Goal: Task Accomplishment & Management: Complete application form

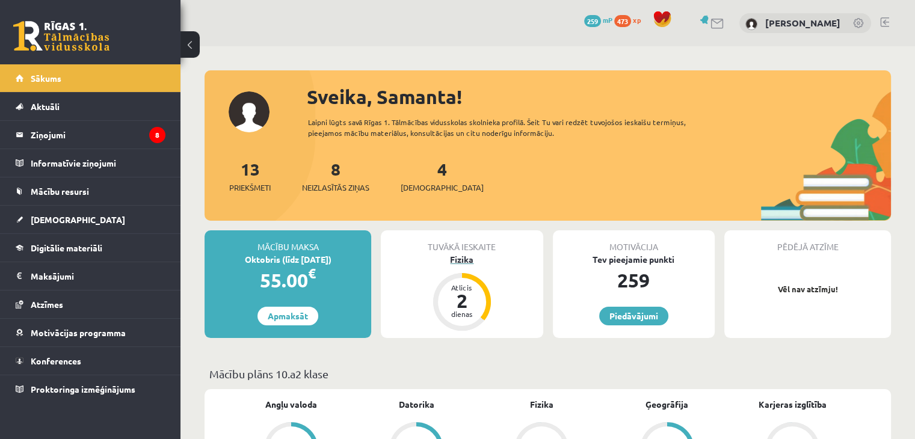
click at [468, 262] on div "Fizika" at bounding box center [462, 259] width 162 height 13
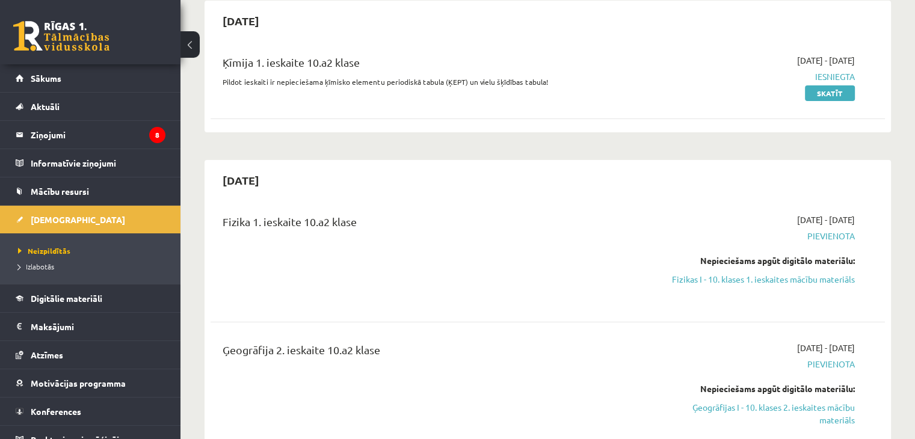
scroll to position [120, 0]
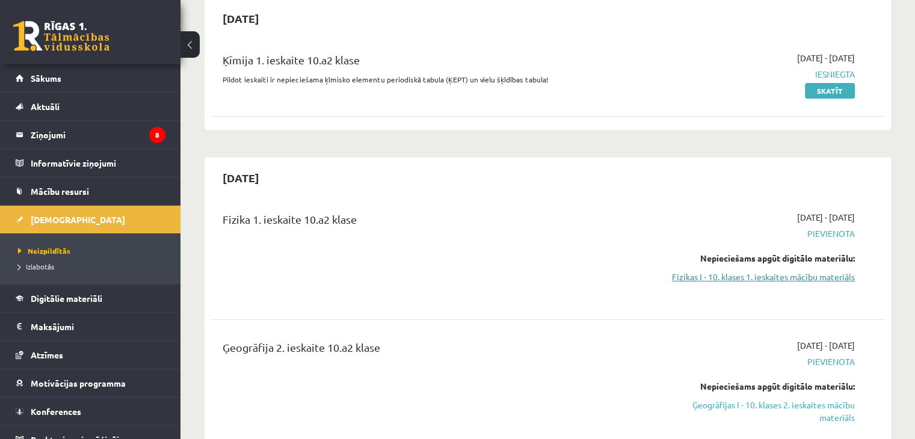
click at [791, 275] on link "Fizikas I - 10. klases 1. ieskaites mācību materiāls" at bounding box center [755, 277] width 198 height 13
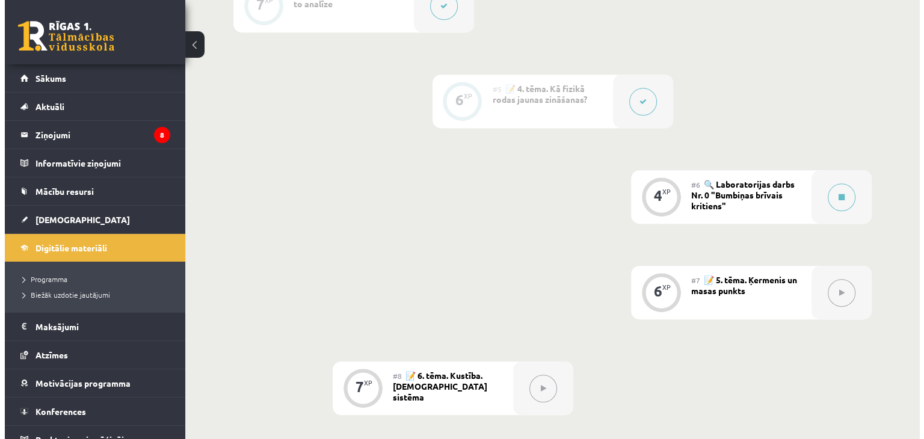
scroll to position [649, 0]
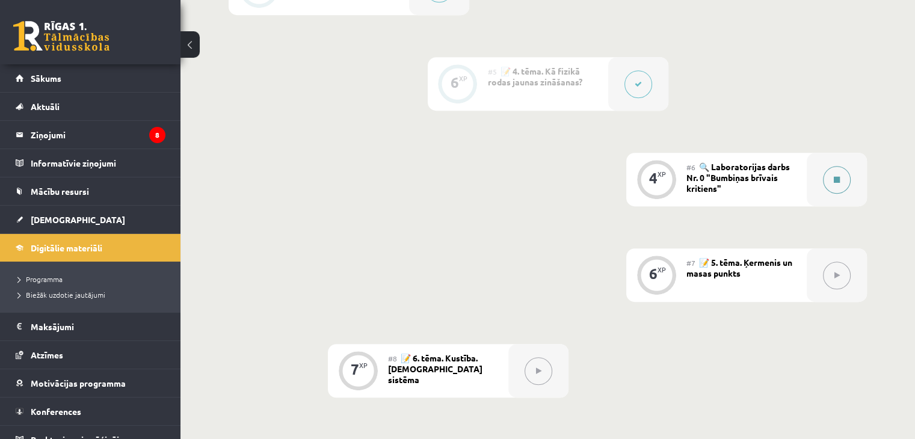
click at [830, 185] on button at bounding box center [837, 180] width 28 height 28
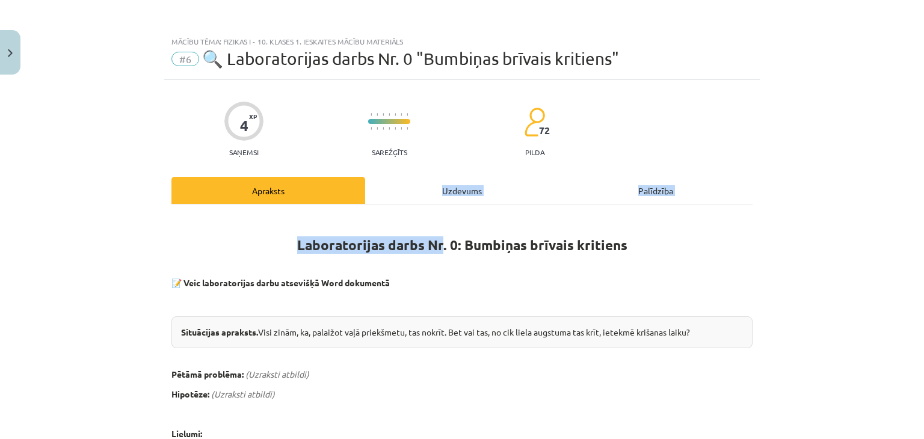
drag, startPoint x: 436, startPoint y: 206, endPoint x: 439, endPoint y: 179, distance: 27.8
click at [439, 179] on div "Uzdevums" at bounding box center [462, 190] width 194 height 27
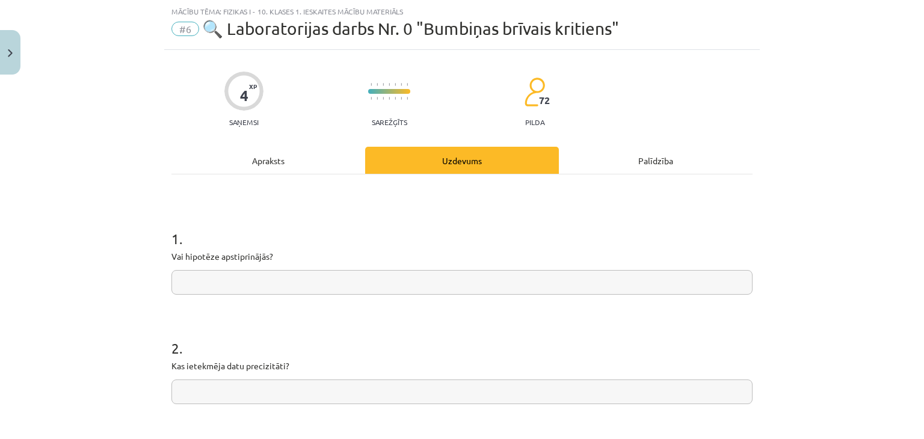
click at [224, 155] on div "Apraksts" at bounding box center [268, 160] width 194 height 27
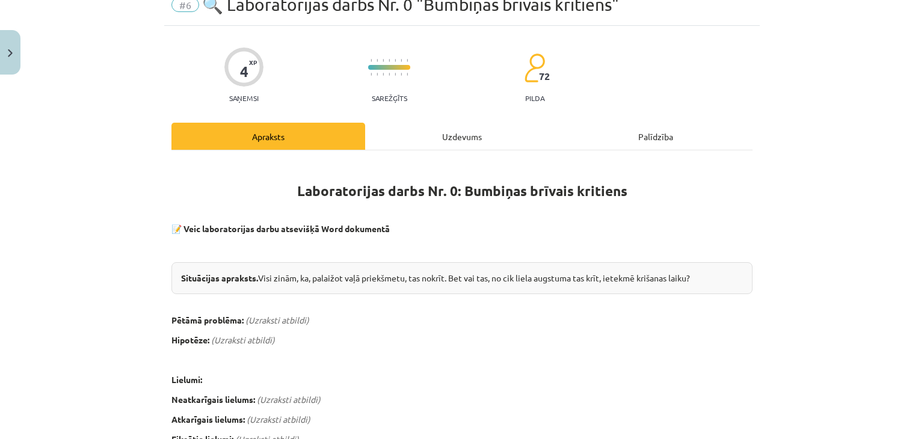
scroll to position [78, 0]
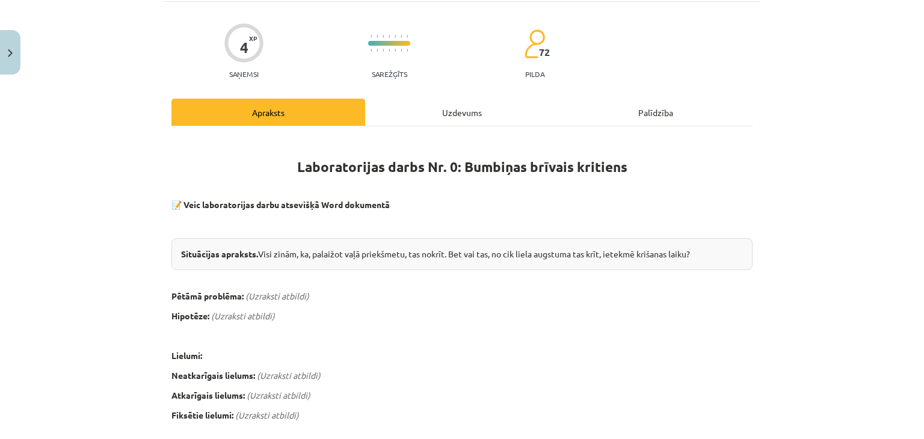
click at [507, 116] on div "Uzdevums" at bounding box center [462, 112] width 194 height 27
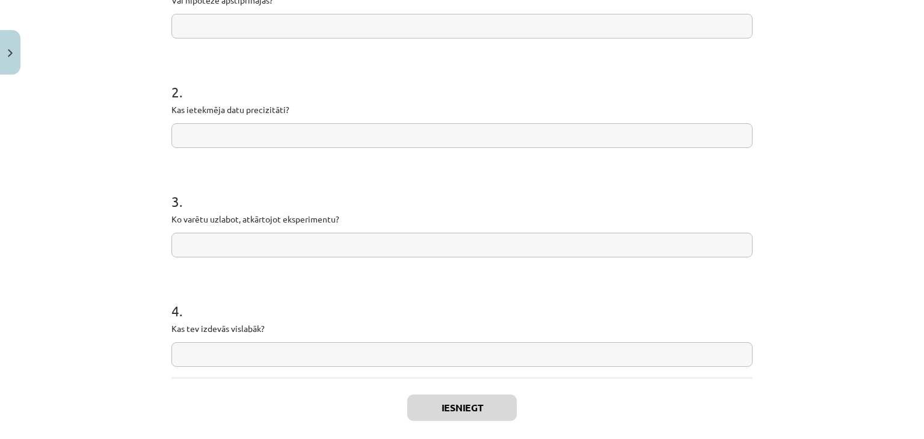
scroll to position [346, 0]
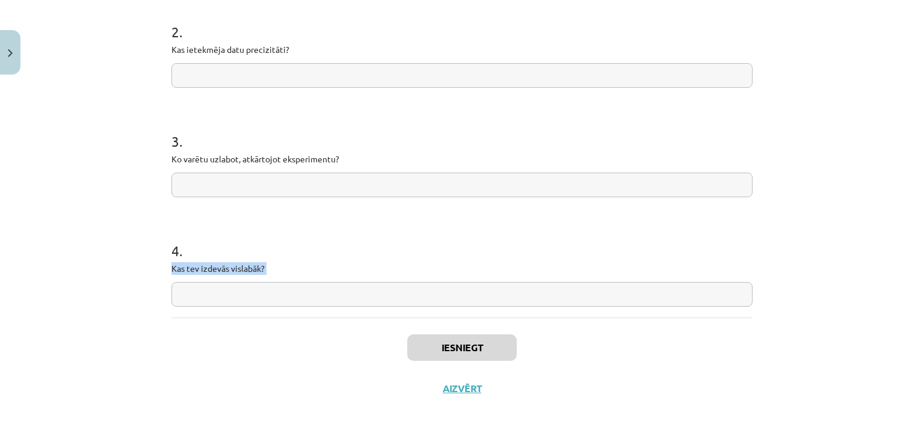
drag, startPoint x: 394, startPoint y: 337, endPoint x: 344, endPoint y: 286, distance: 72.3
click at [344, 286] on div "4 XP Saņemsi Sarežģīts 72 pilda Apraksts Uzdevums Palīdzība 1 . Vai hipotēze ap…" at bounding box center [461, 71] width 595 height 675
click at [344, 286] on input "text" at bounding box center [461, 294] width 581 height 25
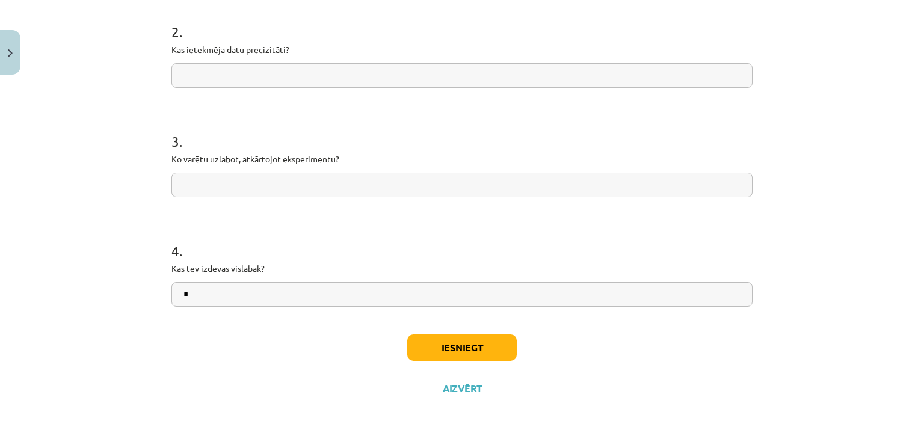
type input "*"
click at [224, 180] on input "text" at bounding box center [461, 185] width 581 height 25
click at [477, 348] on button "Iesniegt" at bounding box center [461, 347] width 109 height 26
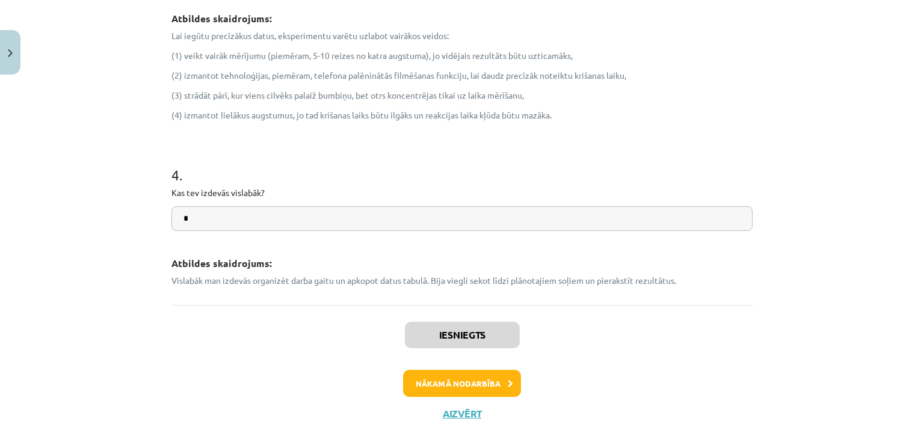
scroll to position [746, 0]
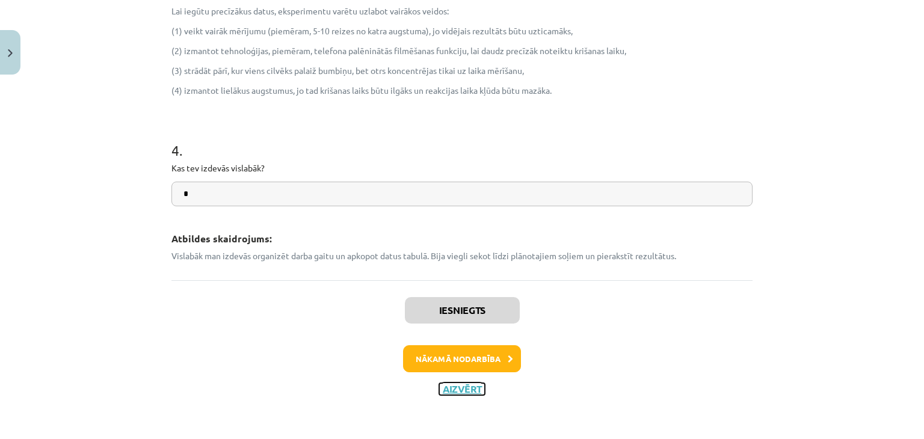
click at [469, 385] on button "Aizvērt" at bounding box center [462, 389] width 46 height 12
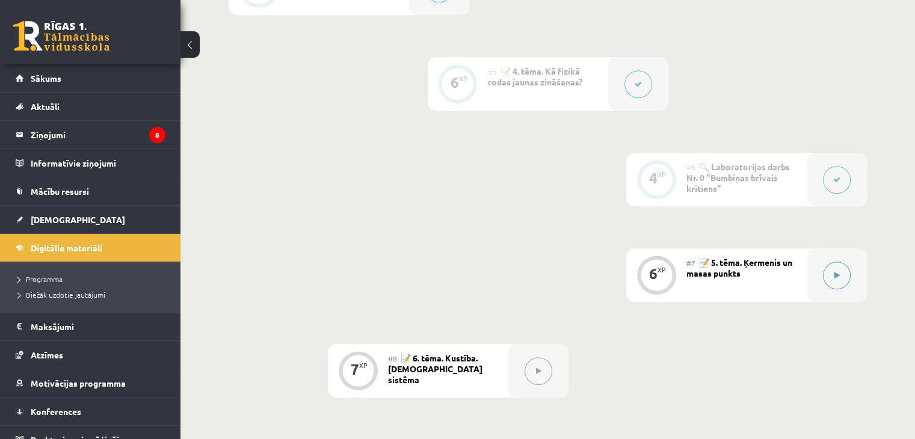
click at [836, 279] on icon at bounding box center [836, 275] width 5 height 7
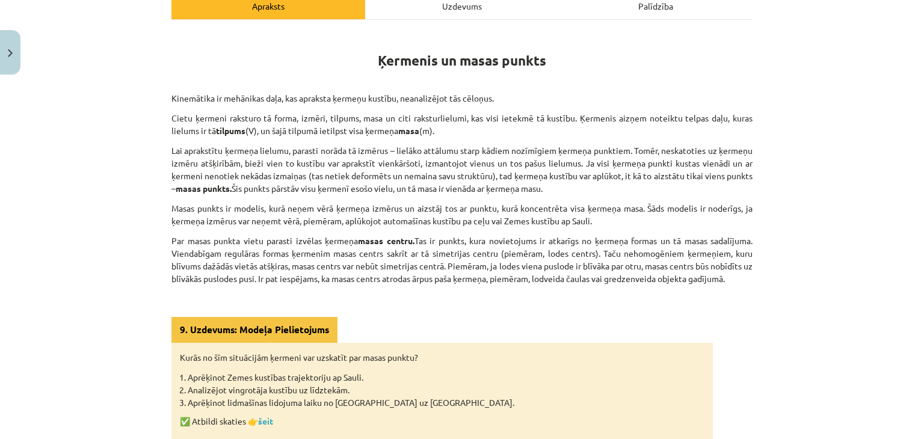
scroll to position [192, 0]
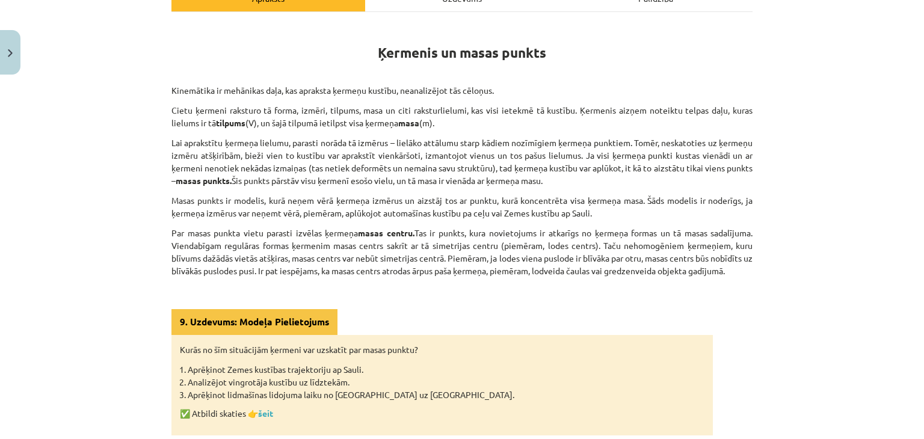
click at [873, 195] on div "Mācību tēma: Fizikas i - 10. klases 1. ieskaites mācību materiāls #7 📝 5. tēma.…" at bounding box center [462, 219] width 924 height 439
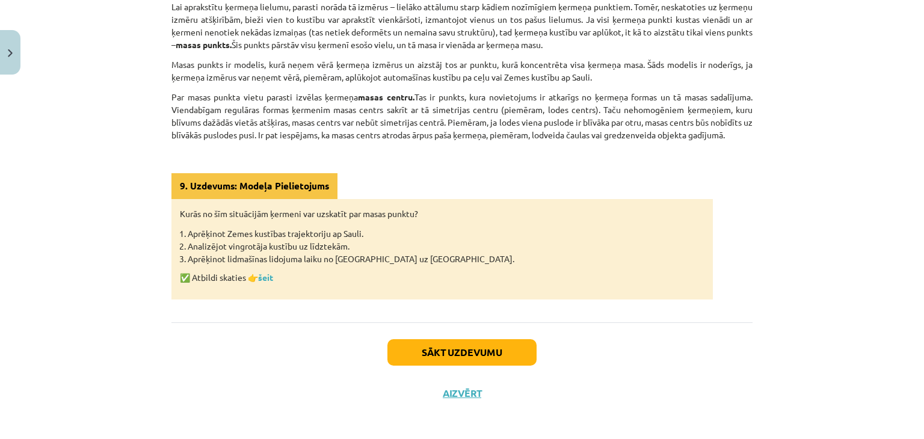
scroll to position [332, 0]
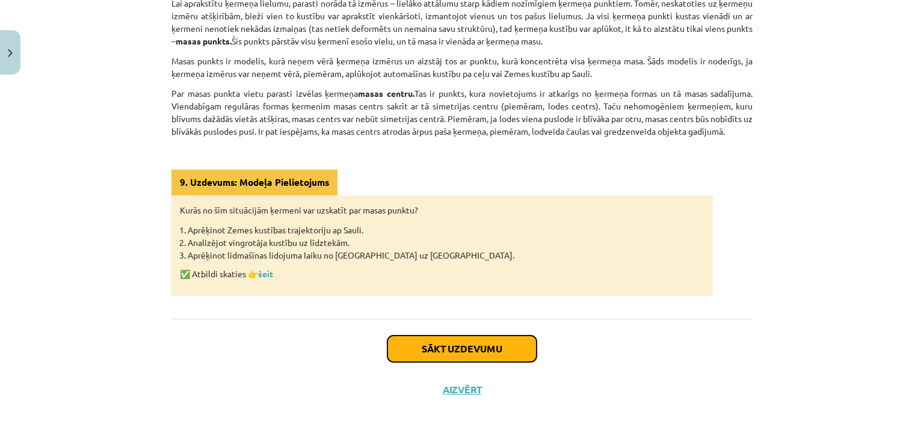
click at [445, 343] on button "Sākt uzdevumu" at bounding box center [461, 349] width 149 height 26
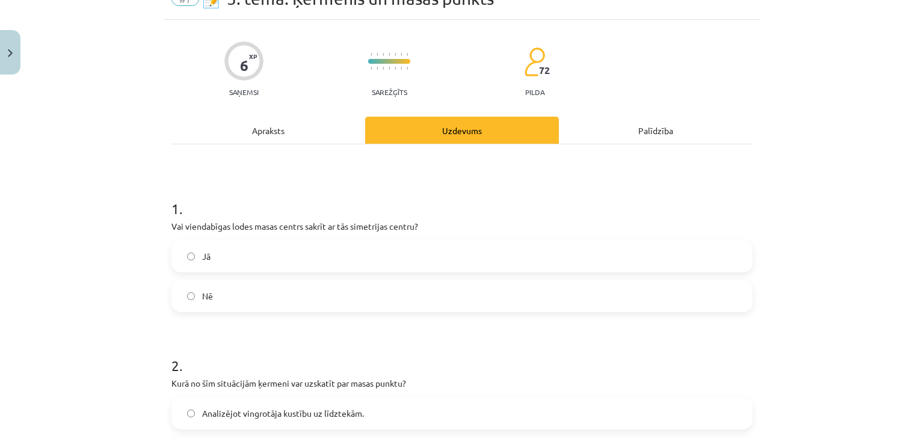
scroll to position [30, 0]
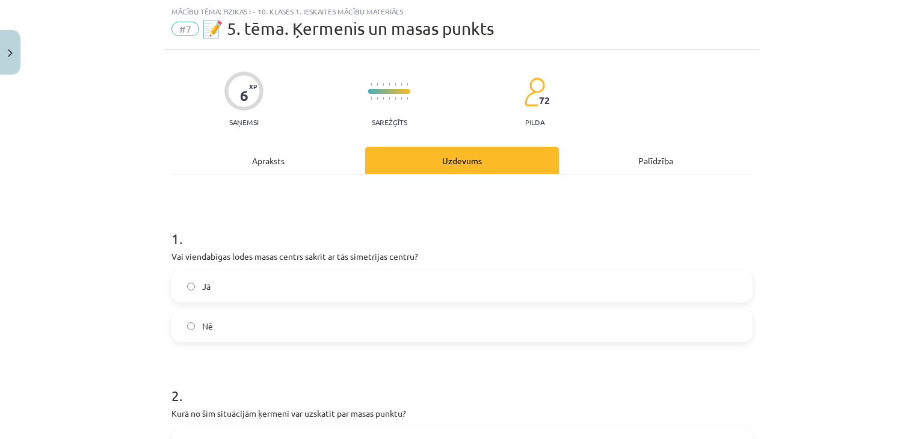
click at [237, 293] on label "Jā" at bounding box center [462, 286] width 578 height 30
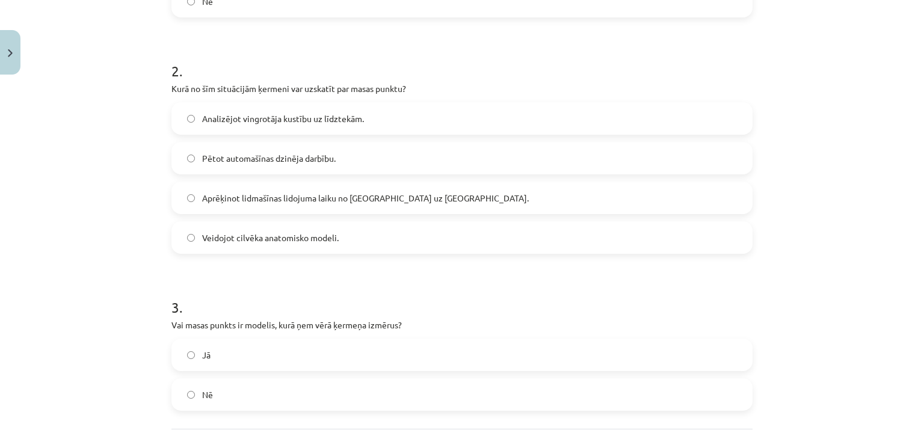
scroll to position [367, 0]
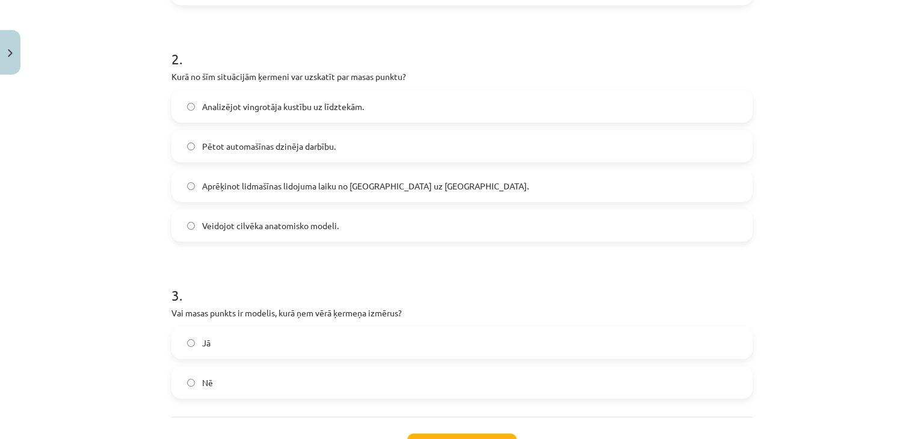
click at [366, 387] on label "Nē" at bounding box center [462, 382] width 578 height 30
click at [194, 145] on label "Pētot automašīnas dzinēja darbību." at bounding box center [462, 146] width 578 height 30
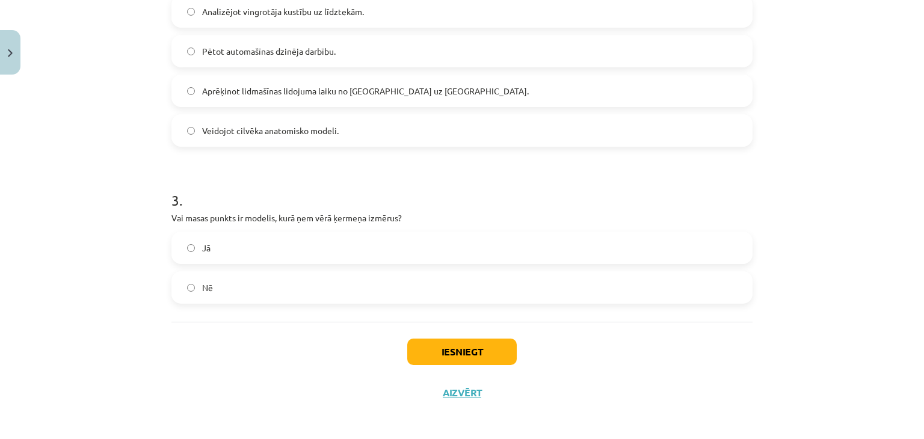
scroll to position [465, 0]
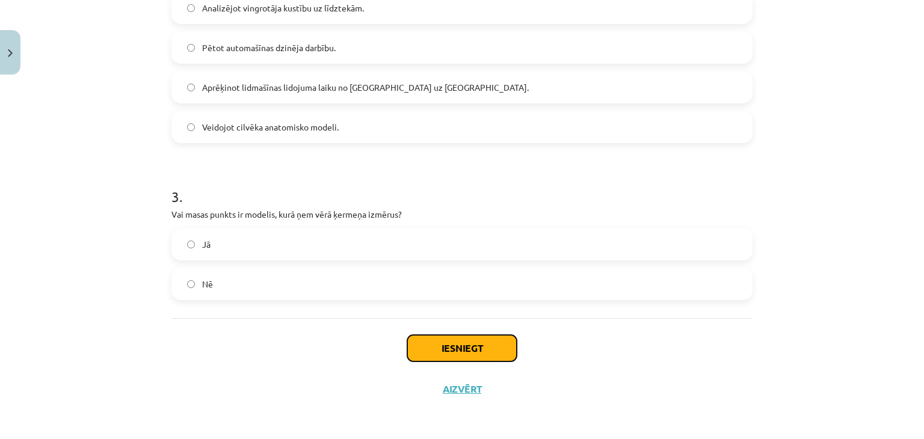
click at [448, 347] on button "Iesniegt" at bounding box center [461, 348] width 109 height 26
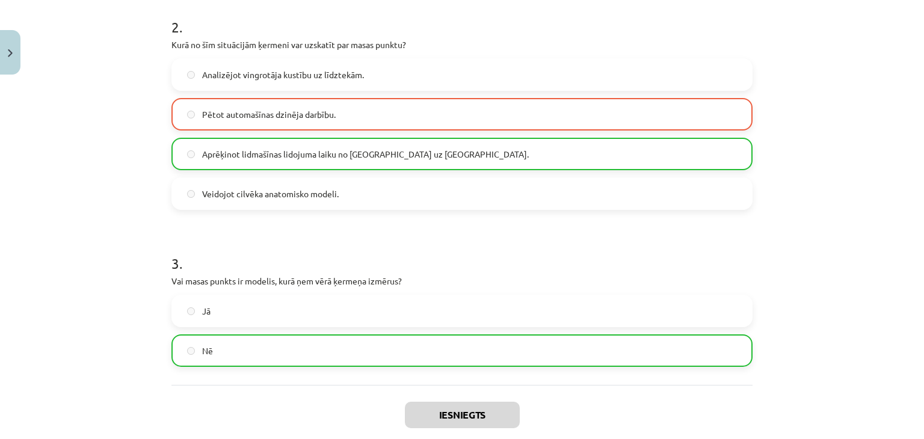
scroll to position [503, 0]
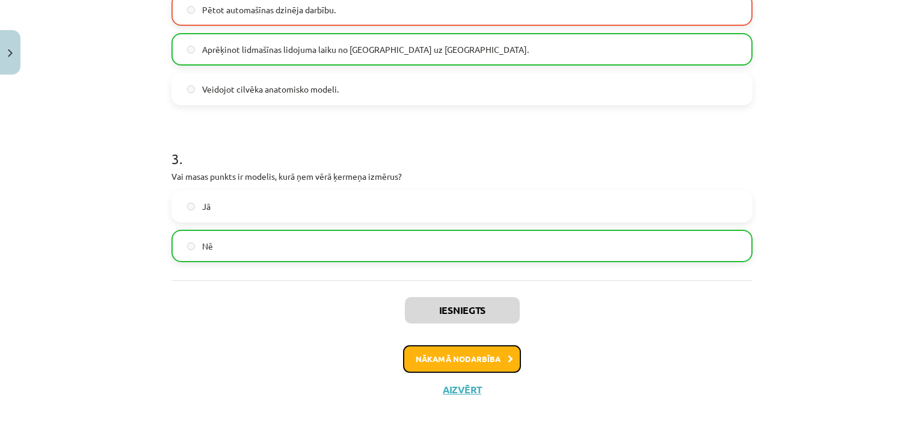
click at [431, 366] on button "Nākamā nodarbība" at bounding box center [462, 359] width 118 height 28
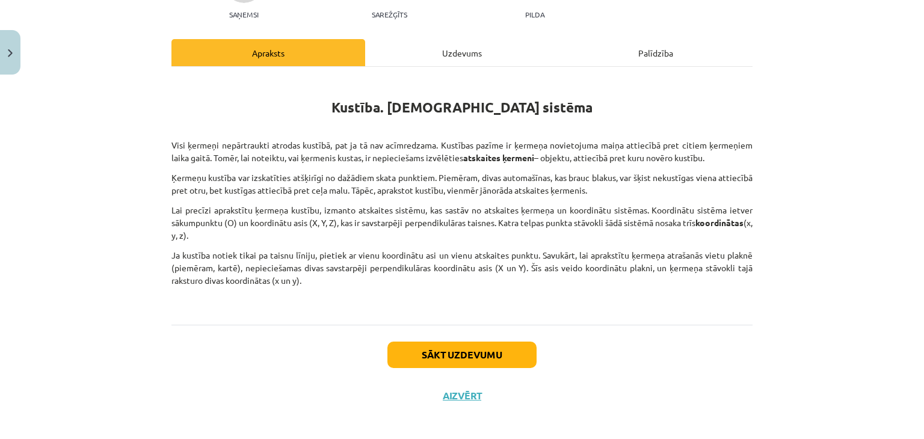
scroll to position [144, 0]
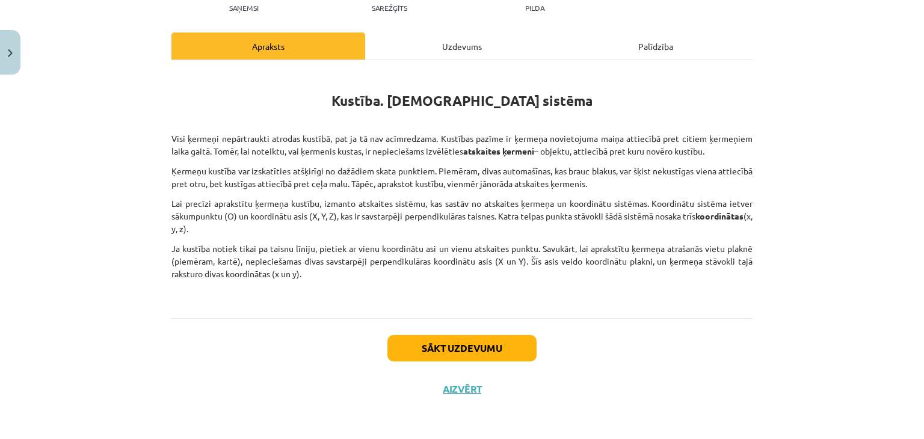
click at [491, 46] on div "Uzdevums" at bounding box center [462, 45] width 194 height 27
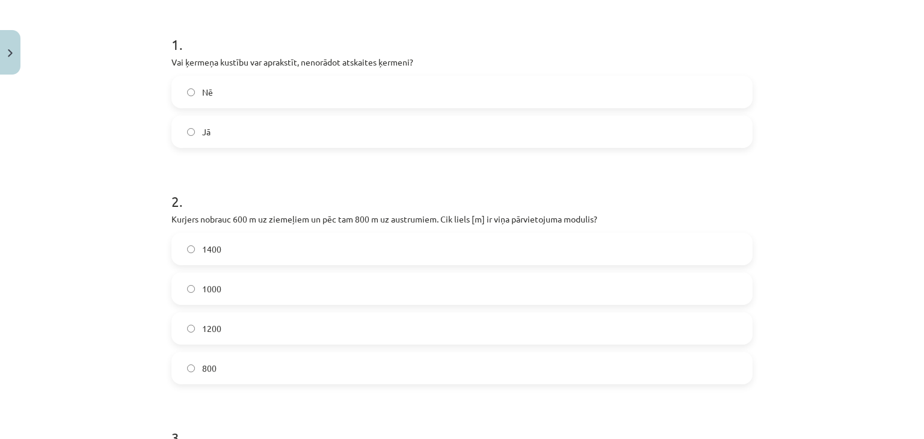
scroll to position [226, 0]
click at [386, 90] on label "Nē" at bounding box center [462, 90] width 578 height 30
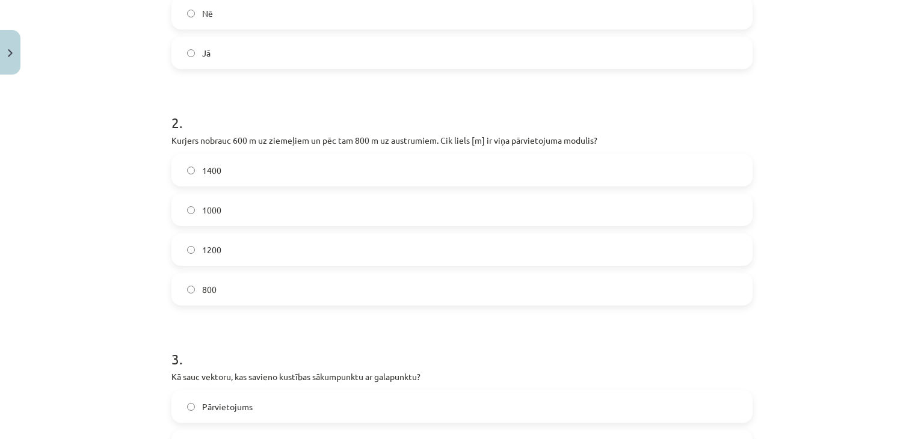
scroll to position [307, 0]
click at [472, 207] on label "1000" at bounding box center [462, 206] width 578 height 30
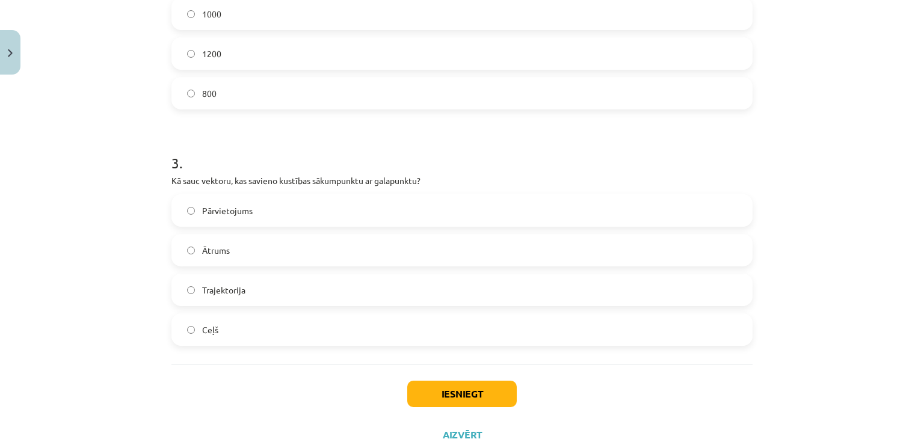
scroll to position [523, 0]
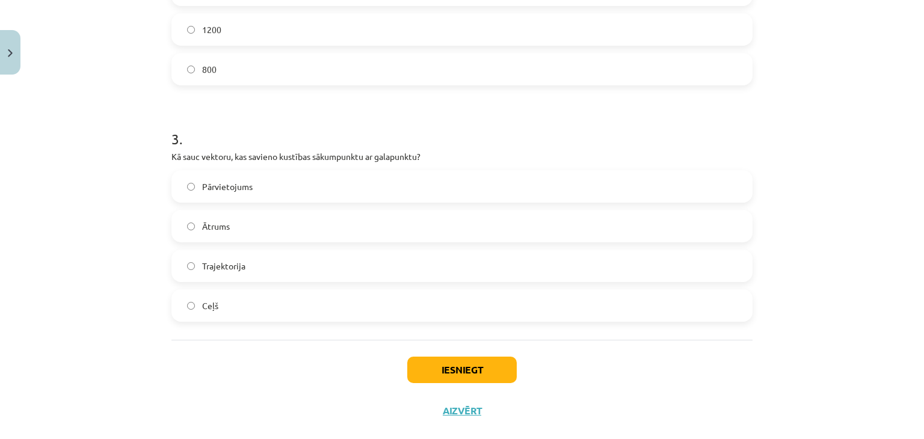
click at [261, 186] on label "Pārvietojums" at bounding box center [462, 186] width 578 height 30
click at [465, 367] on button "Iesniegt" at bounding box center [461, 370] width 109 height 26
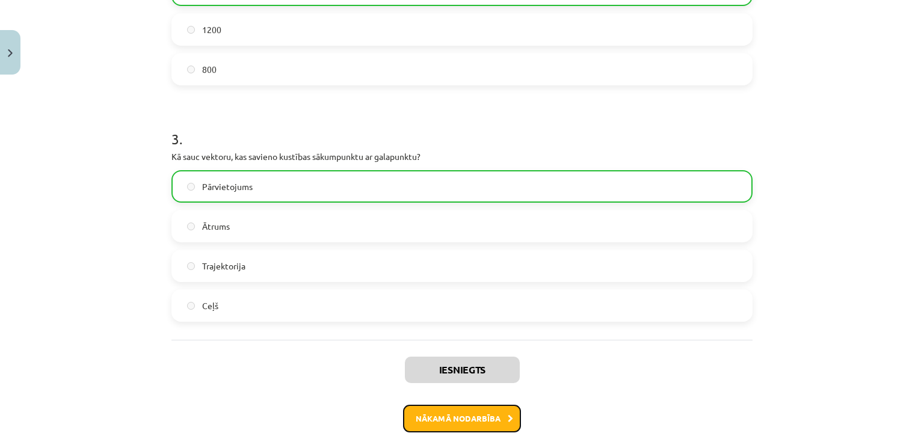
click at [467, 420] on button "Nākamā nodarbība" at bounding box center [462, 419] width 118 height 28
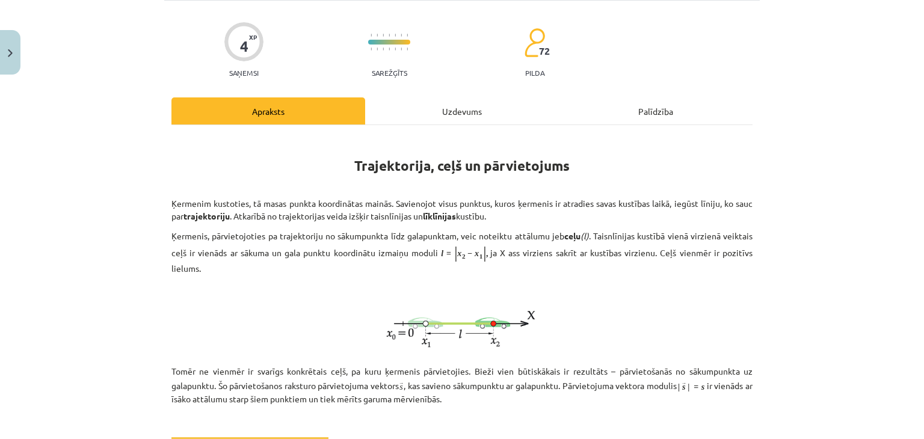
scroll to position [30, 0]
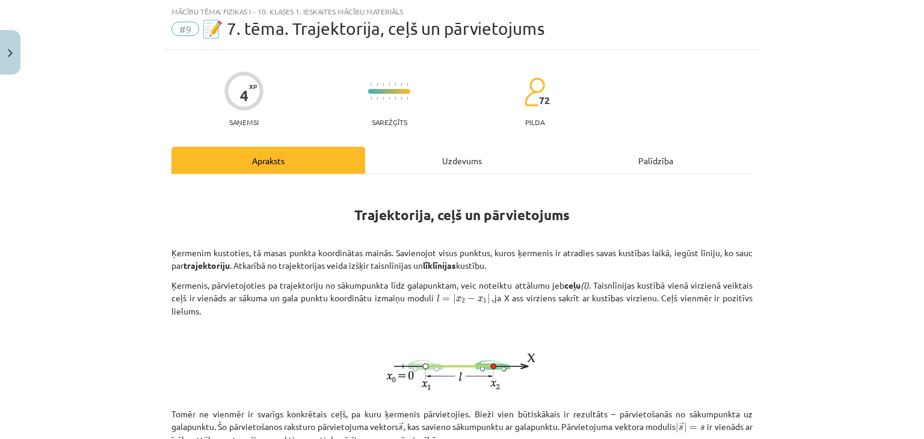
click at [468, 158] on div "Uzdevums" at bounding box center [462, 160] width 194 height 27
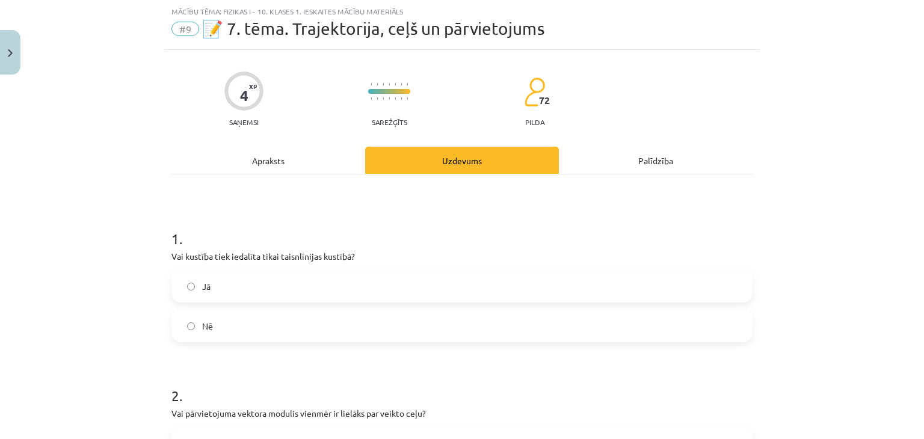
click at [911, 435] on div "Mācību tēma: Fizikas i - 10. klases 1. ieskaites mācību materiāls #9 📝 7. tēma.…" at bounding box center [462, 219] width 924 height 439
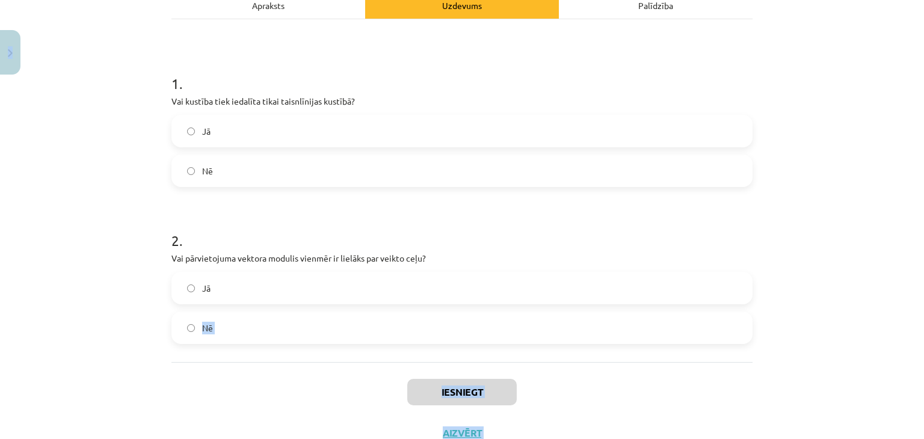
scroll to position [229, 0]
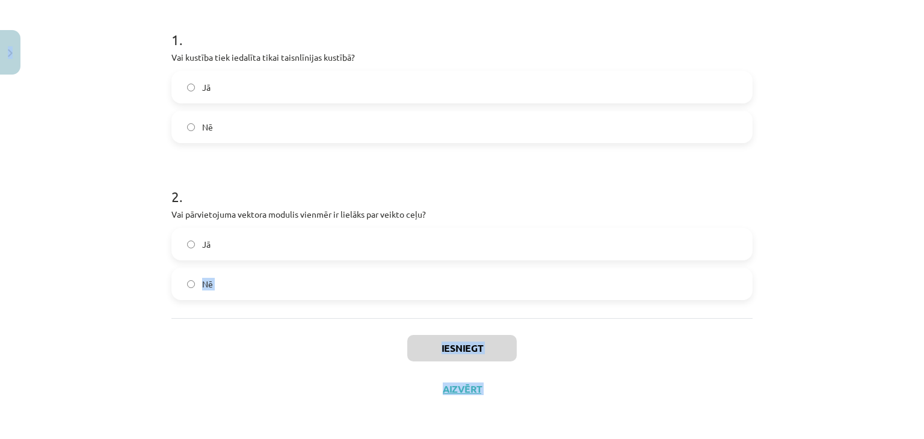
drag, startPoint x: 911, startPoint y: 435, endPoint x: 847, endPoint y: 381, distance: 84.5
click at [847, 381] on div "Mācību tēma: Fizikas i - 10. klases 1. ieskaites mācību materiāls #9 📝 7. tēma.…" at bounding box center [462, 219] width 924 height 439
click at [731, 281] on label "Nē" at bounding box center [462, 284] width 578 height 30
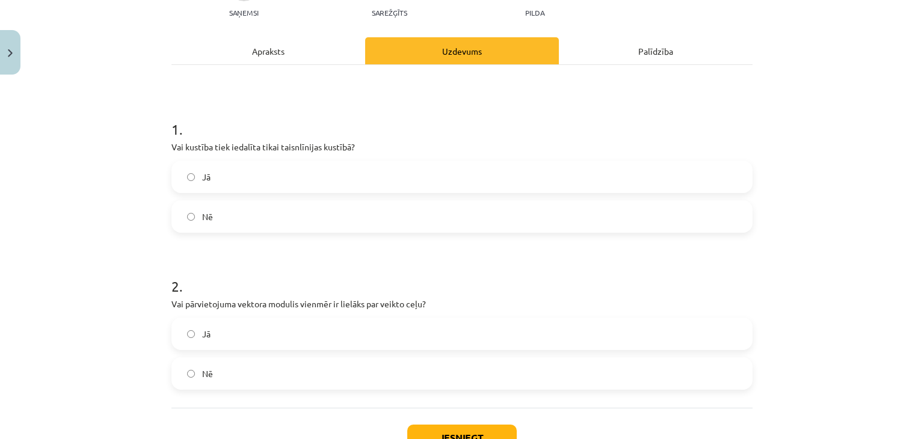
scroll to position [133, 0]
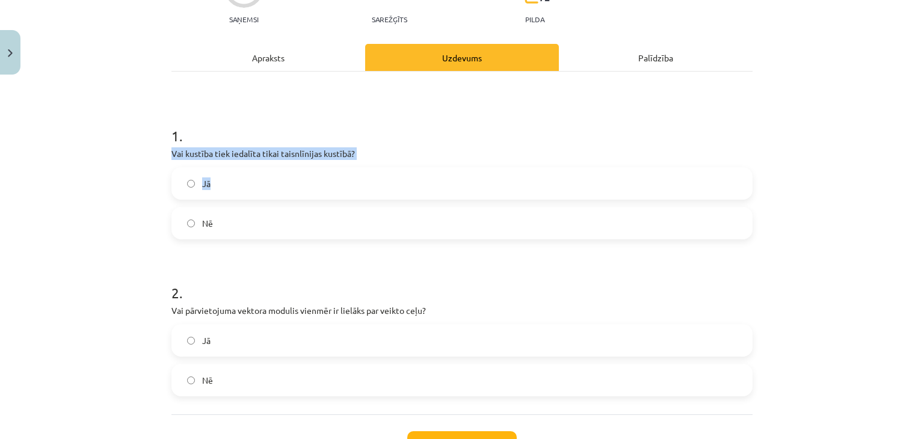
drag, startPoint x: 631, startPoint y: 109, endPoint x: 456, endPoint y: 195, distance: 195.2
click at [456, 195] on div "1 . Vai kustība tiek iedalīta tikai taisnlīnijas kustībā? Jā Nē" at bounding box center [461, 172] width 581 height 133
click at [468, 219] on label "Nē" at bounding box center [462, 223] width 578 height 30
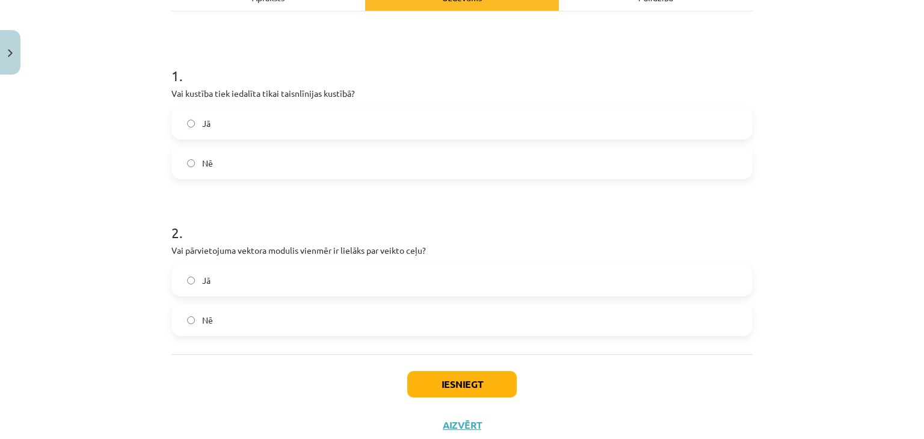
scroll to position [206, 0]
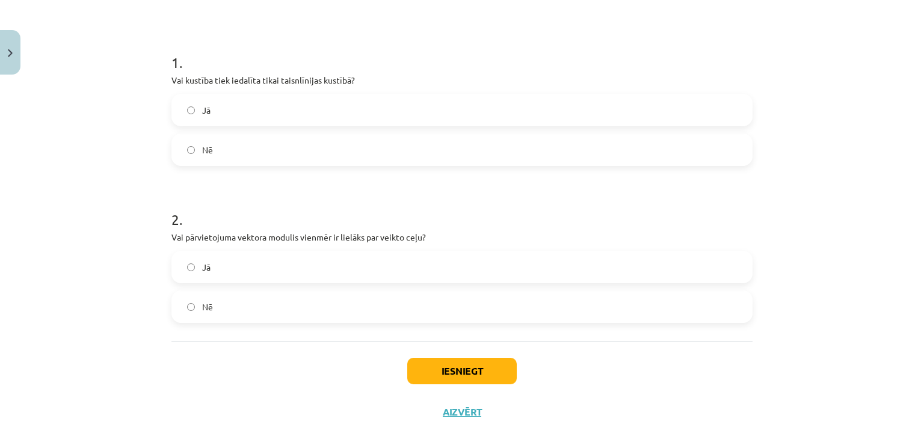
click at [431, 380] on button "Iesniegt" at bounding box center [461, 371] width 109 height 26
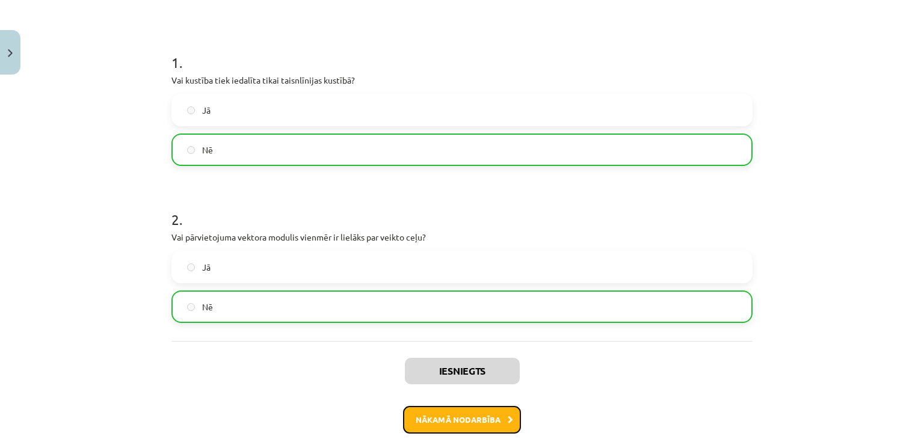
click at [476, 411] on button "Nākamā nodarbība" at bounding box center [462, 420] width 118 height 28
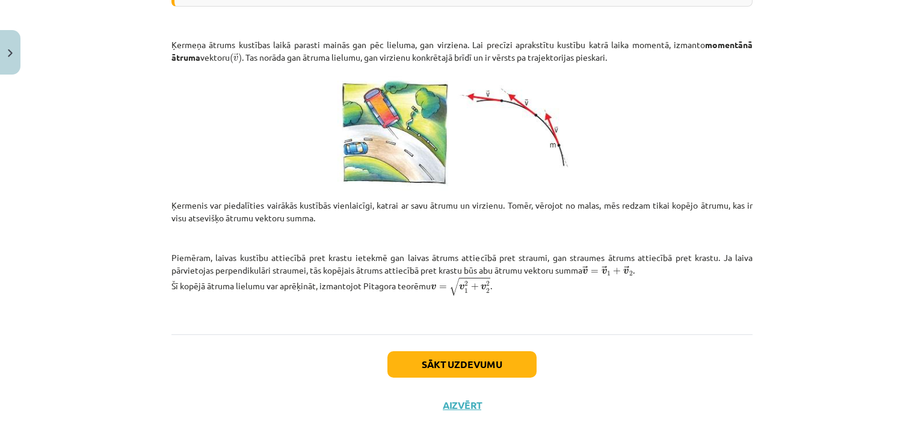
scroll to position [470, 0]
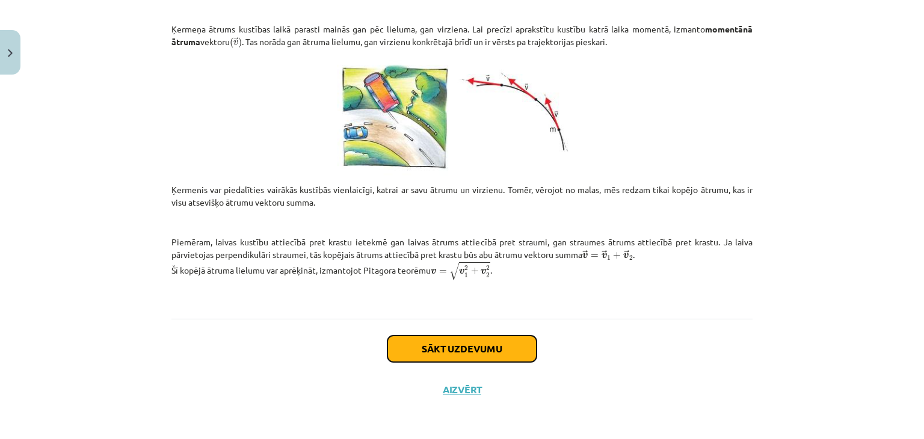
click at [438, 342] on button "Sākt uzdevumu" at bounding box center [461, 349] width 149 height 26
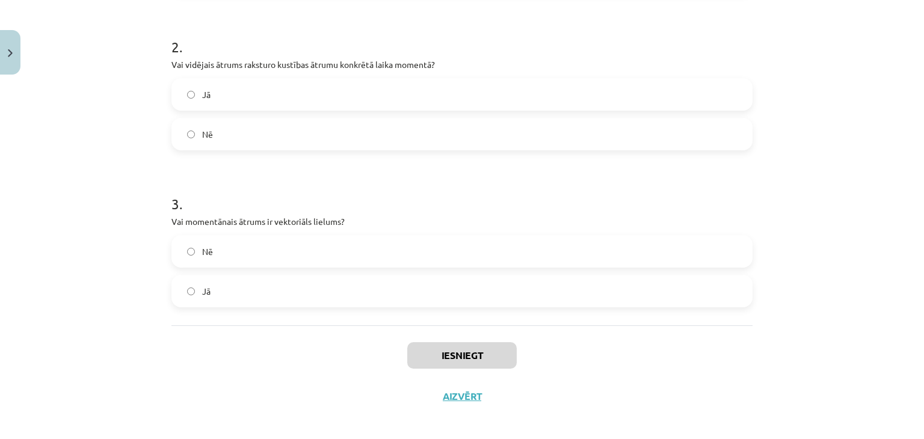
scroll to position [479, 0]
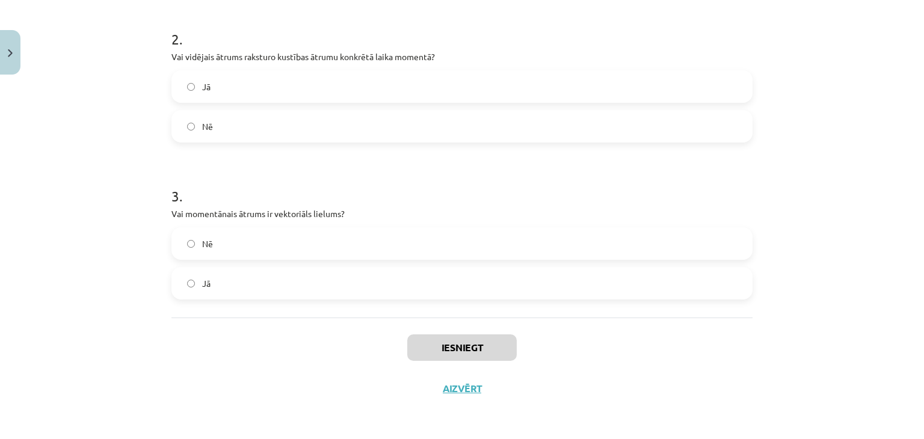
click at [238, 128] on label "Nē" at bounding box center [462, 126] width 578 height 30
click at [192, 275] on label "Jā" at bounding box center [462, 283] width 578 height 30
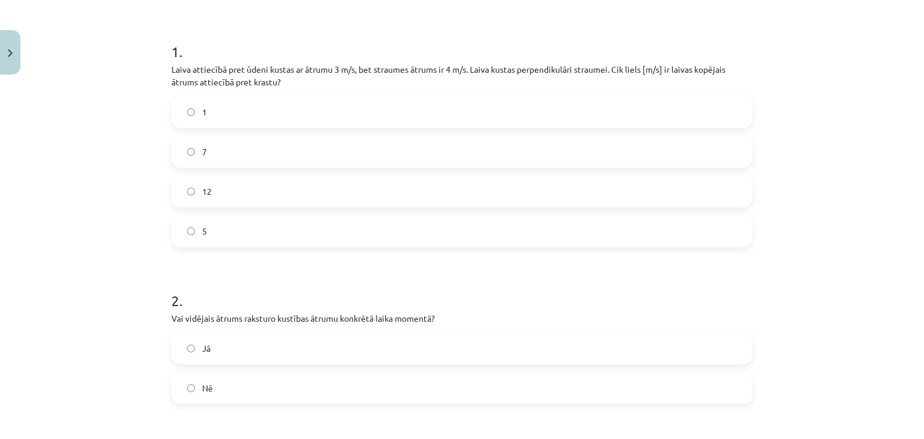
scroll to position [214, 0]
click at [225, 164] on label "7" at bounding box center [462, 154] width 578 height 30
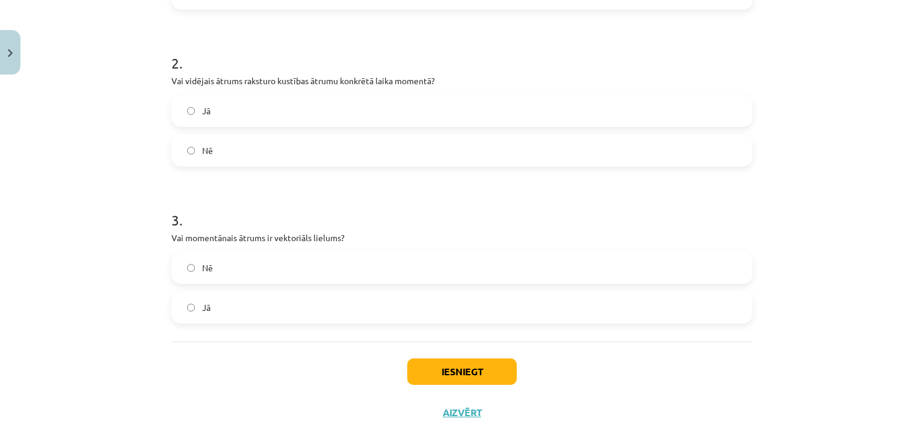
scroll to position [479, 0]
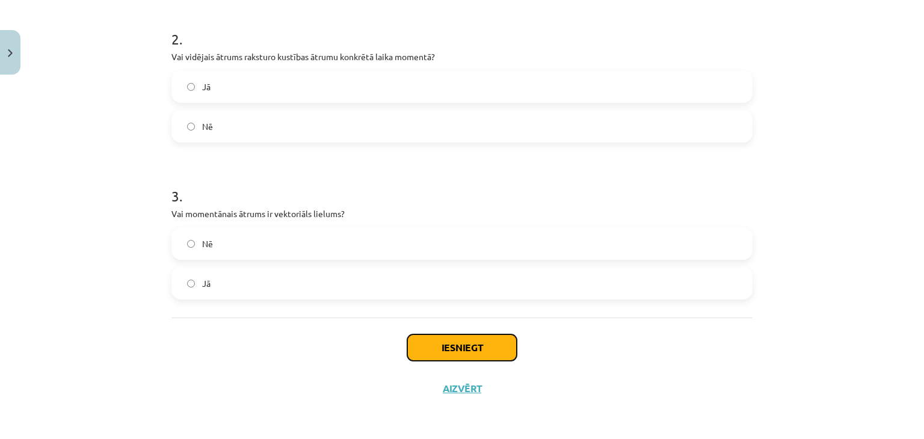
click at [439, 355] on button "Iesniegt" at bounding box center [461, 347] width 109 height 26
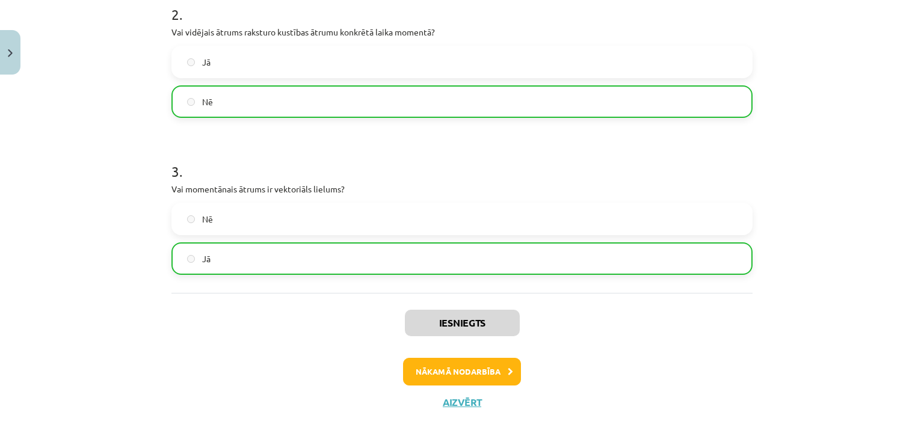
scroll to position [504, 0]
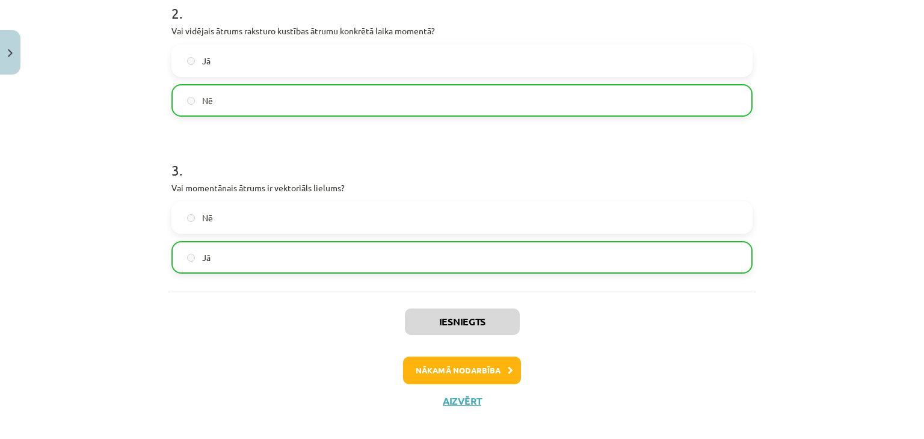
click at [426, 367] on button "Nākamā nodarbība" at bounding box center [462, 371] width 118 height 28
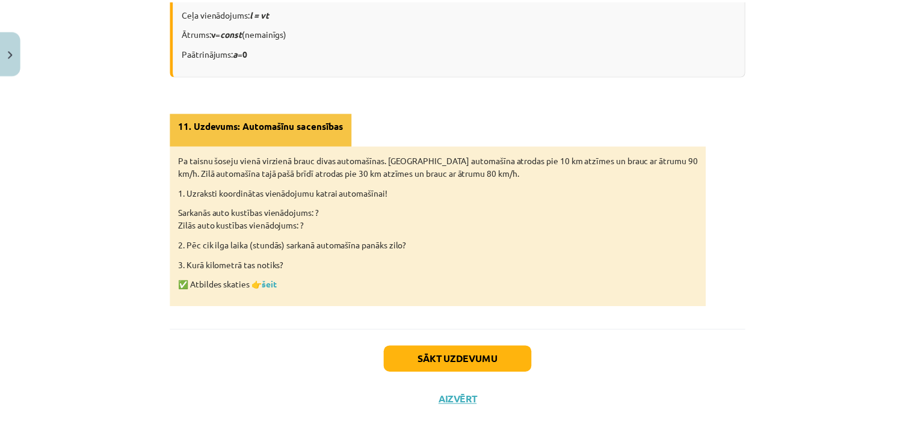
scroll to position [811, 0]
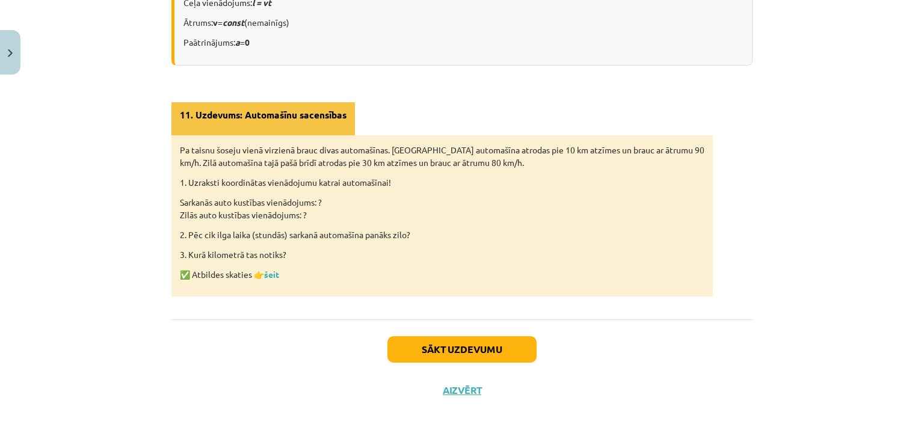
click at [461, 380] on div "Sākt uzdevumu Aizvērt" at bounding box center [461, 361] width 581 height 84
click at [467, 390] on button "Aizvērt" at bounding box center [462, 390] width 46 height 12
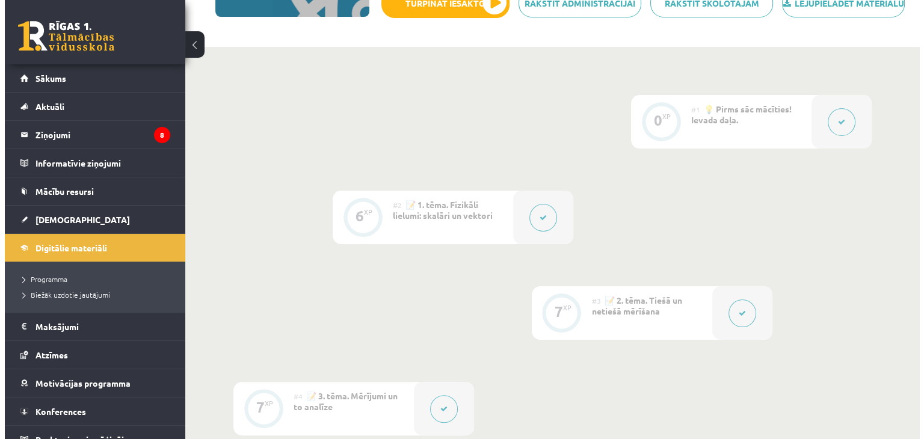
scroll to position [0, 0]
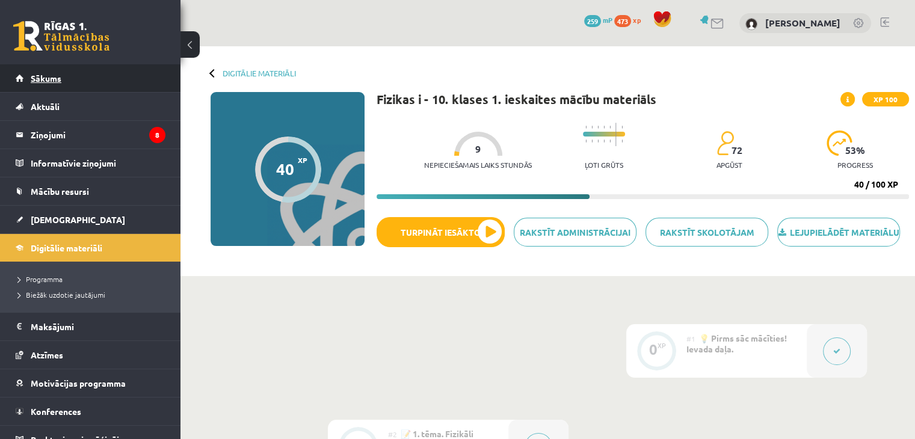
click at [66, 83] on link "Sākums" at bounding box center [91, 78] width 150 height 28
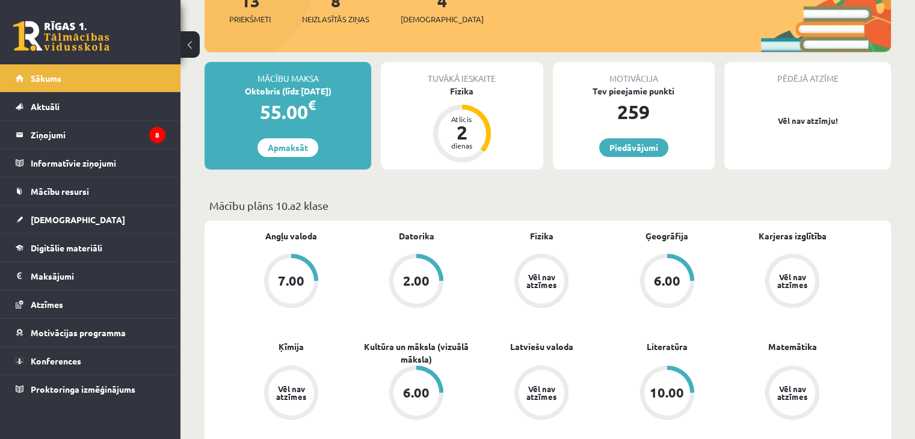
scroll to position [162, 0]
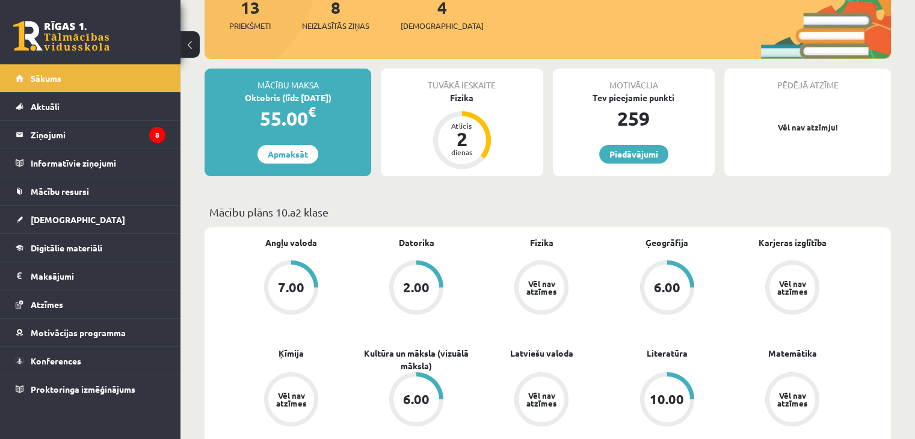
click at [453, 111] on div "Tuvākā ieskaite Fizika Atlicis 2 dienas" at bounding box center [462, 123] width 162 height 108
click at [452, 94] on div "Fizika" at bounding box center [462, 97] width 162 height 13
click at [457, 101] on div "Fizika" at bounding box center [462, 97] width 162 height 13
click at [412, 28] on span "[DEMOGRAPHIC_DATA]" at bounding box center [441, 26] width 83 height 12
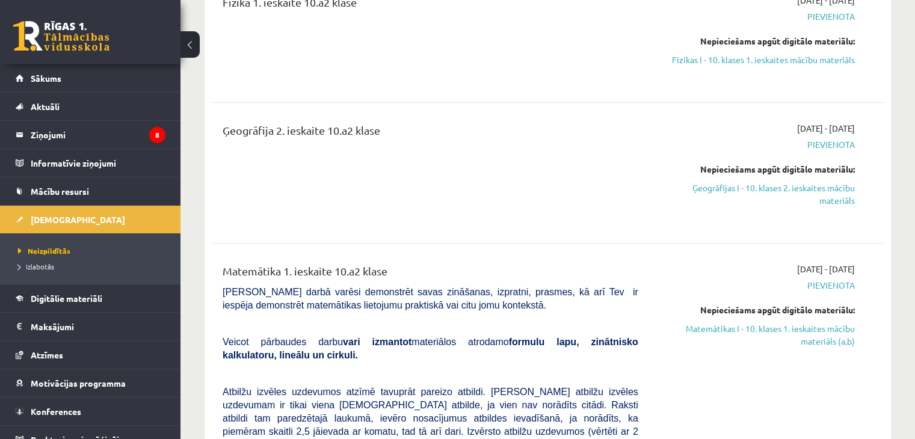
scroll to position [339, 0]
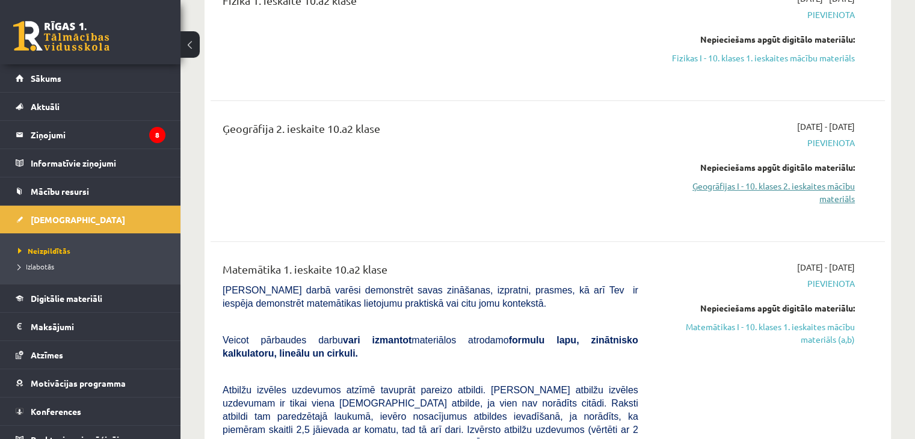
click at [746, 195] on link "Ģeogrāfijas I - 10. klases 2. ieskaites mācību materiāls" at bounding box center [755, 192] width 198 height 25
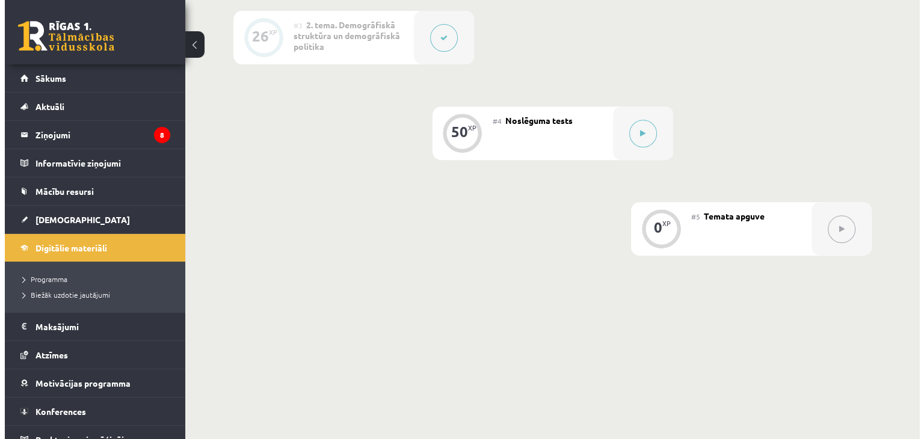
scroll to position [518, 0]
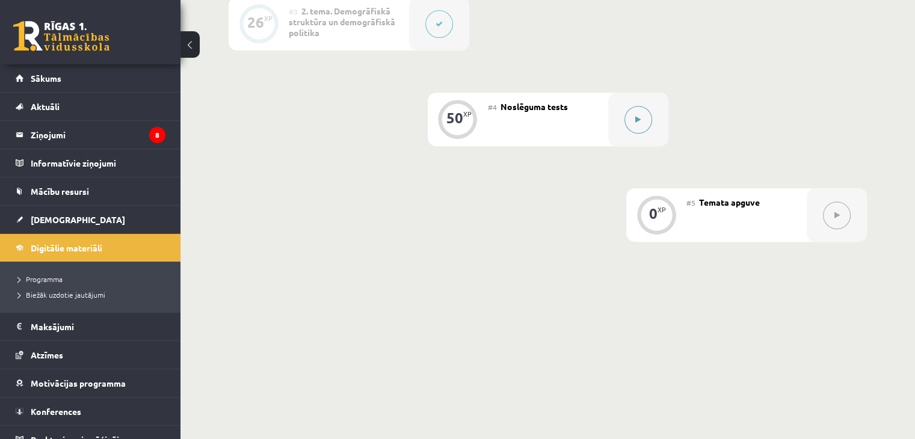
click at [633, 133] on button at bounding box center [638, 120] width 28 height 28
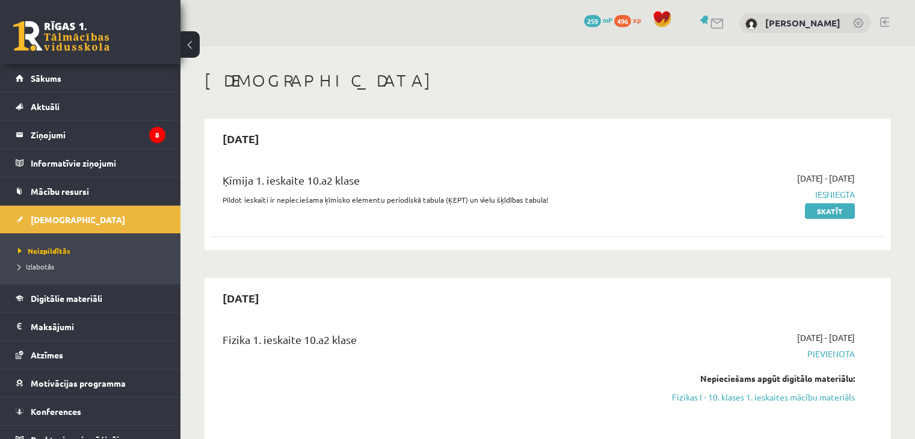
scroll to position [337, 0]
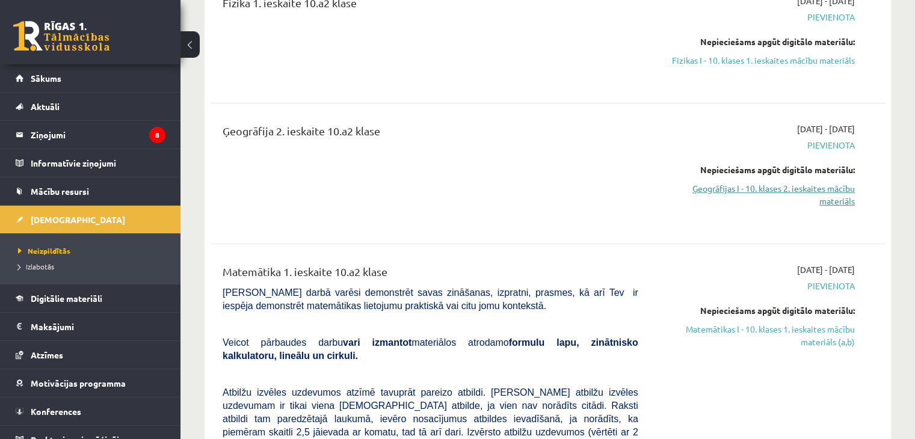
click at [771, 188] on link "Ģeogrāfijas I - 10. klases 2. ieskaites mācību materiāls" at bounding box center [755, 194] width 198 height 25
click at [731, 185] on link "Ģeogrāfijas I - 10. klases 2. ieskaites mācību materiāls" at bounding box center [755, 194] width 198 height 25
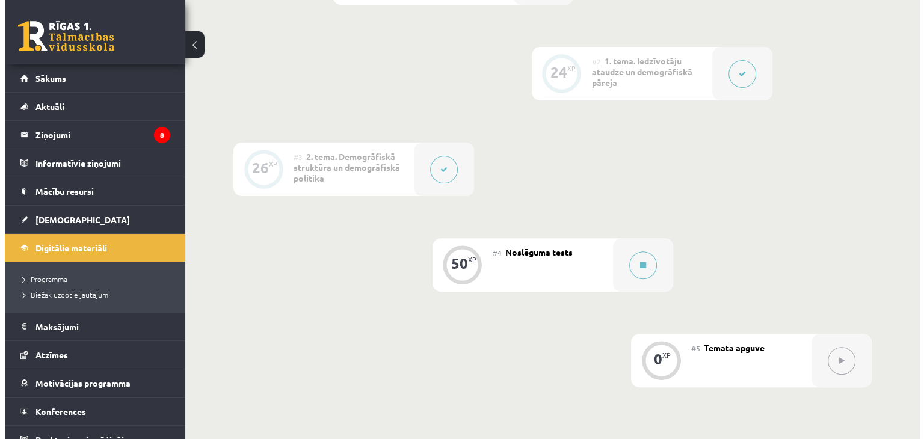
scroll to position [375, 0]
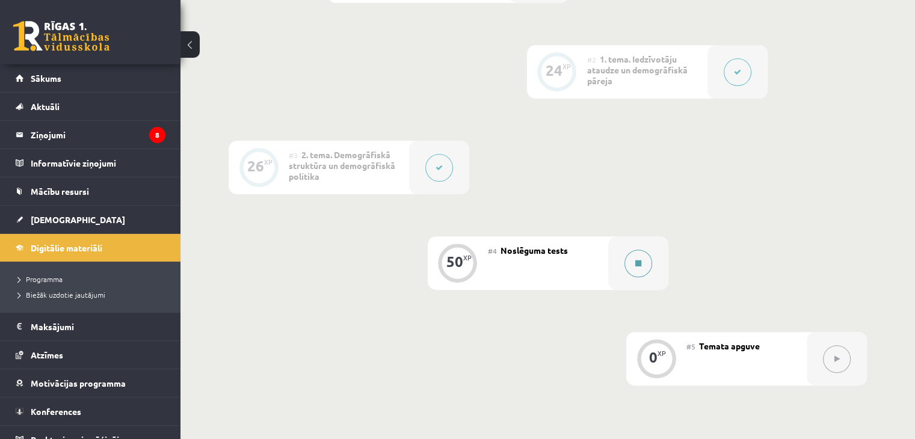
click at [627, 277] on button at bounding box center [638, 264] width 28 height 28
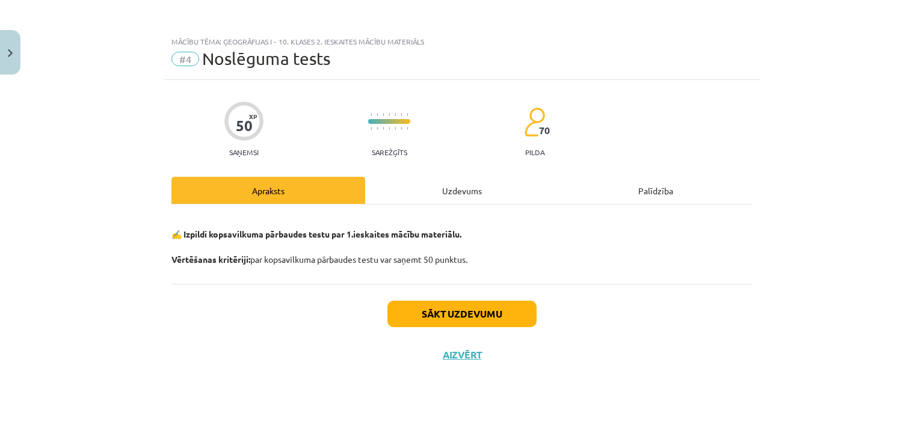
click at [445, 200] on div "Uzdevums" at bounding box center [462, 190] width 194 height 27
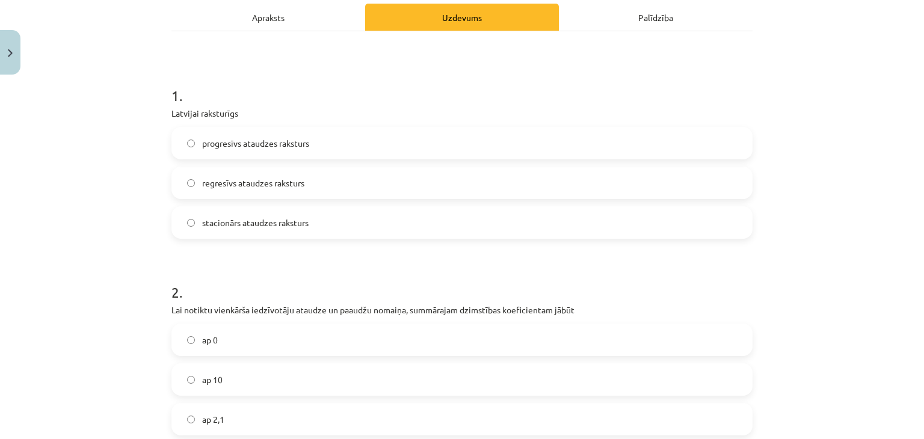
scroll to position [174, 0]
click at [250, 170] on label "regresīvs ataudzes raksturs" at bounding box center [462, 182] width 578 height 30
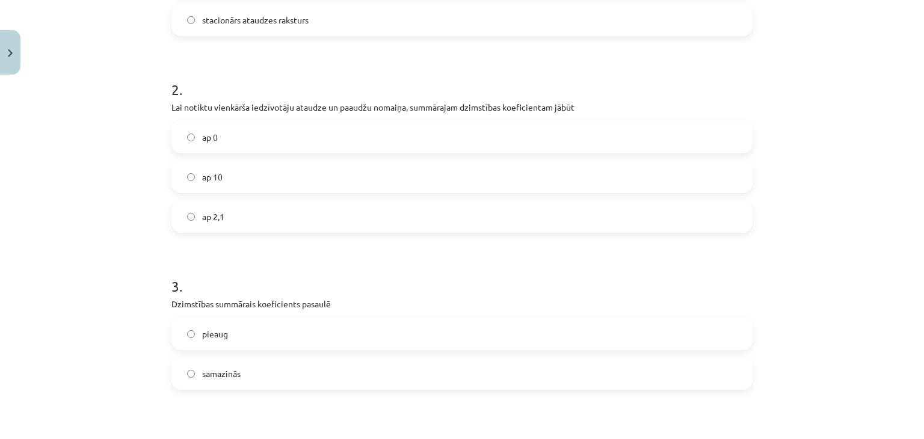
scroll to position [391, 0]
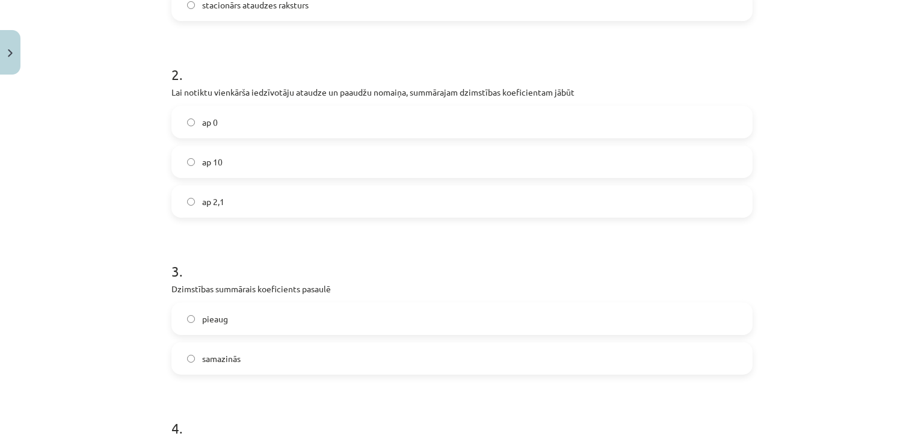
click at [188, 195] on label "ap 2,1" at bounding box center [462, 201] width 578 height 30
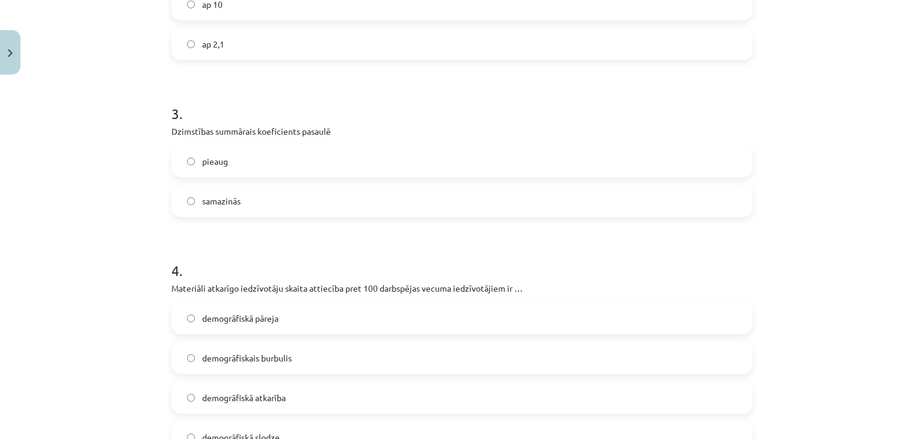
scroll to position [559, 0]
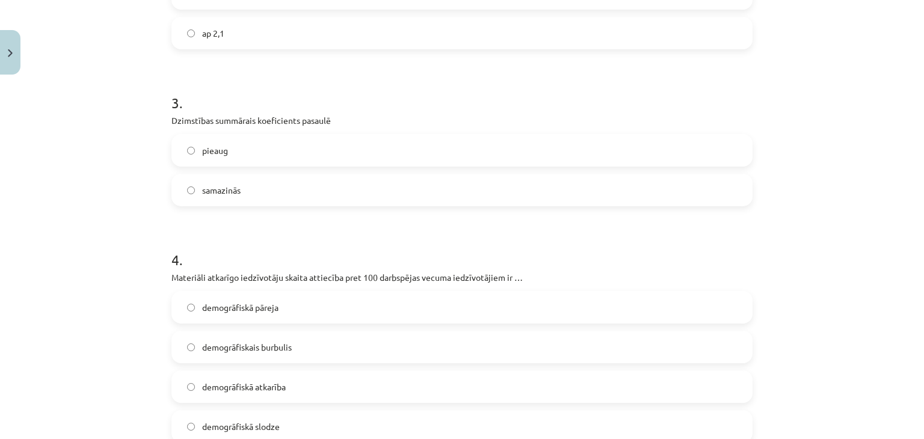
click at [357, 187] on label "samazinās" at bounding box center [462, 190] width 578 height 30
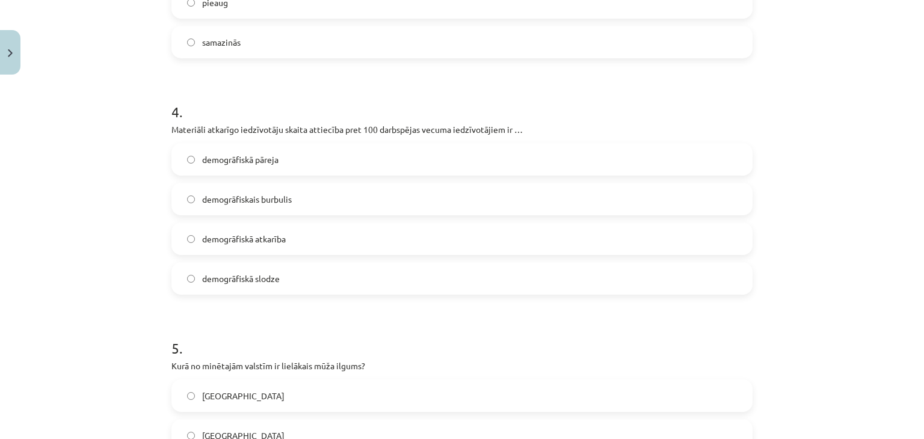
scroll to position [728, 0]
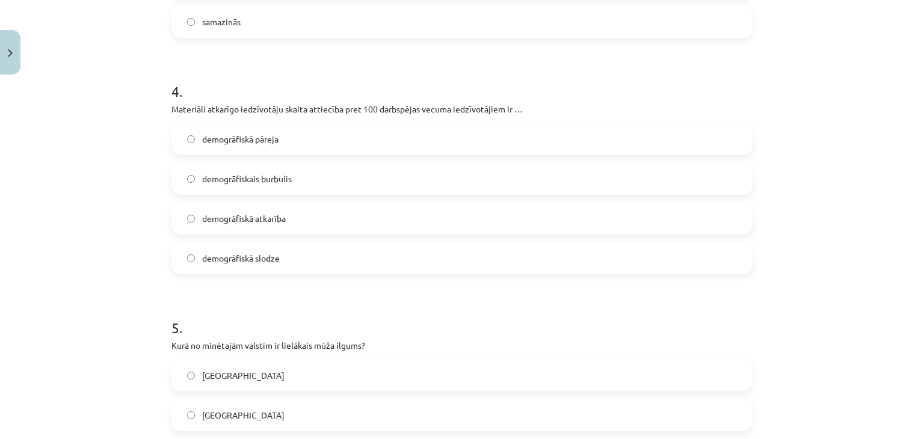
click at [277, 138] on label "demogrāfiskā pāreja" at bounding box center [462, 139] width 578 height 30
click at [285, 253] on label "demogrāfiskā slodze" at bounding box center [462, 258] width 578 height 30
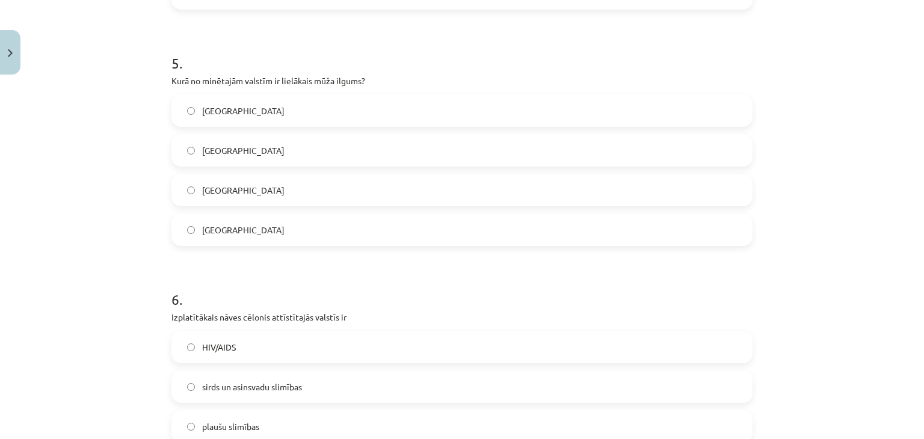
scroll to position [1016, 0]
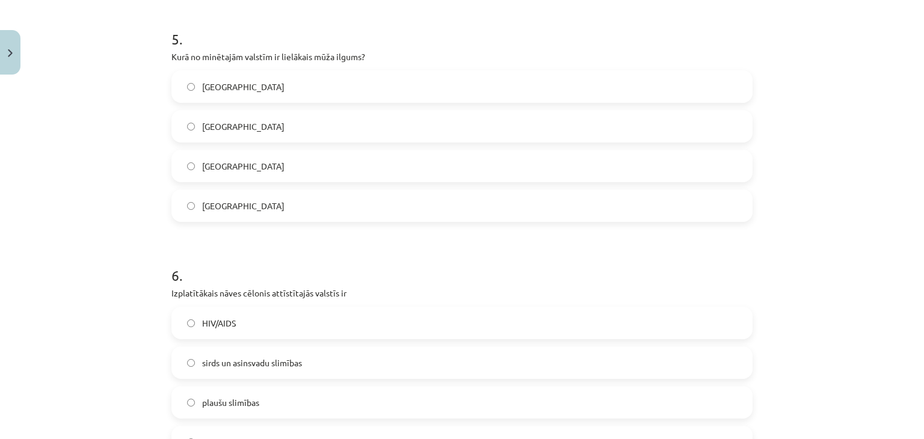
click at [325, 86] on label "Japānā" at bounding box center [462, 87] width 578 height 30
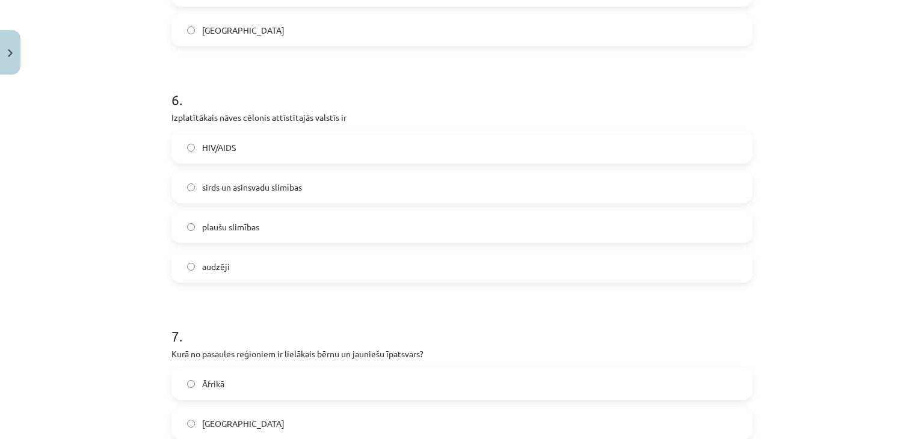
scroll to position [1193, 0]
click at [372, 192] on label "sirds un asinsvadu slimības" at bounding box center [462, 186] width 578 height 30
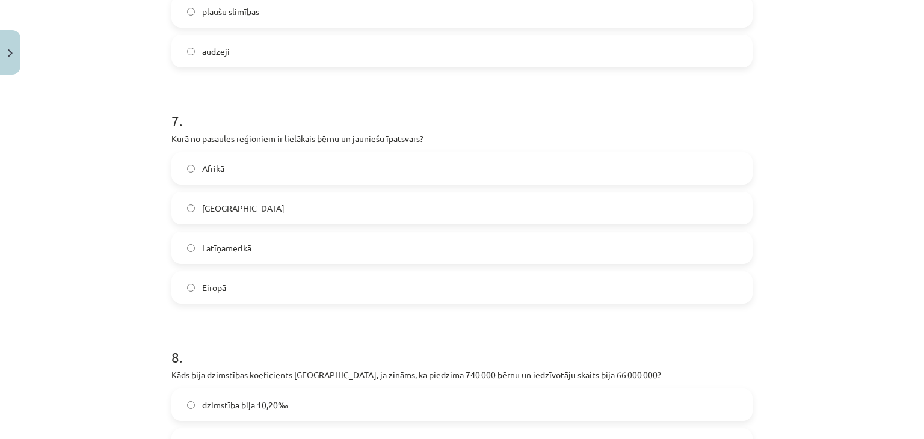
scroll to position [1409, 0]
click at [465, 167] on label "Āfrikā" at bounding box center [462, 166] width 578 height 30
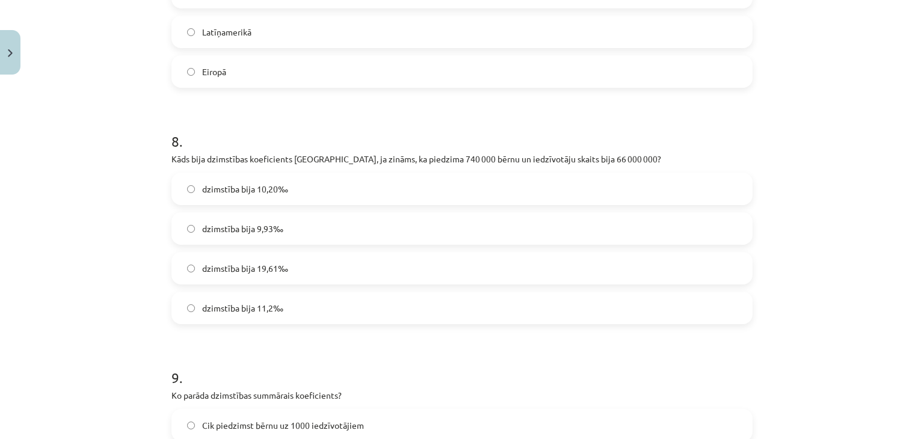
scroll to position [1626, 0]
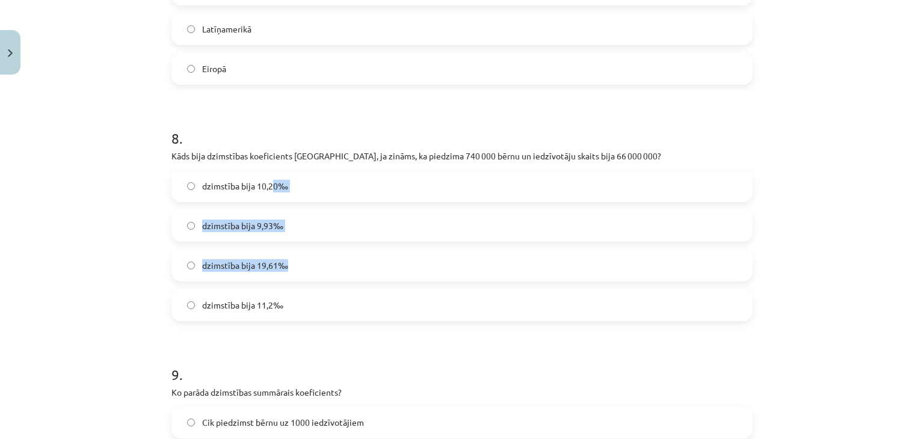
drag, startPoint x: 267, startPoint y: 184, endPoint x: 539, endPoint y: 260, distance: 282.9
click at [539, 260] on div "dzimstība bija 10,20‰ dzimstība bija 9,93‰ dzimstība bija 19,61‰ dzimstība bija…" at bounding box center [461, 246] width 581 height 152
click at [539, 260] on label "dzimstība bija 19,61‰" at bounding box center [462, 265] width 578 height 30
drag, startPoint x: 517, startPoint y: 186, endPoint x: 540, endPoint y: 182, distance: 23.2
click at [540, 182] on label "dzimstība bija 10,20‰" at bounding box center [462, 186] width 578 height 30
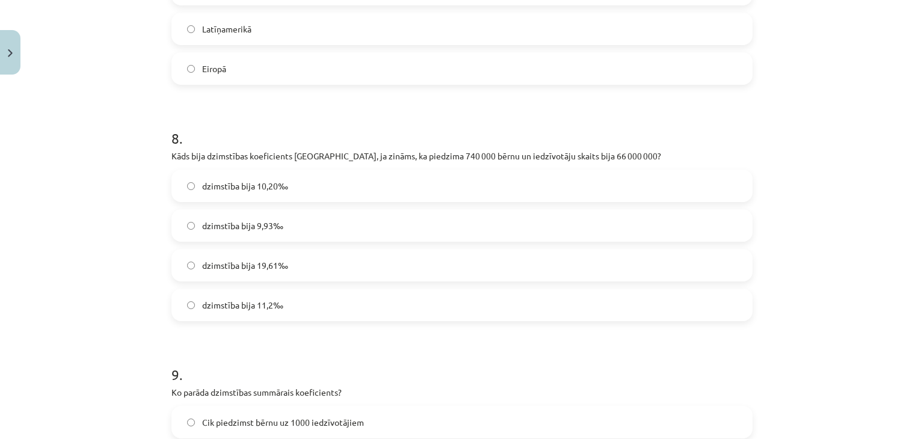
click at [540, 182] on label "dzimstība bija 10,20‰" at bounding box center [462, 186] width 578 height 30
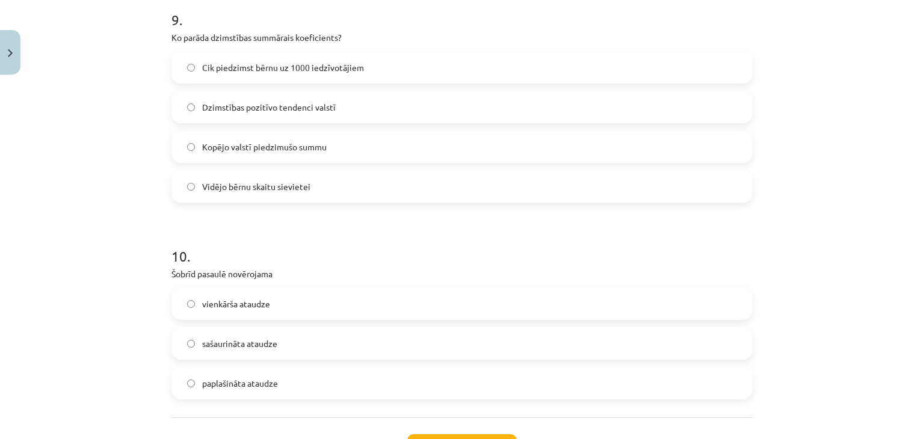
scroll to position [1987, 0]
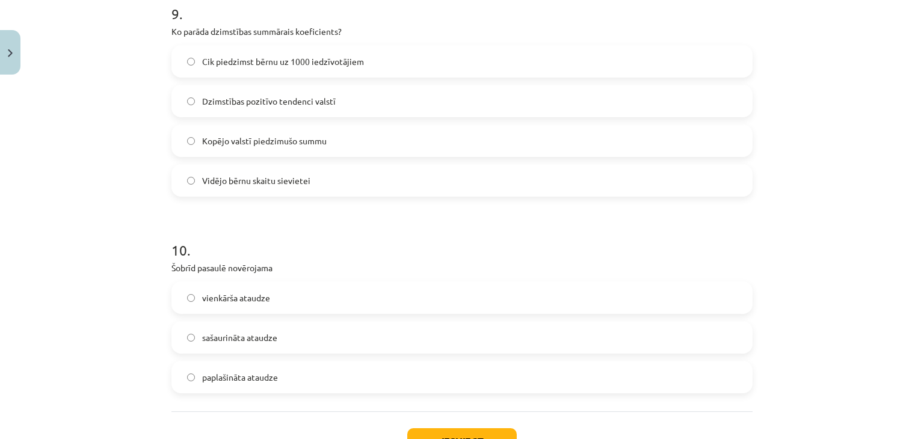
click at [210, 181] on span "Vidējo bērnu skaitu sievietei" at bounding box center [256, 180] width 108 height 13
click at [300, 347] on label "sašaurināta ataudze" at bounding box center [462, 337] width 578 height 30
click at [414, 431] on button "Iesniegt" at bounding box center [461, 441] width 109 height 26
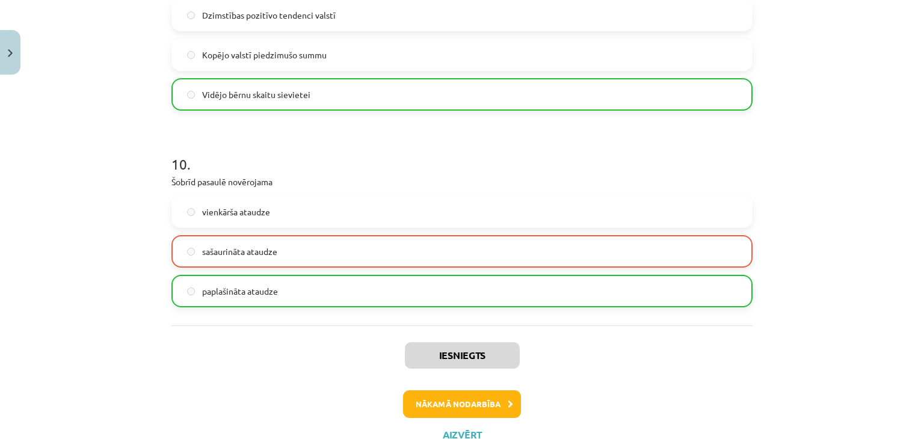
scroll to position [2083, 0]
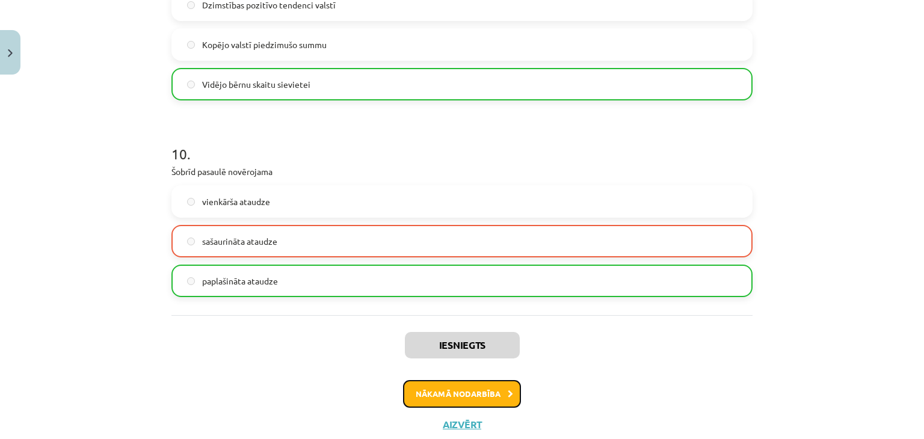
click at [447, 393] on button "Nākamā nodarbība" at bounding box center [462, 394] width 118 height 28
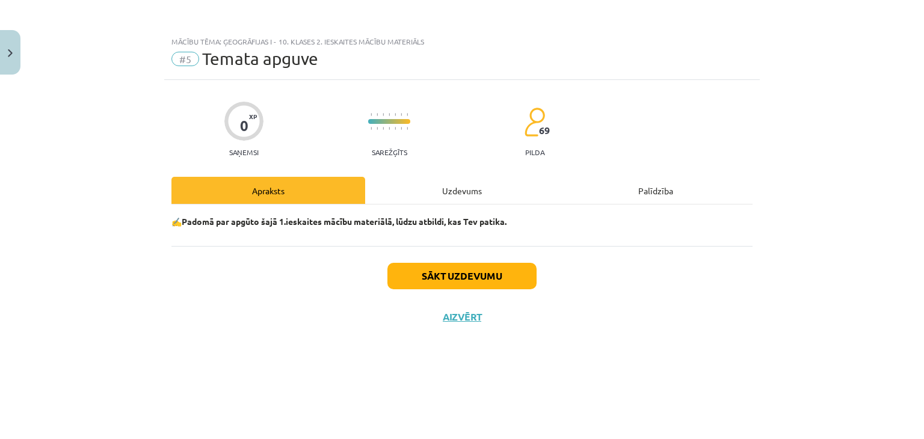
scroll to position [0, 0]
click at [414, 269] on button "Sākt uzdevumu" at bounding box center [461, 276] width 149 height 26
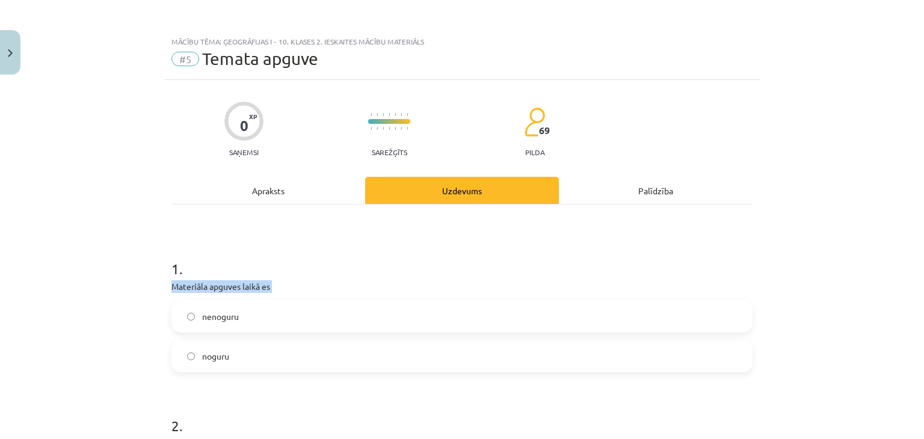
drag, startPoint x: 200, startPoint y: 313, endPoint x: 422, endPoint y: 261, distance: 228.4
click at [422, 261] on div "1 . Materiāla apguves laikā es nenoguru noguru" at bounding box center [461, 305] width 581 height 133
click at [685, 331] on div "nenoguru" at bounding box center [461, 316] width 581 height 32
click at [684, 324] on label "nenoguru" at bounding box center [462, 316] width 578 height 30
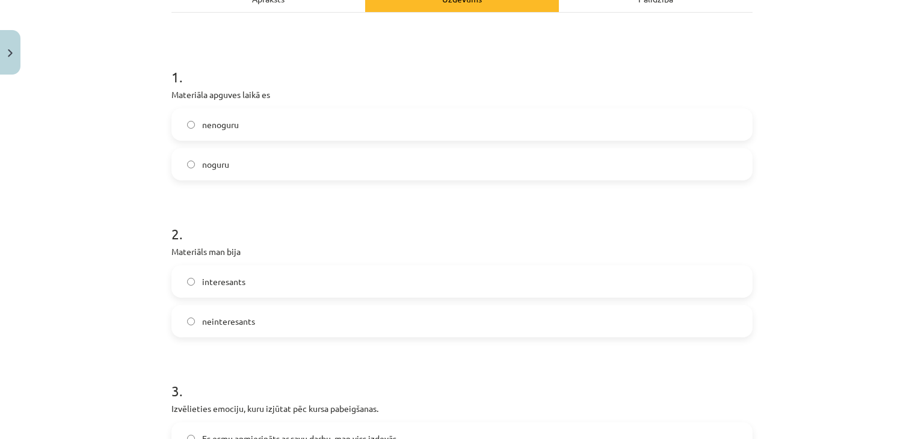
scroll to position [192, 0]
click at [598, 286] on label "interesants" at bounding box center [462, 281] width 578 height 30
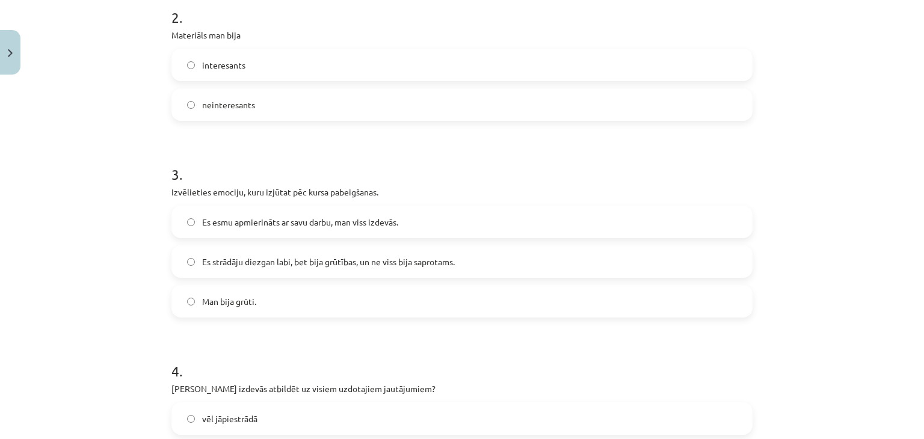
scroll to position [409, 0]
click at [283, 216] on span "Es esmu apmierināts ar savu darbu, man viss izdevās." at bounding box center [300, 221] width 196 height 13
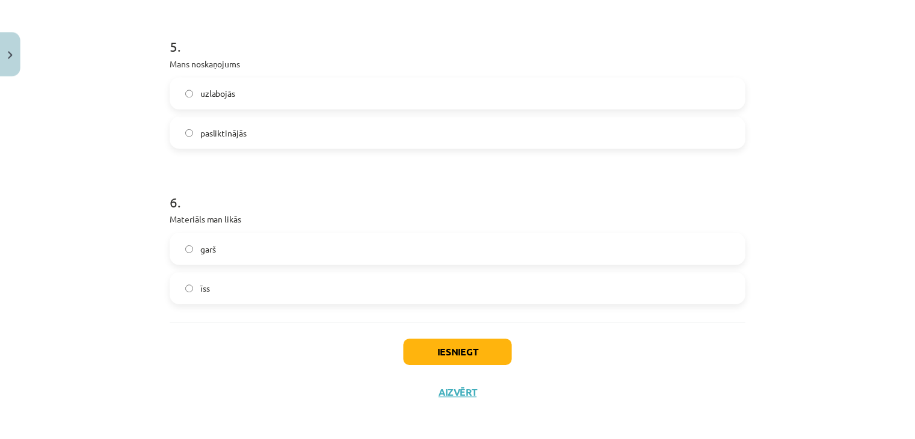
scroll to position [936, 0]
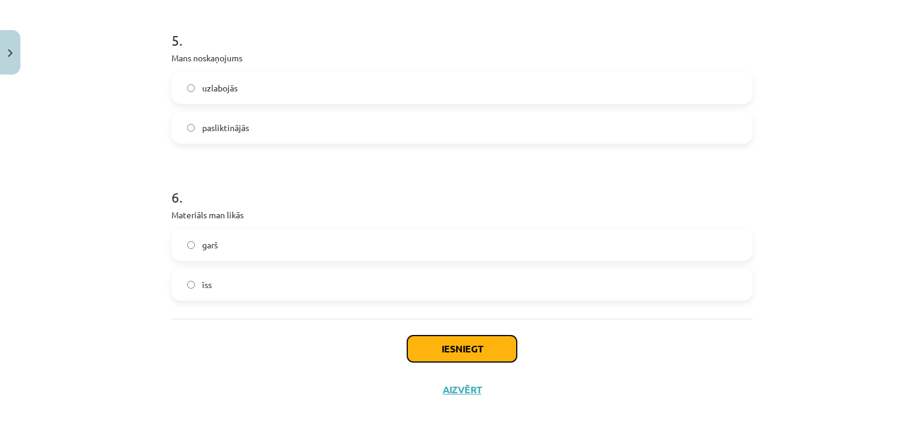
click at [421, 354] on button "Iesniegt" at bounding box center [461, 349] width 109 height 26
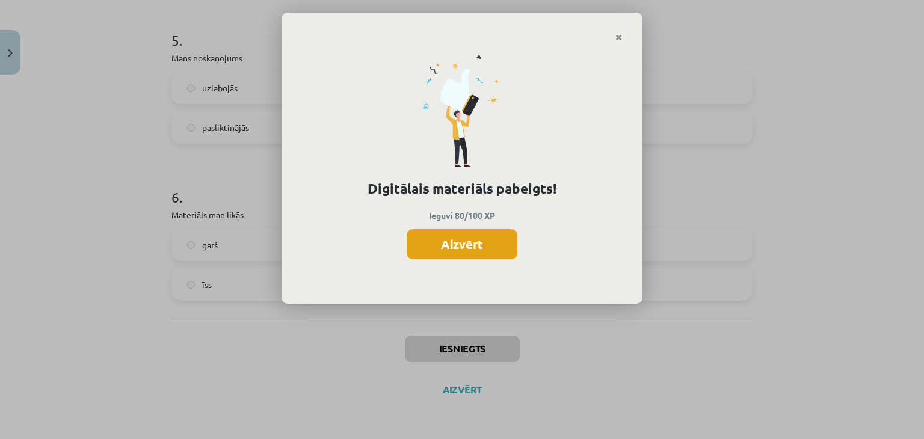
click at [436, 247] on button "Aizvērt" at bounding box center [461, 244] width 111 height 30
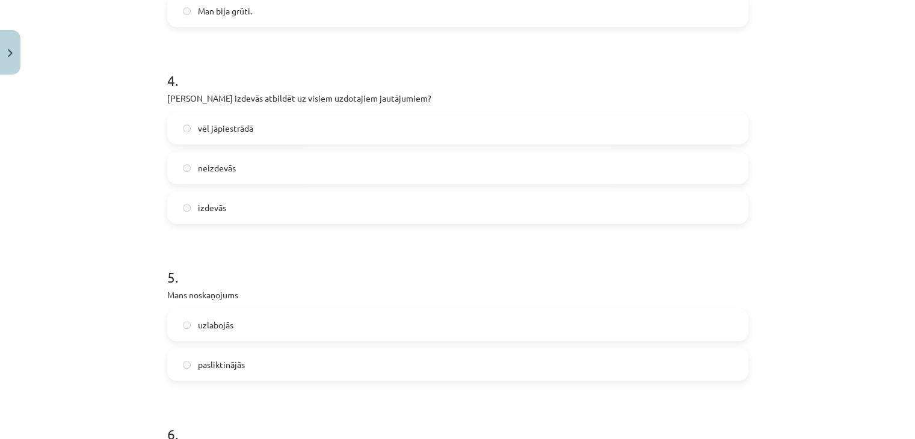
scroll to position [936, 0]
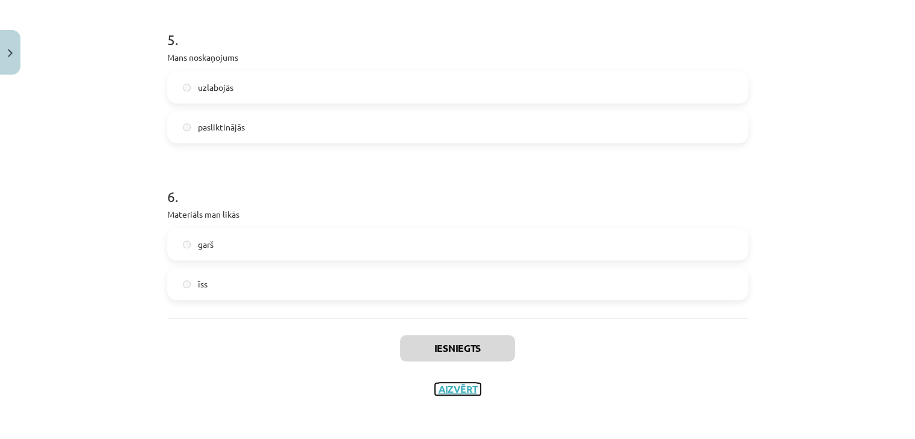
click at [437, 391] on button "Aizvērt" at bounding box center [458, 389] width 46 height 12
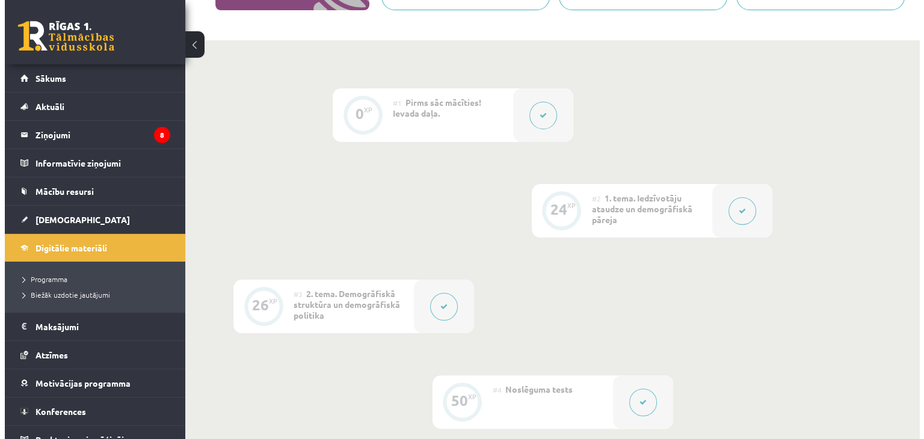
scroll to position [0, 0]
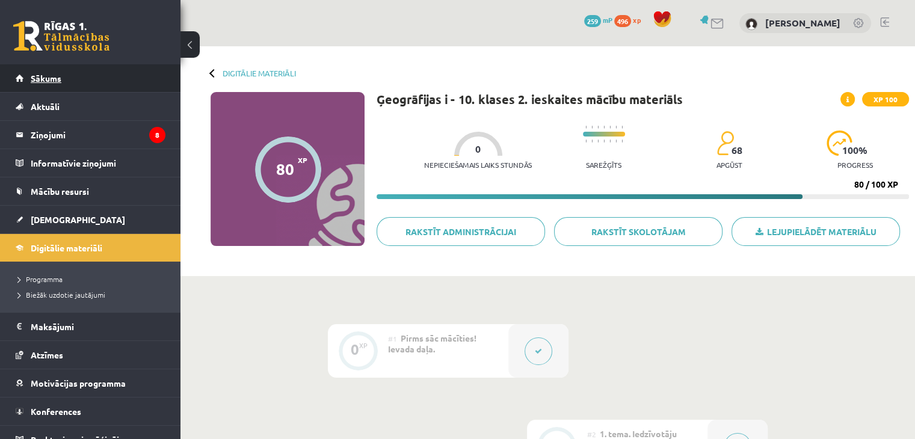
click at [58, 82] on span "Sākums" at bounding box center [46, 78] width 31 height 11
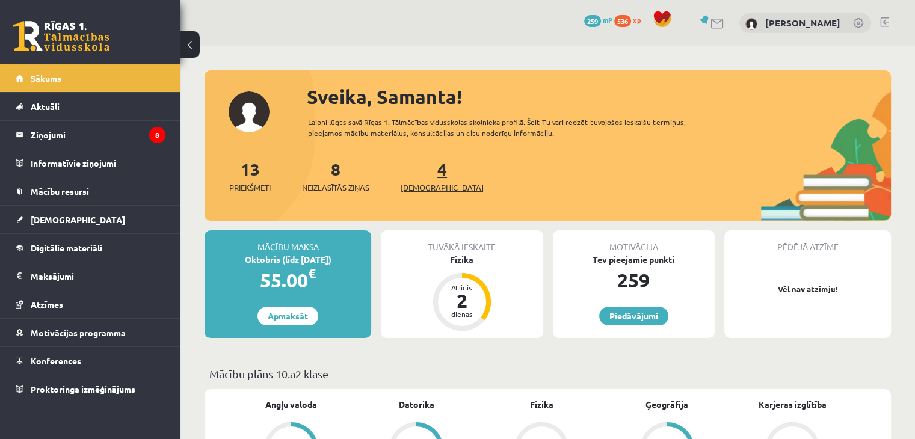
click at [431, 190] on span "[DEMOGRAPHIC_DATA]" at bounding box center [441, 188] width 83 height 12
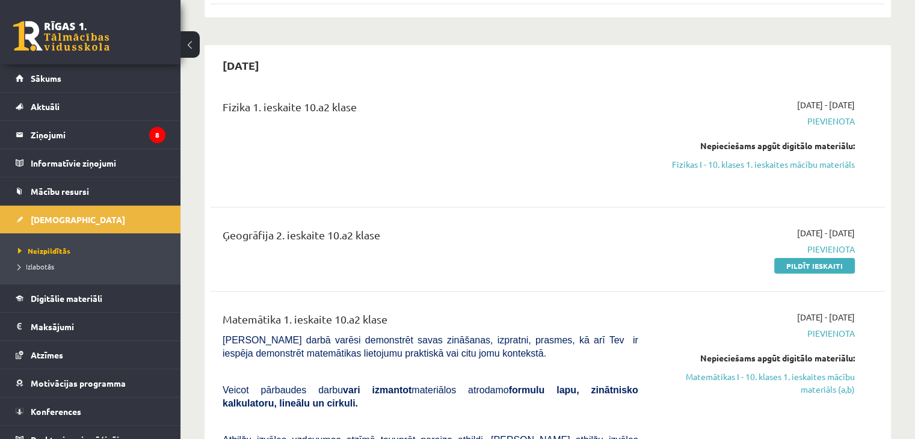
scroll to position [232, 0]
click at [795, 265] on link "Pildīt ieskaiti" at bounding box center [814, 267] width 81 height 16
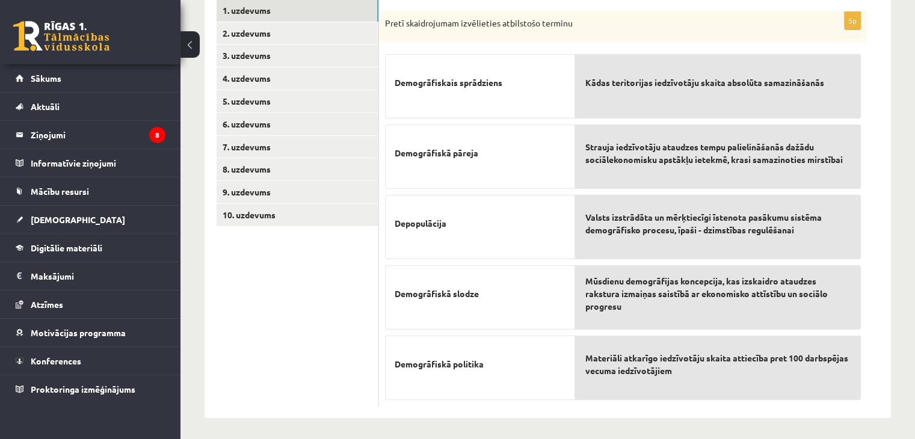
scroll to position [219, 0]
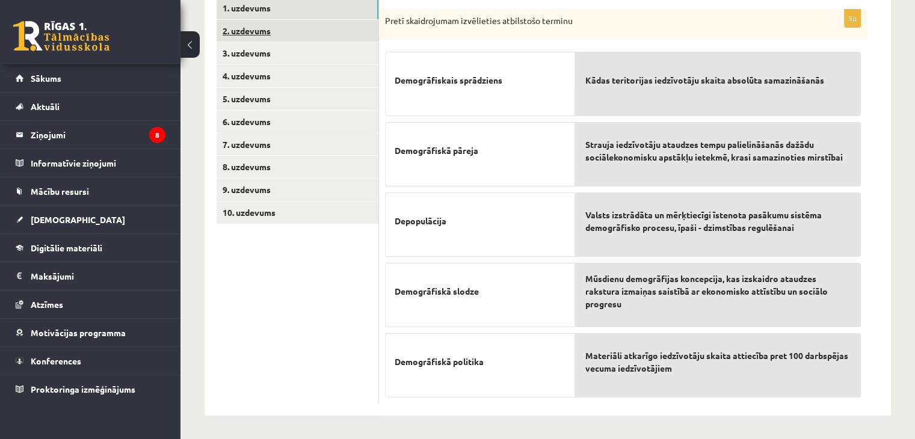
click at [238, 29] on link "2. uzdevums" at bounding box center [297, 31] width 162 height 22
click at [256, 39] on link "2. uzdevums" at bounding box center [297, 31] width 162 height 22
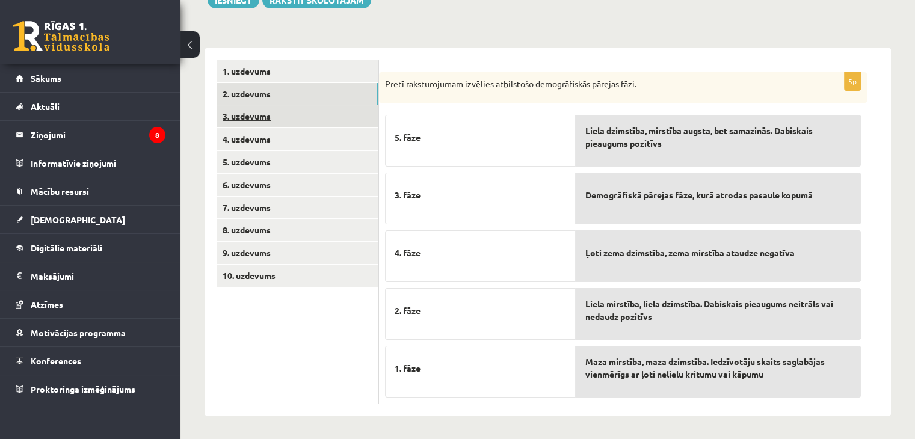
click at [247, 116] on link "3. uzdevums" at bounding box center [297, 116] width 162 height 22
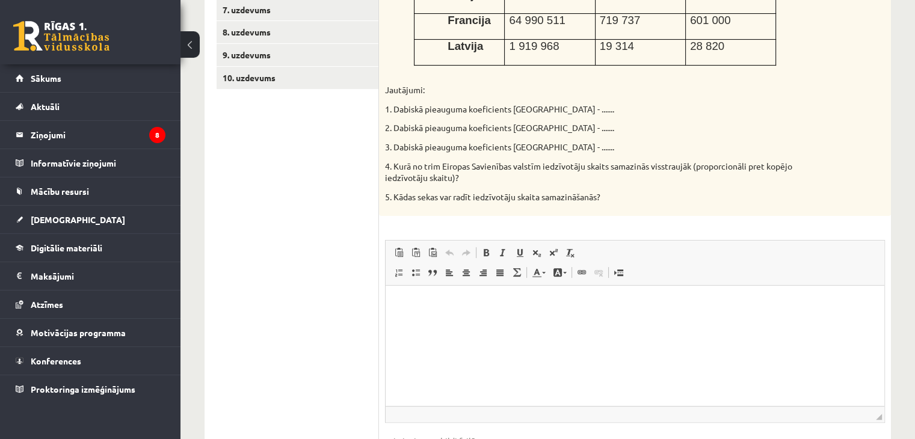
scroll to position [0, 0]
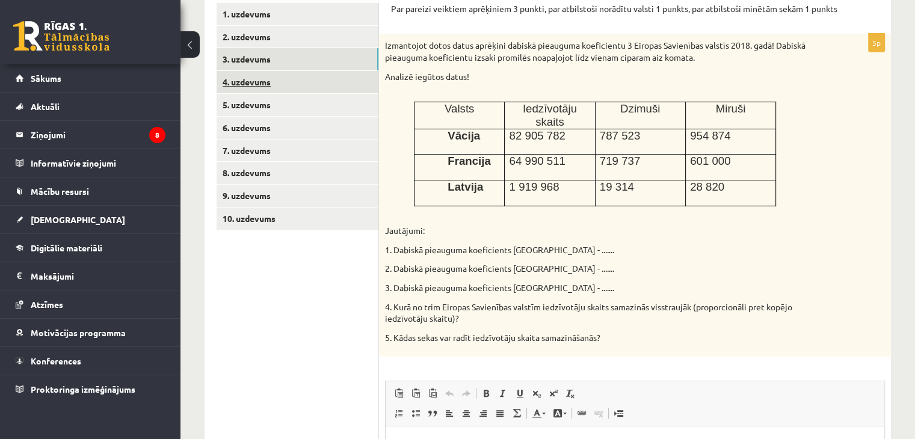
click at [249, 82] on link "4. uzdevums" at bounding box center [297, 82] width 162 height 22
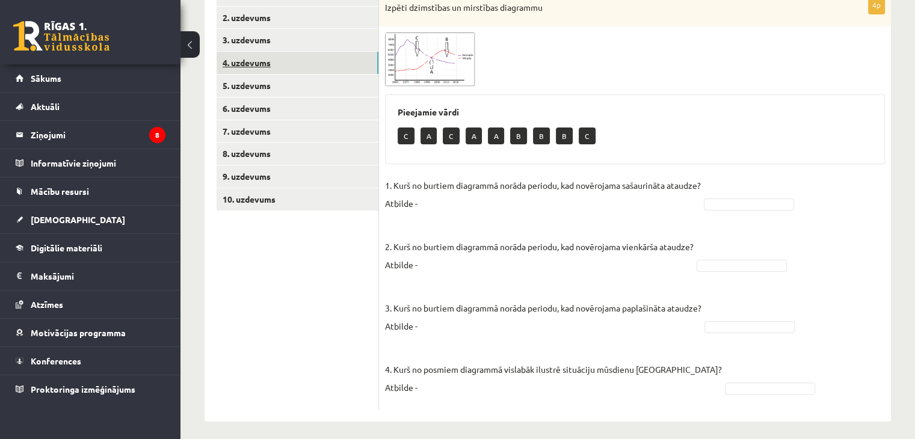
scroll to position [239, 0]
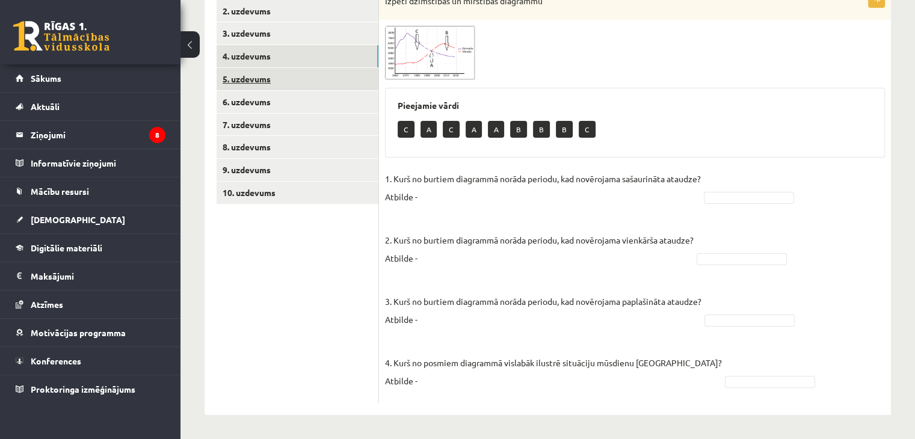
click at [238, 87] on link "5. uzdevums" at bounding box center [297, 79] width 162 height 22
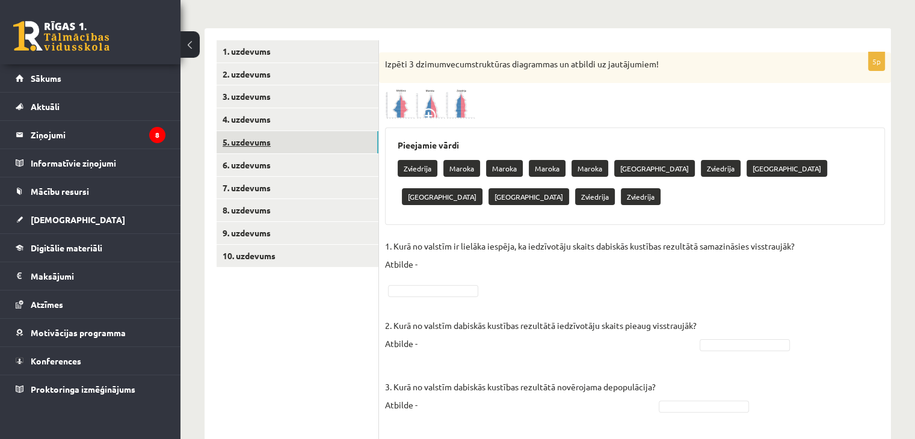
scroll to position [173, 0]
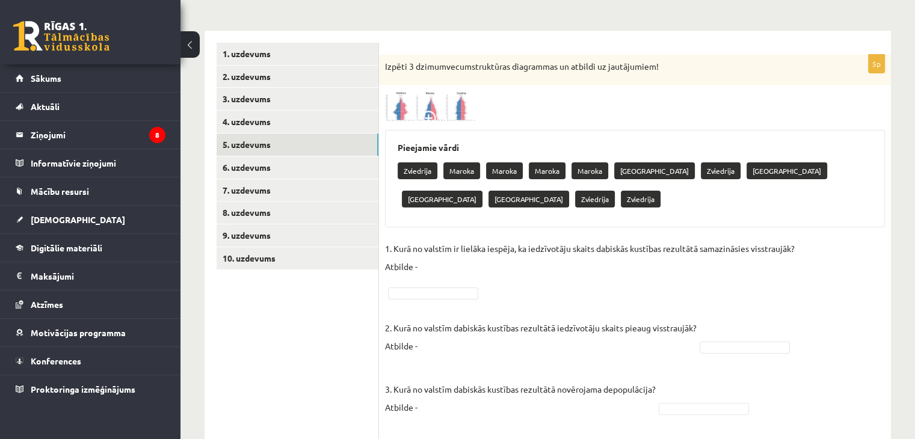
click at [404, 117] on img at bounding box center [430, 106] width 90 height 30
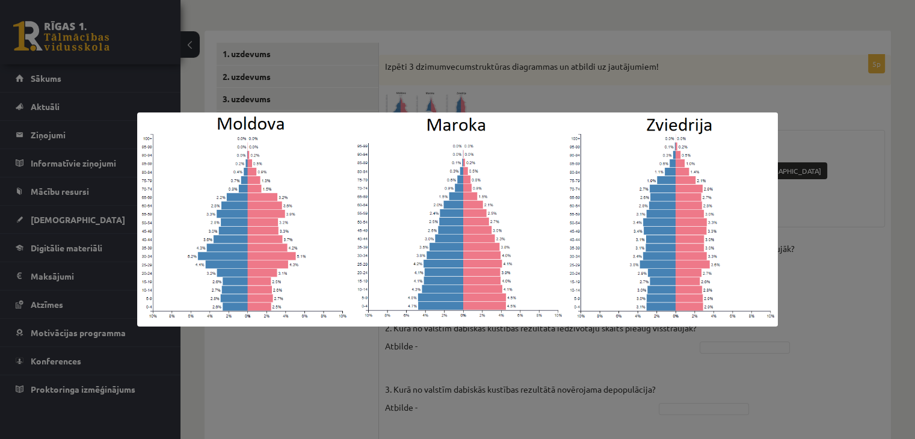
click at [823, 336] on div at bounding box center [457, 219] width 915 height 439
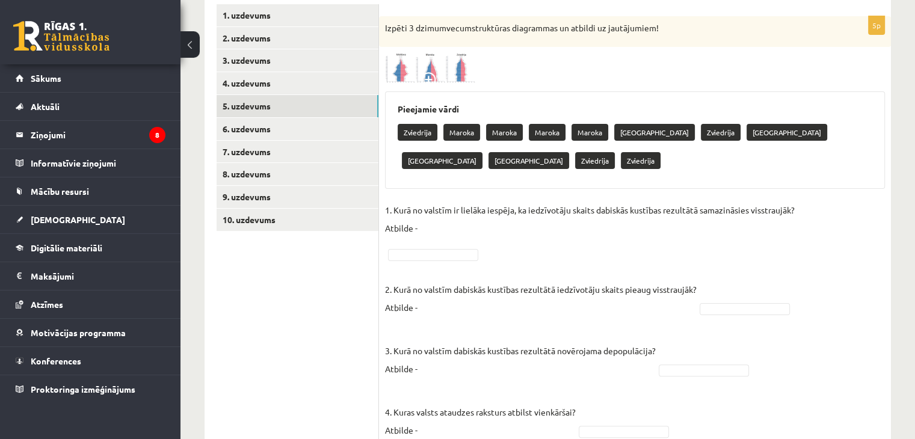
scroll to position [207, 0]
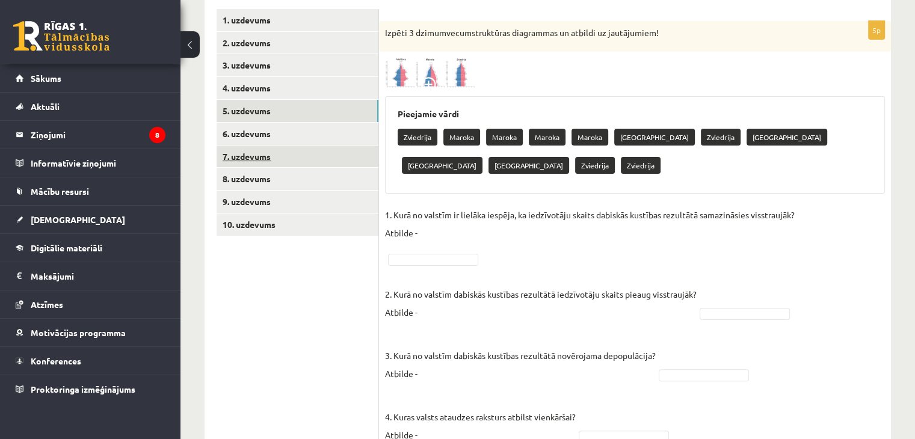
click at [253, 146] on link "7. uzdevums" at bounding box center [297, 157] width 162 height 22
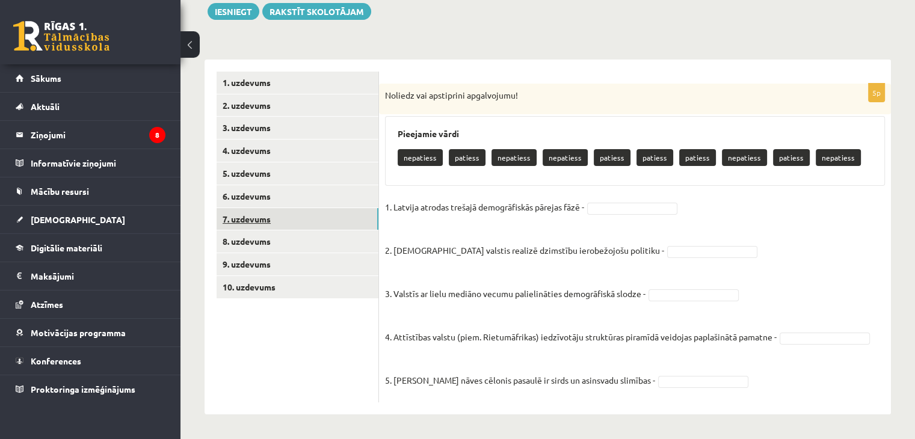
scroll to position [144, 0]
click at [275, 197] on link "6. uzdevums" at bounding box center [297, 196] width 162 height 22
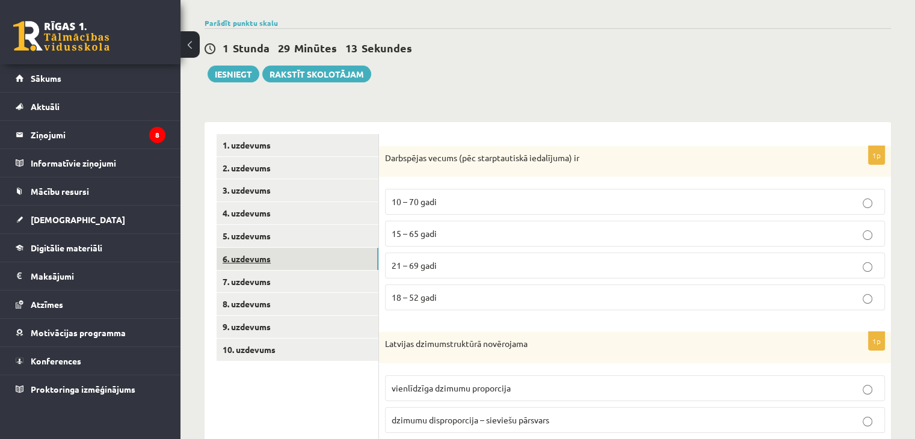
scroll to position [82, 0]
click at [250, 284] on link "7. uzdevums" at bounding box center [297, 282] width 162 height 22
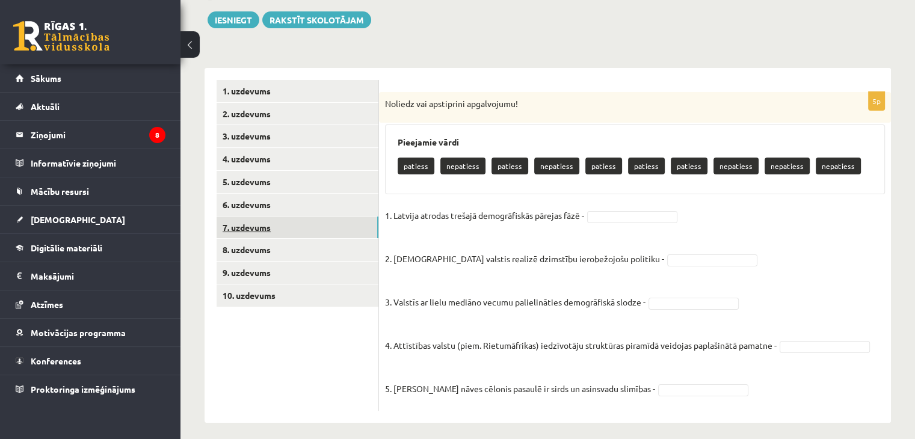
scroll to position [144, 0]
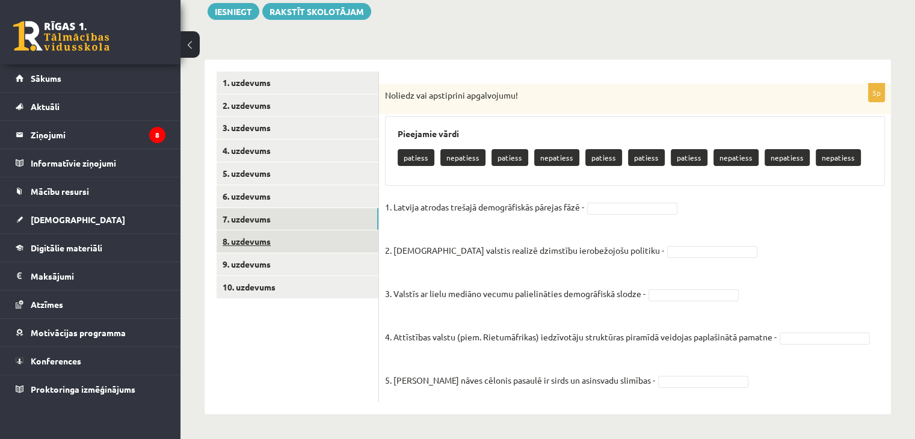
click at [231, 241] on link "8. uzdevums" at bounding box center [297, 241] width 162 height 22
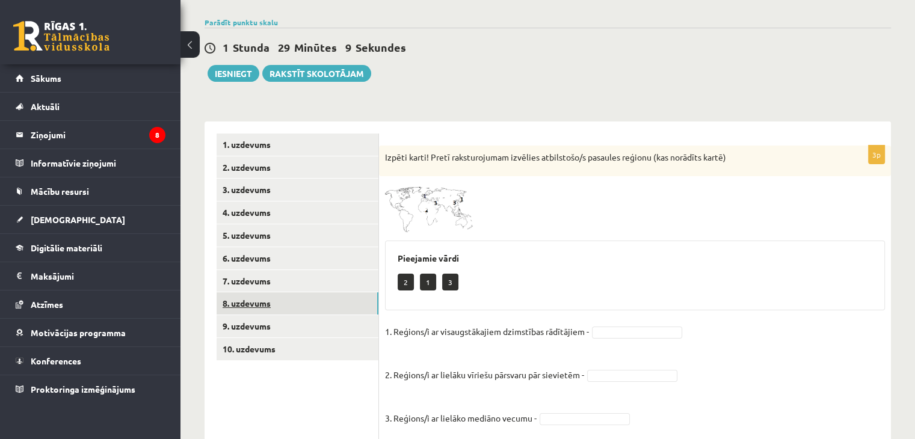
scroll to position [120, 0]
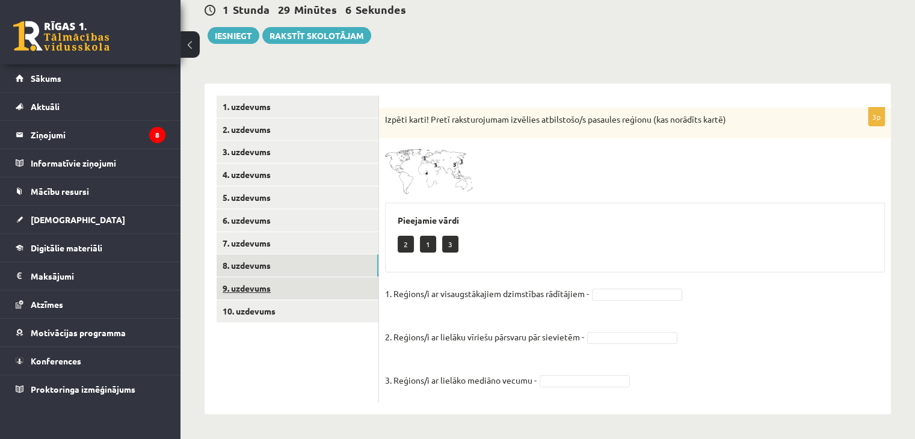
click at [241, 289] on link "9. uzdevums" at bounding box center [297, 288] width 162 height 22
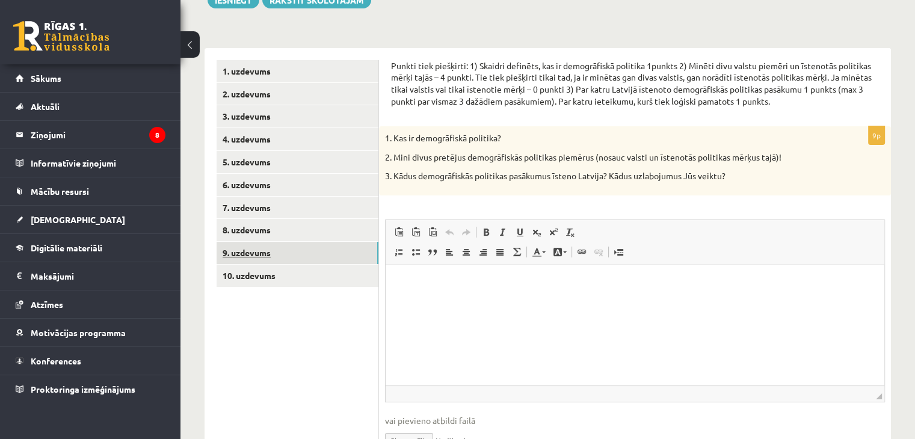
scroll to position [156, 0]
click at [239, 275] on link "10. uzdevums" at bounding box center [297, 275] width 162 height 22
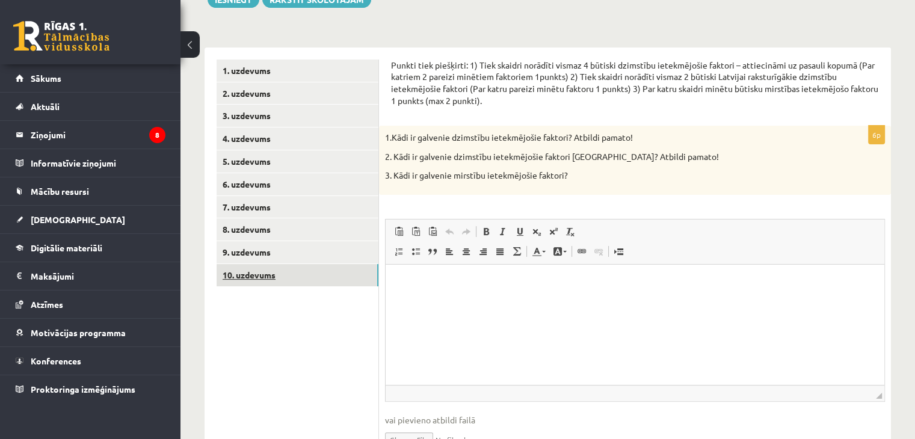
scroll to position [0, 0]
click at [236, 262] on link "9. uzdevums" at bounding box center [297, 252] width 162 height 22
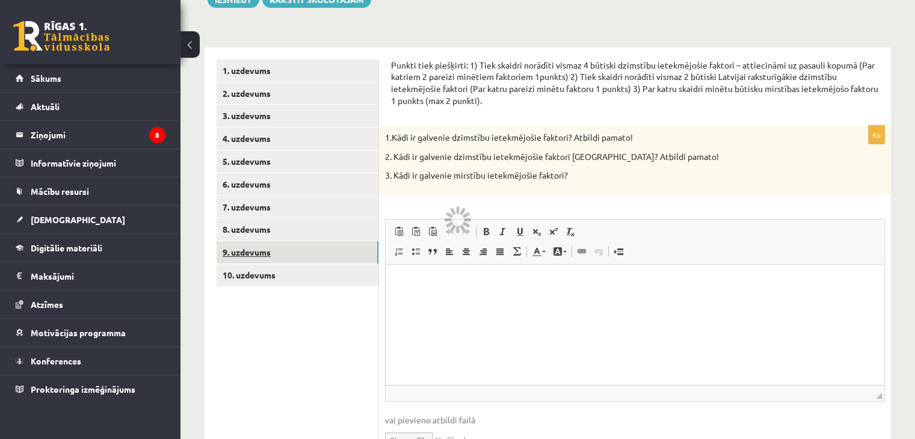
scroll to position [103, 0]
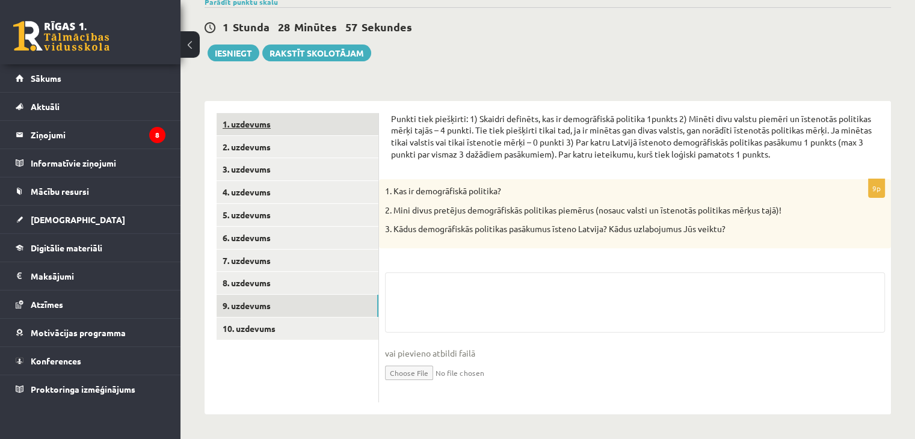
click at [241, 124] on link "1. uzdevums" at bounding box center [297, 124] width 162 height 22
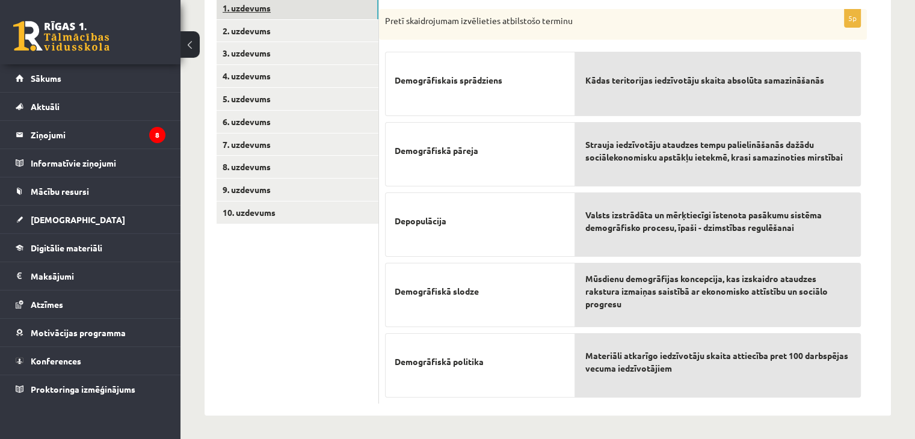
scroll to position [219, 0]
click at [260, 31] on link "2. uzdevums" at bounding box center [297, 31] width 162 height 22
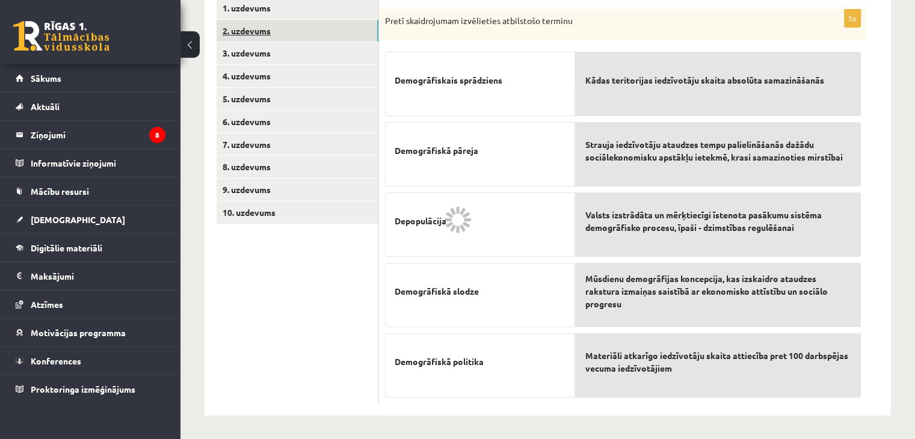
scroll to position [156, 0]
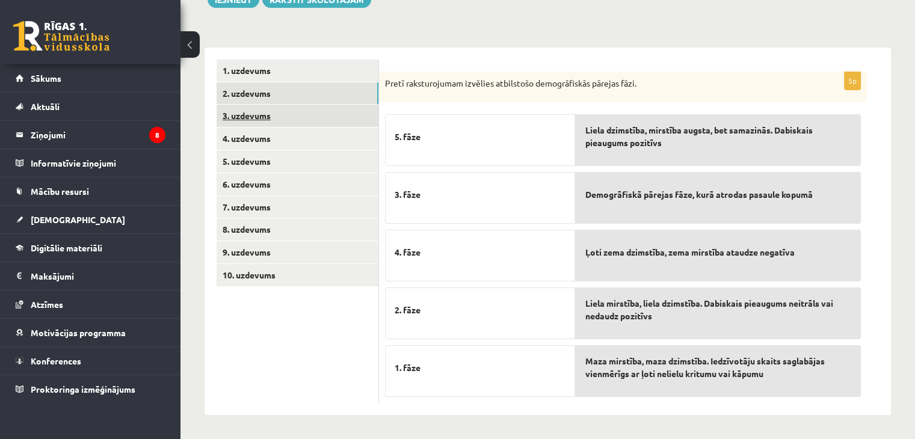
click at [230, 124] on link "3. uzdevums" at bounding box center [297, 116] width 162 height 22
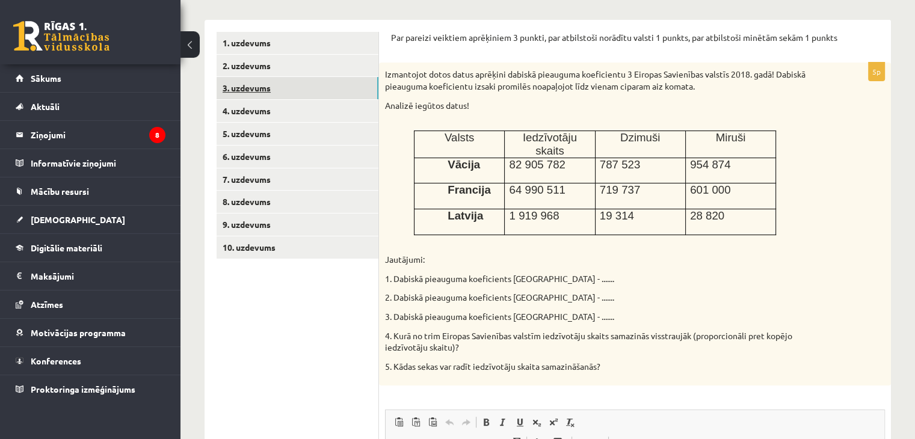
scroll to position [201, 0]
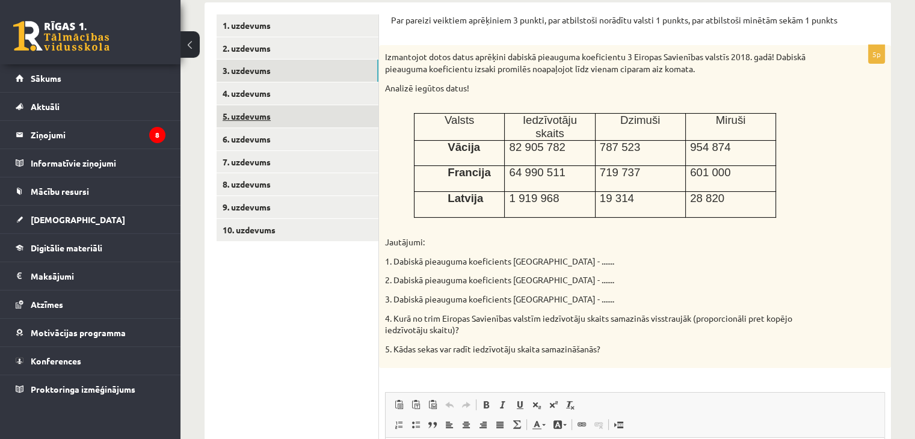
click at [244, 108] on link "5. uzdevums" at bounding box center [297, 116] width 162 height 22
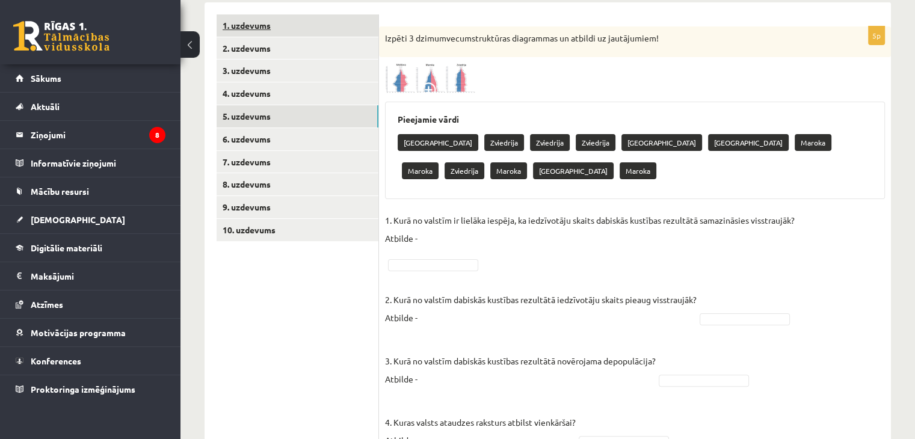
click at [227, 34] on link "1. uzdevums" at bounding box center [297, 25] width 162 height 22
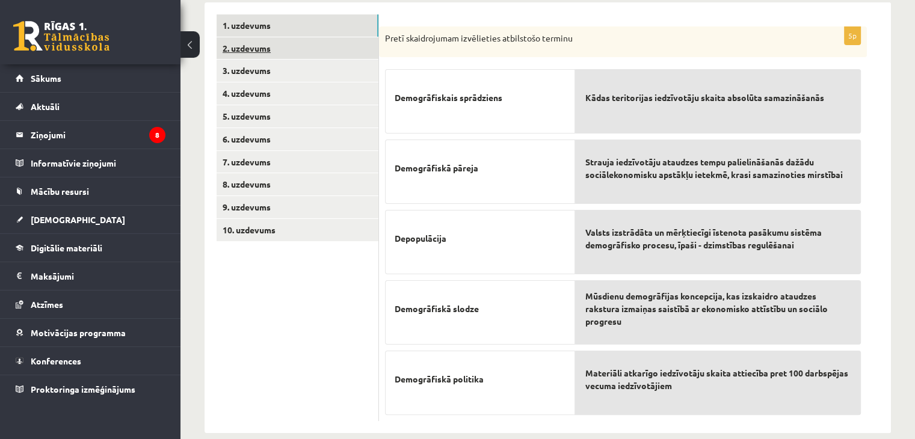
click at [255, 57] on link "2. uzdevums" at bounding box center [297, 48] width 162 height 22
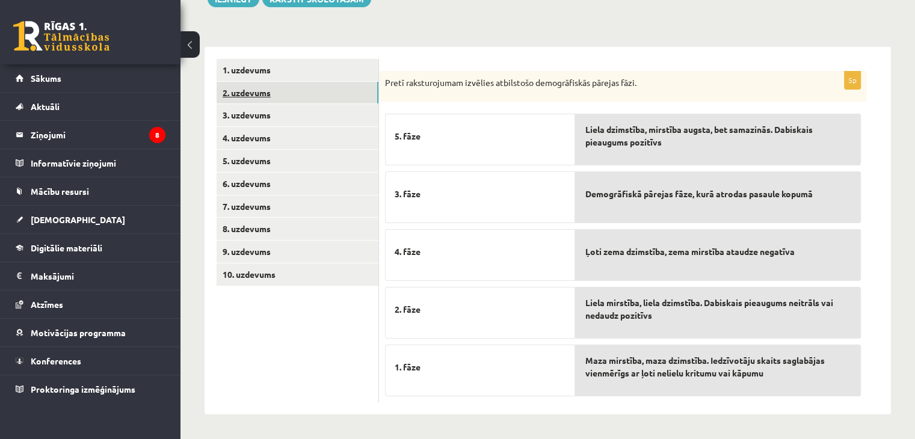
scroll to position [156, 0]
click at [240, 124] on link "3. uzdevums" at bounding box center [297, 116] width 162 height 22
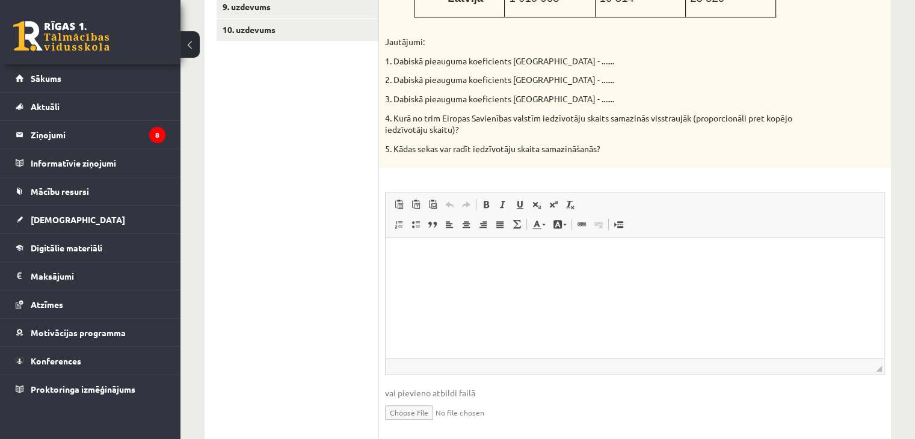
scroll to position [402, 0]
click at [412, 254] on p "Editor, wiswyg-editor-user-answer-47433756074320" at bounding box center [634, 255] width 474 height 13
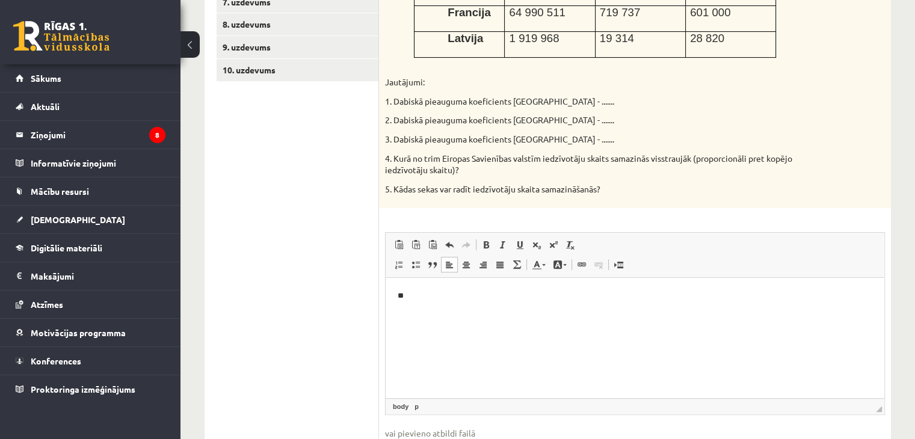
scroll to position [369, 0]
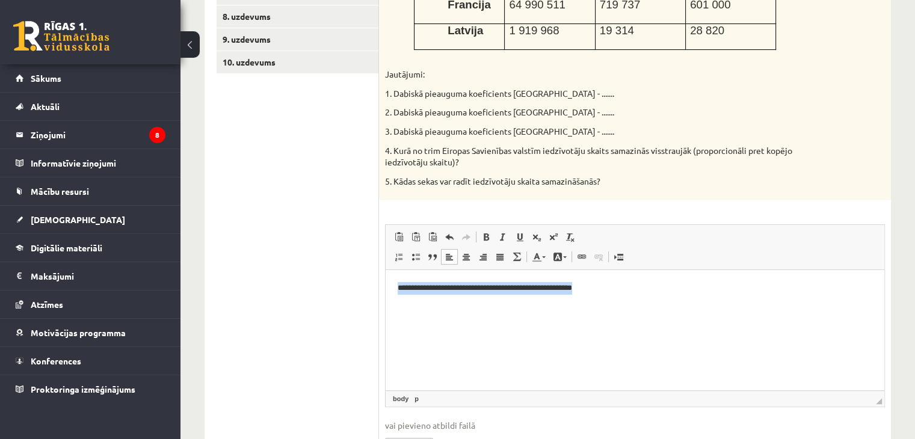
click at [657, 292] on p "**********" at bounding box center [634, 288] width 475 height 13
click at [652, 285] on p "**********" at bounding box center [634, 288] width 475 height 13
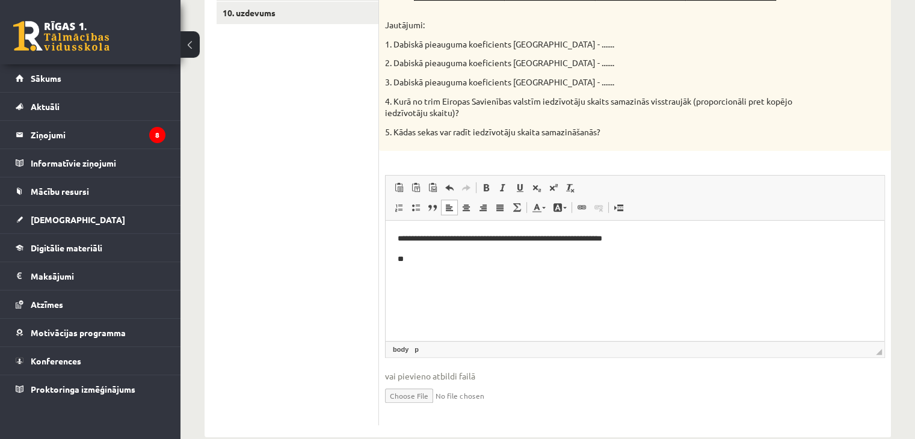
scroll to position [418, 0]
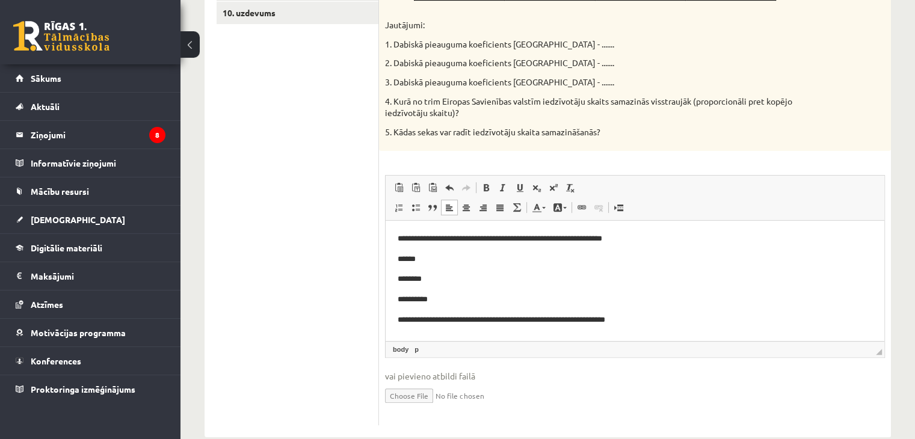
click at [698, 242] on p "**********" at bounding box center [634, 239] width 475 height 13
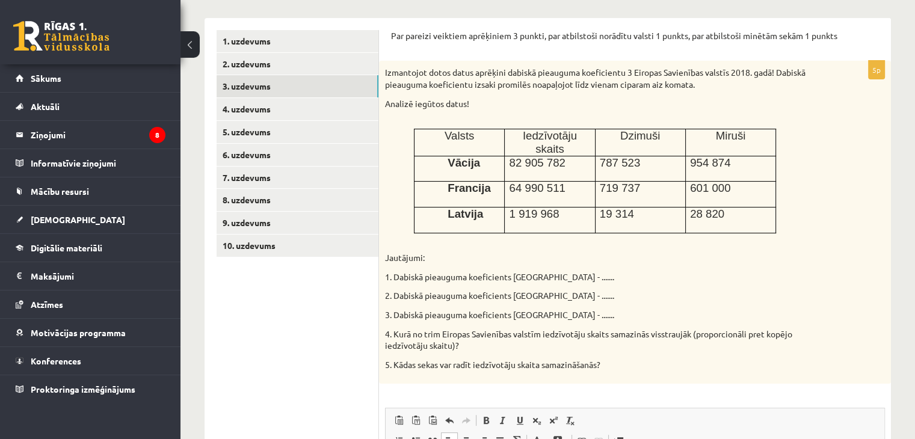
scroll to position [185, 0]
click at [224, 44] on link "1. uzdevums" at bounding box center [297, 42] width 162 height 22
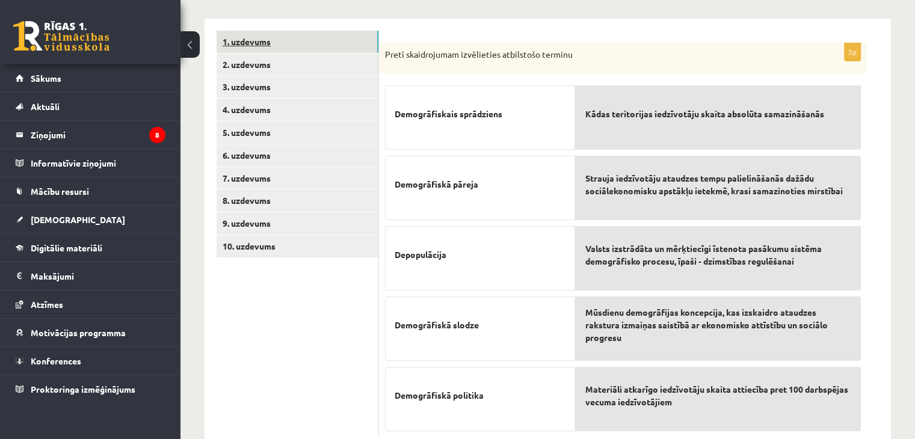
scroll to position [219, 0]
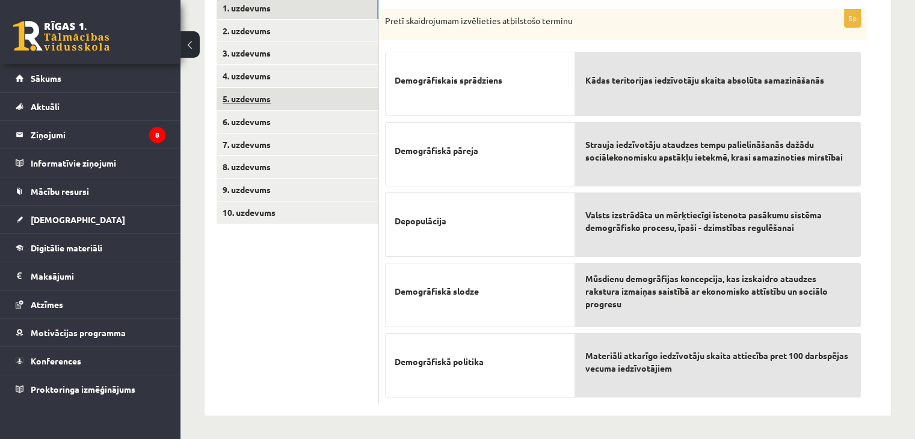
click at [242, 99] on link "5. uzdevums" at bounding box center [297, 99] width 162 height 22
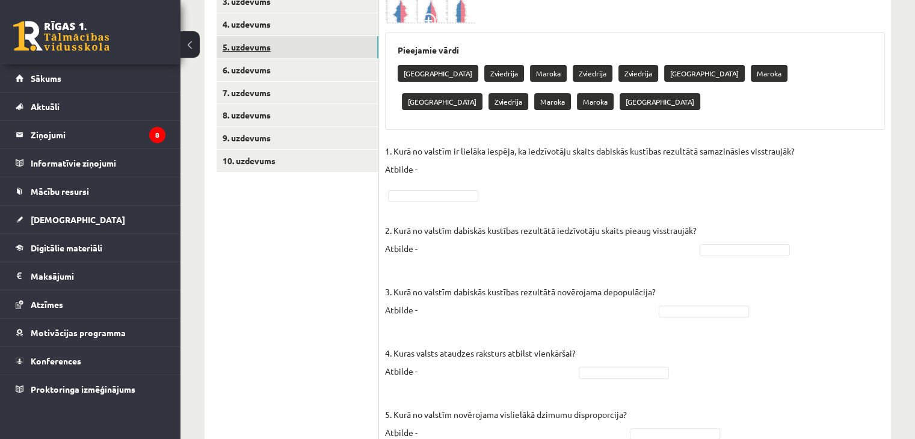
scroll to position [272, 0]
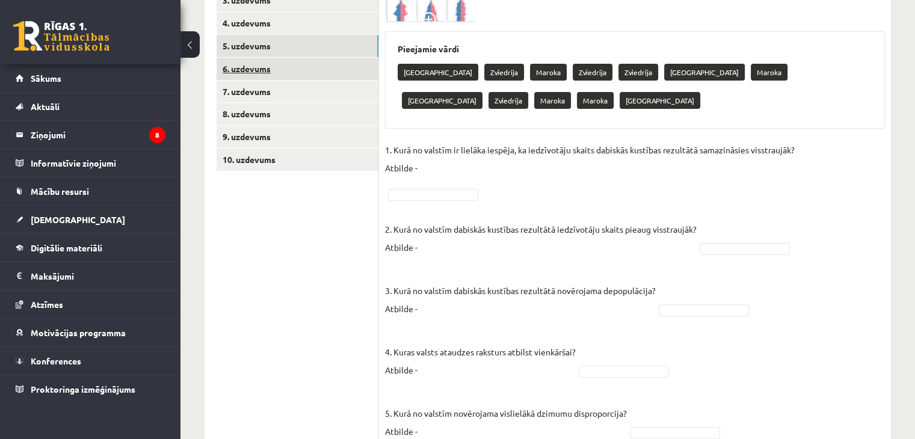
click at [236, 77] on link "6. uzdevums" at bounding box center [297, 69] width 162 height 22
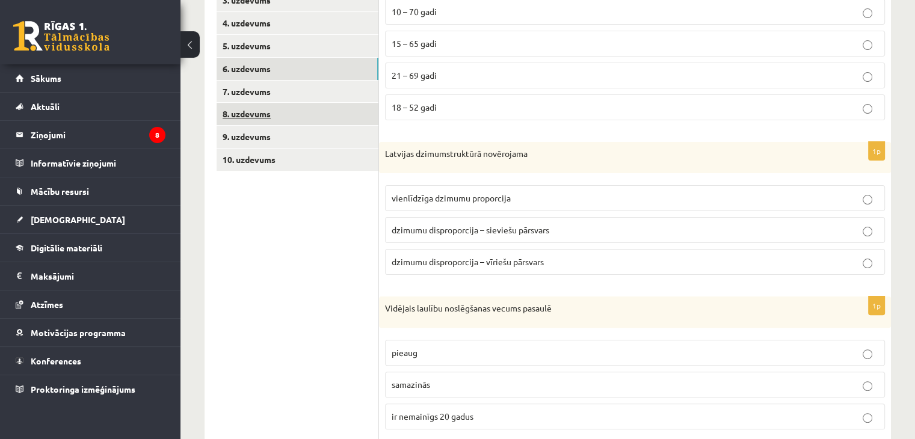
click at [257, 103] on link "8. uzdevums" at bounding box center [297, 114] width 162 height 22
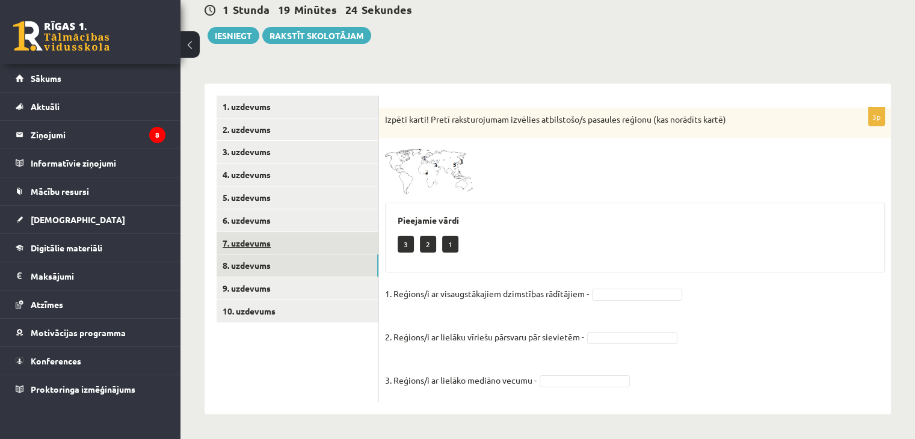
click at [247, 243] on link "7. uzdevums" at bounding box center [297, 243] width 162 height 22
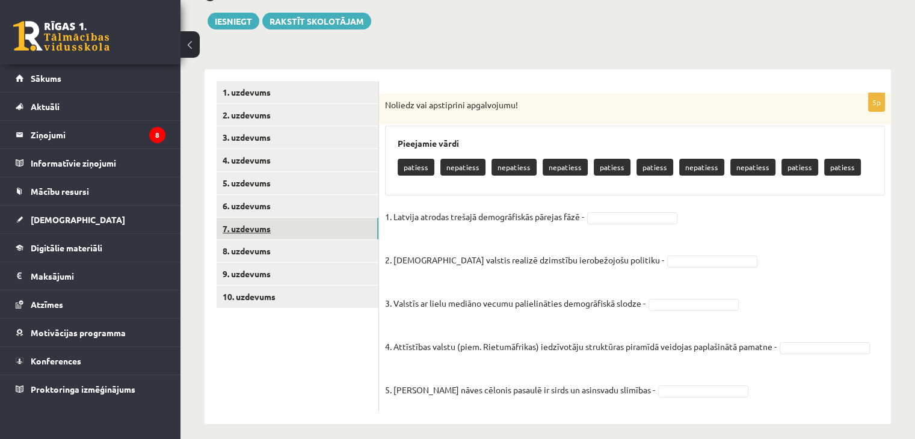
scroll to position [144, 0]
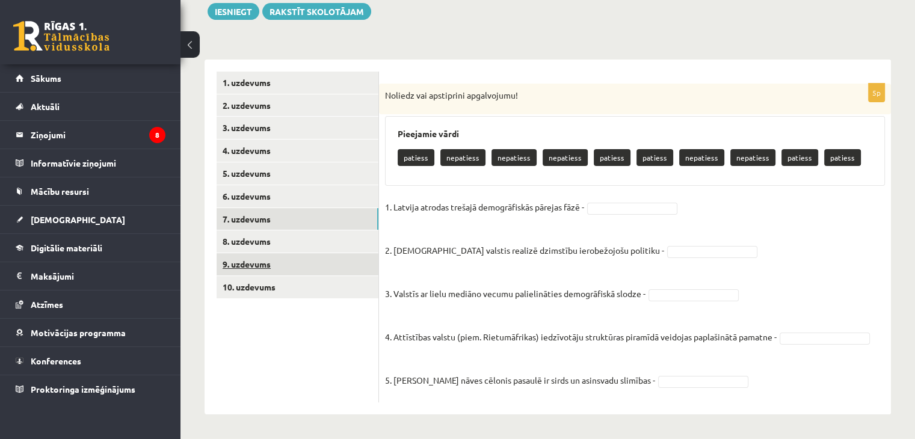
click at [243, 266] on link "9. uzdevums" at bounding box center [297, 264] width 162 height 22
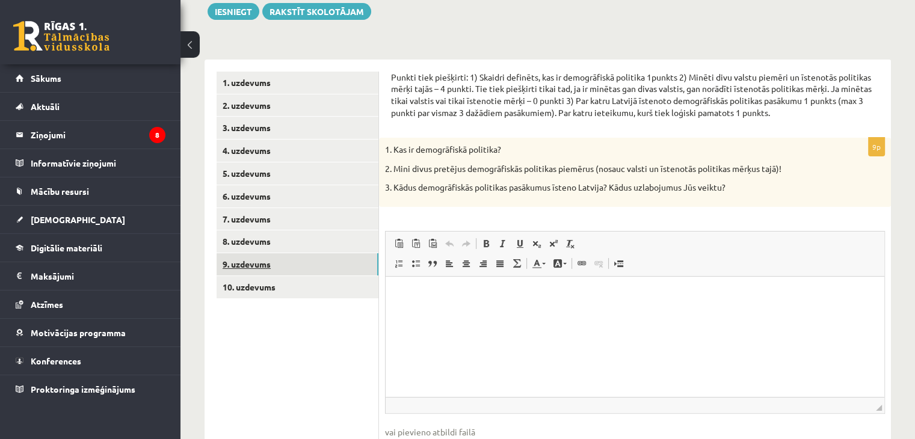
scroll to position [0, 0]
click at [241, 91] on link "1. uzdevums" at bounding box center [297, 83] width 162 height 22
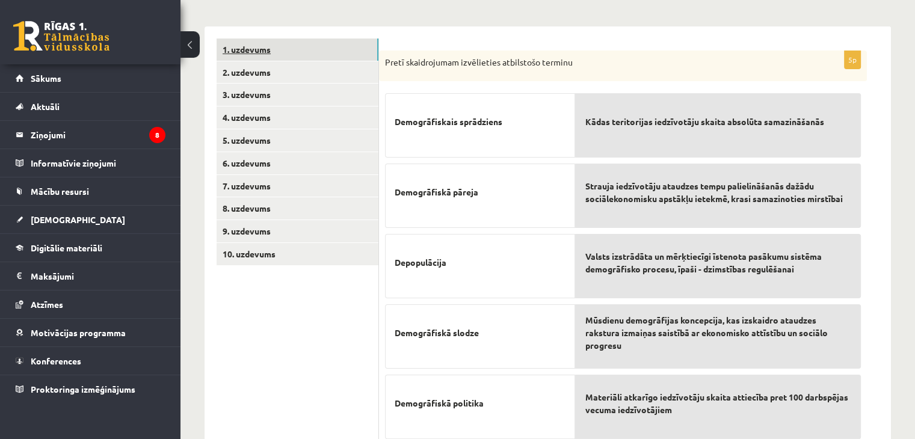
scroll to position [142, 0]
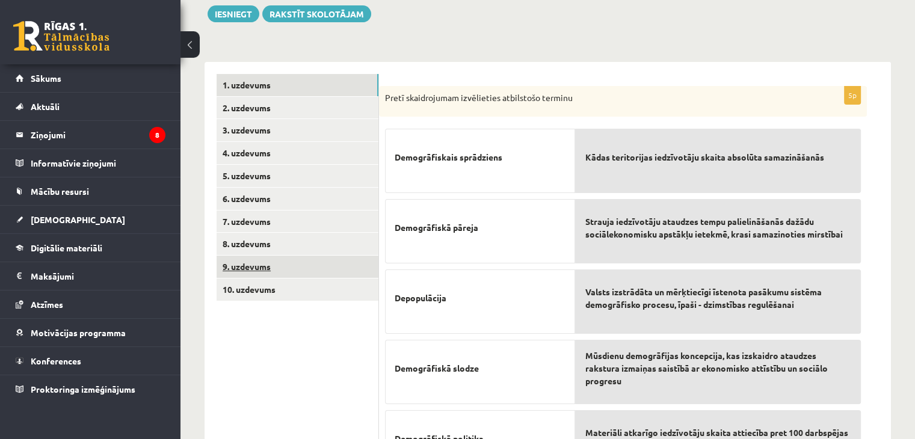
click at [239, 256] on link "9. uzdevums" at bounding box center [297, 267] width 162 height 22
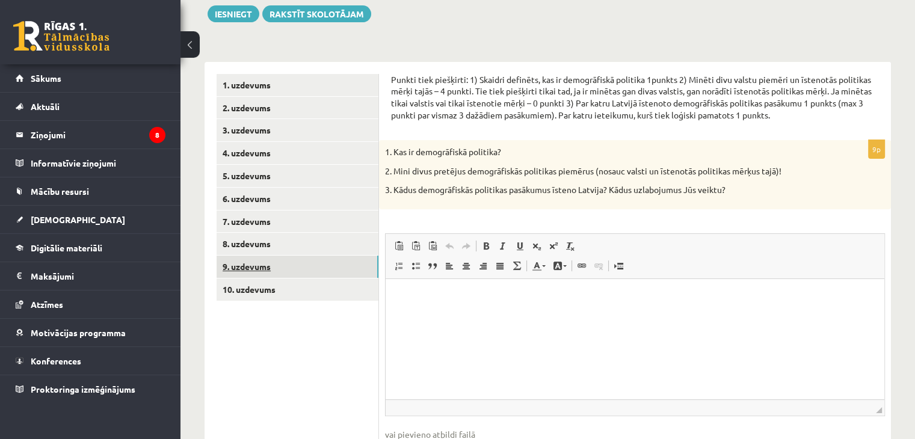
scroll to position [0, 0]
click at [425, 292] on p "Editor, wiswyg-editor-user-answer-47433780265040" at bounding box center [634, 297] width 474 height 13
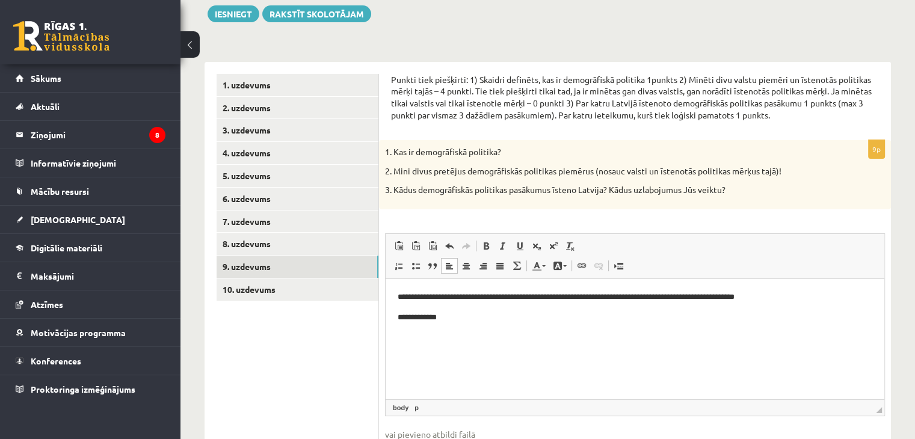
click at [433, 316] on p "**********" at bounding box center [634, 317] width 475 height 13
click at [452, 318] on p "**********" at bounding box center [634, 317] width 475 height 13
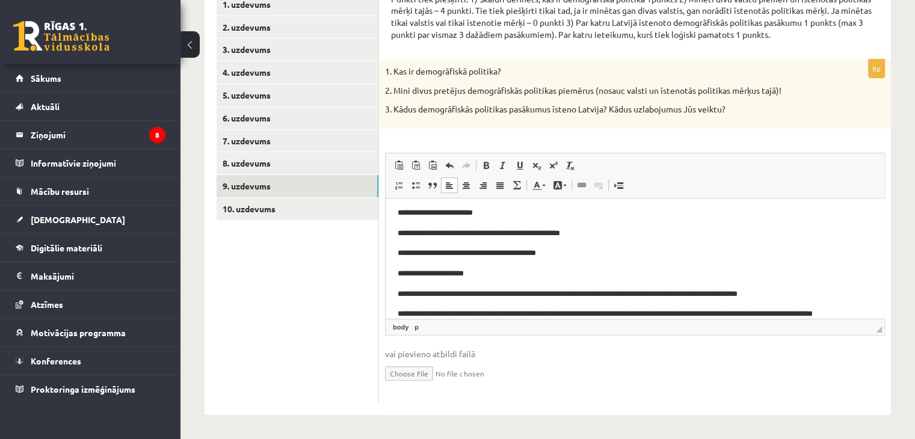
scroll to position [90, 0]
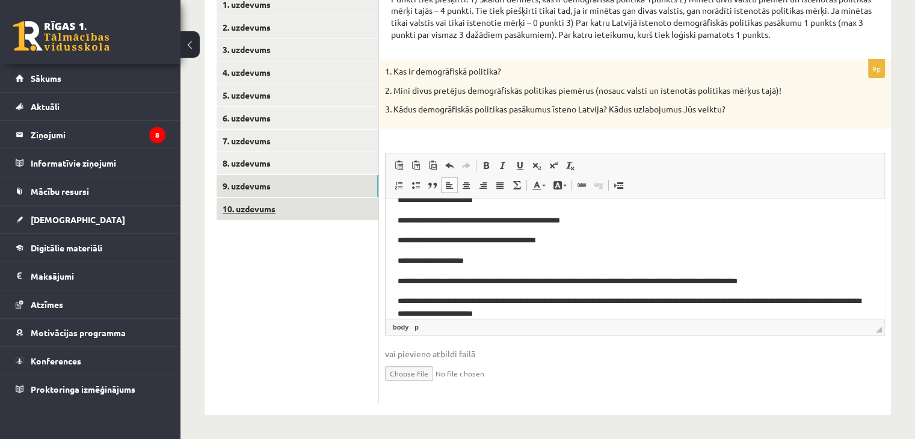
click at [244, 209] on link "10. uzdevums" at bounding box center [297, 209] width 162 height 22
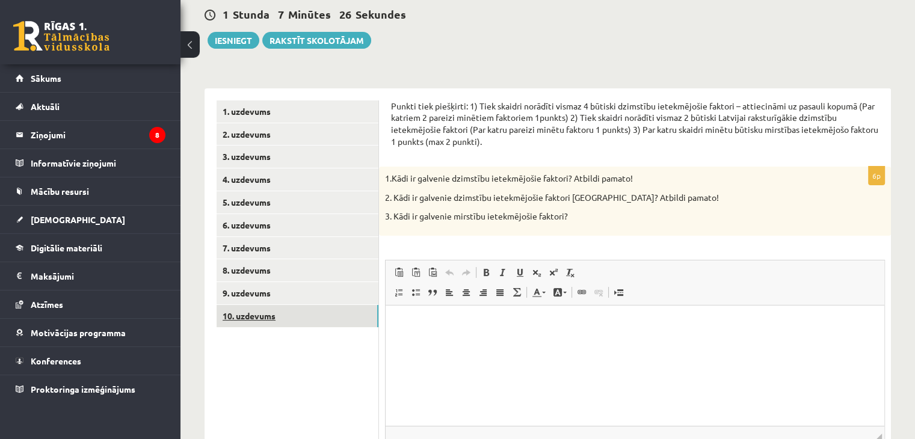
scroll to position [112, 0]
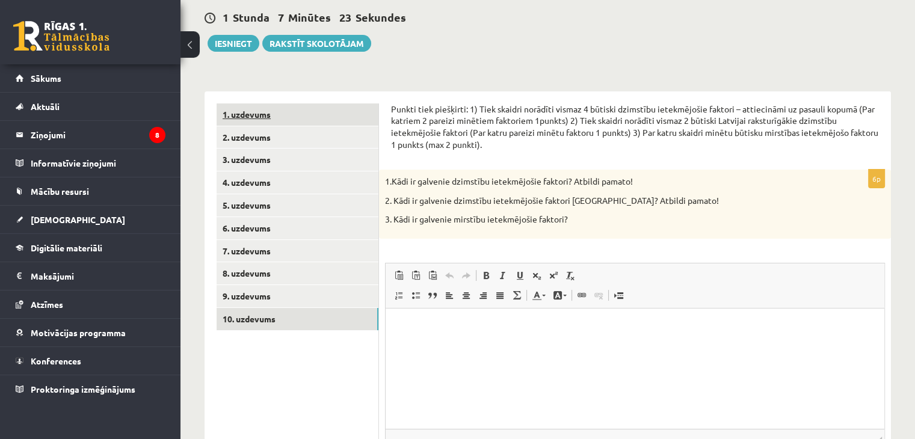
click at [238, 118] on link "1. uzdevums" at bounding box center [297, 114] width 162 height 22
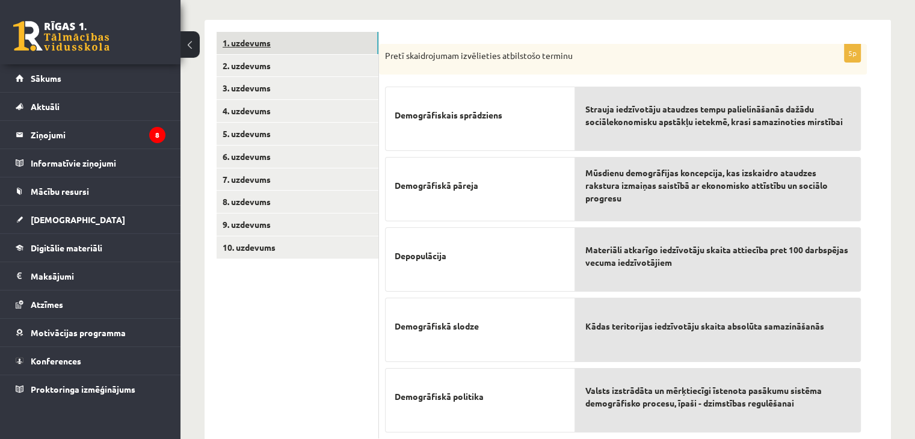
scroll to position [219, 0]
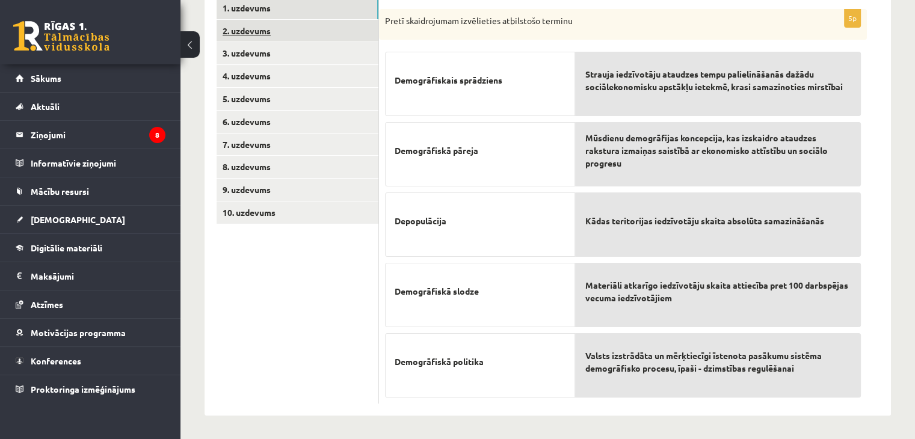
click at [241, 41] on link "2. uzdevums" at bounding box center [297, 31] width 162 height 22
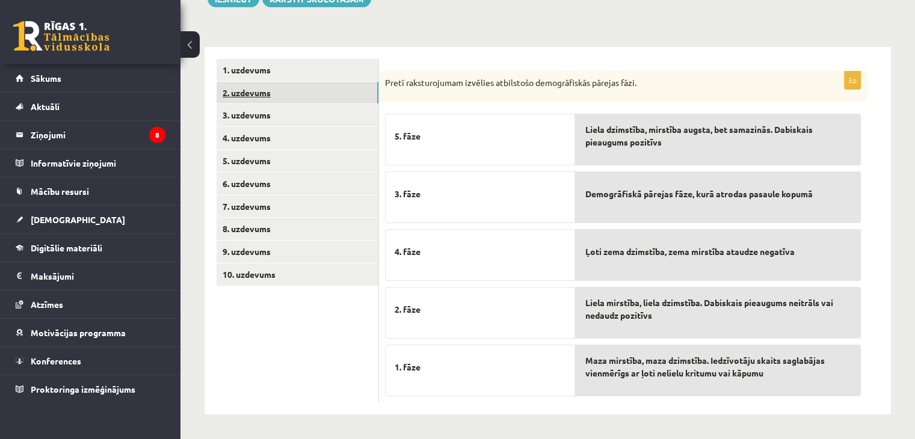
scroll to position [156, 0]
click at [239, 117] on link "3. uzdevums" at bounding box center [297, 116] width 162 height 22
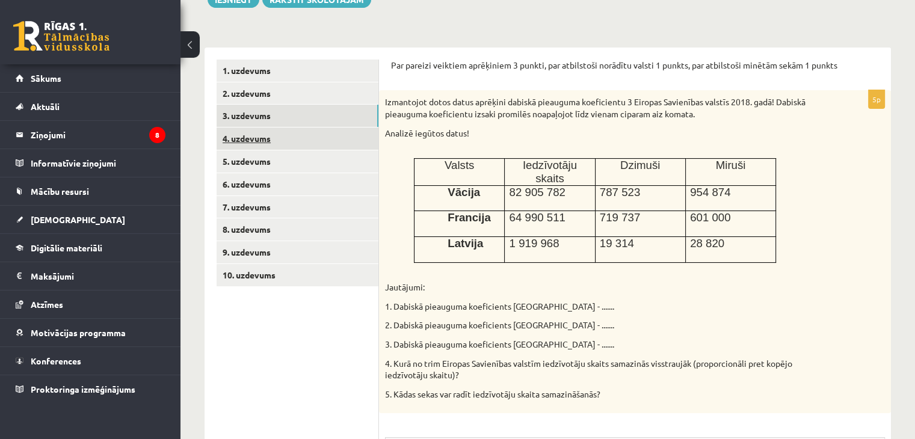
click at [245, 139] on link "4. uzdevums" at bounding box center [297, 138] width 162 height 22
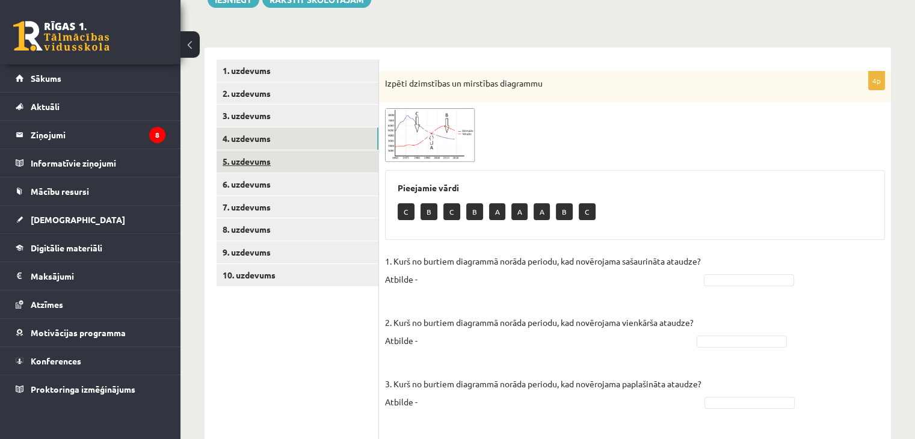
click at [242, 171] on link "5. uzdevums" at bounding box center [297, 161] width 162 height 22
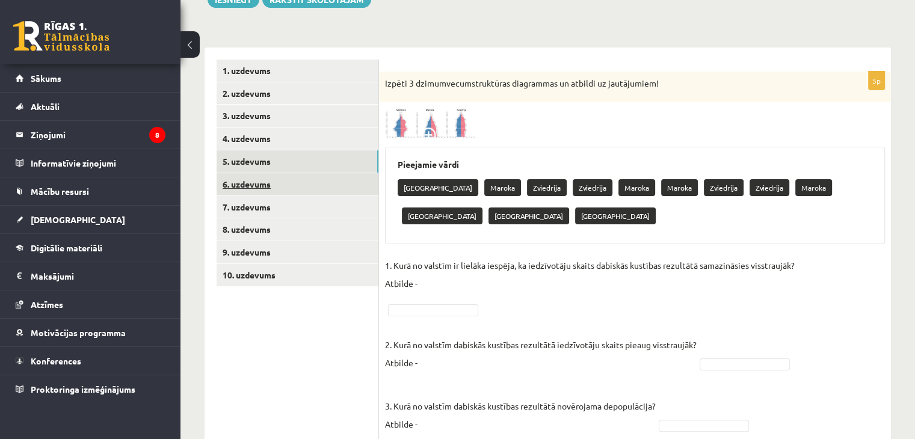
click at [235, 185] on link "6. uzdevums" at bounding box center [297, 184] width 162 height 22
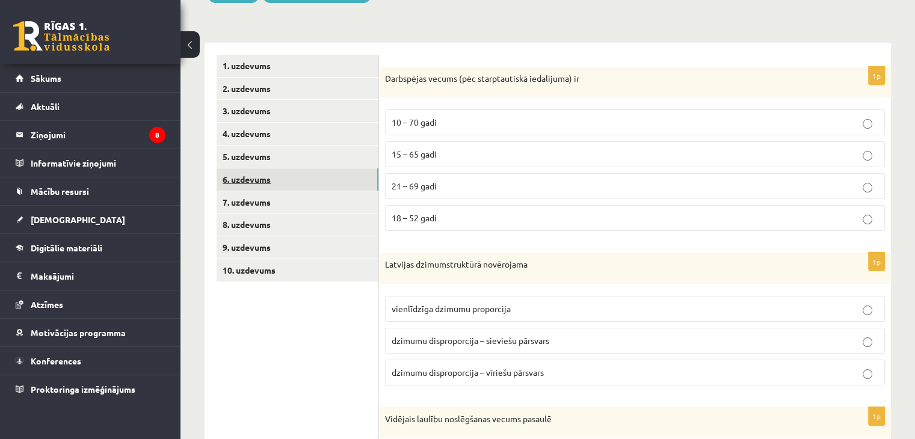
scroll to position [162, 0]
click at [244, 85] on link "2. uzdevums" at bounding box center [297, 87] width 162 height 22
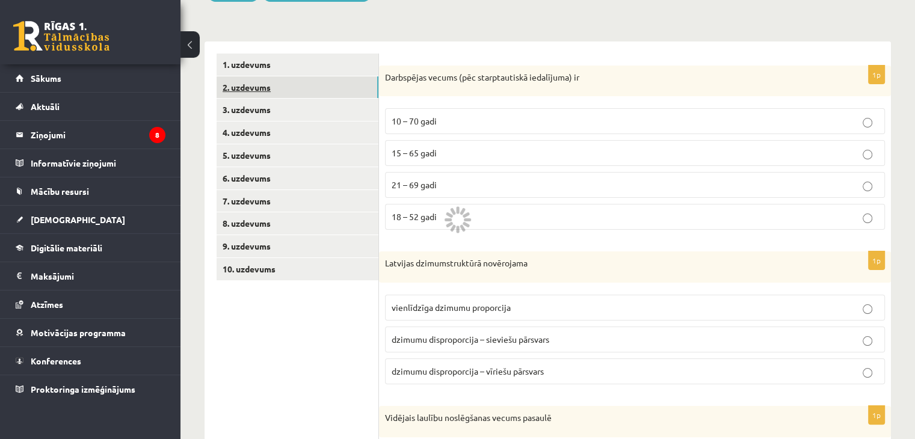
scroll to position [156, 0]
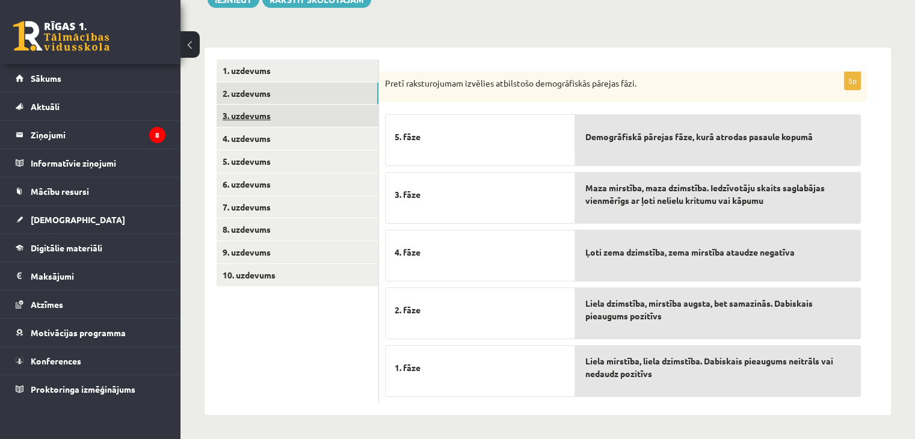
click at [238, 118] on link "3. uzdevums" at bounding box center [297, 116] width 162 height 22
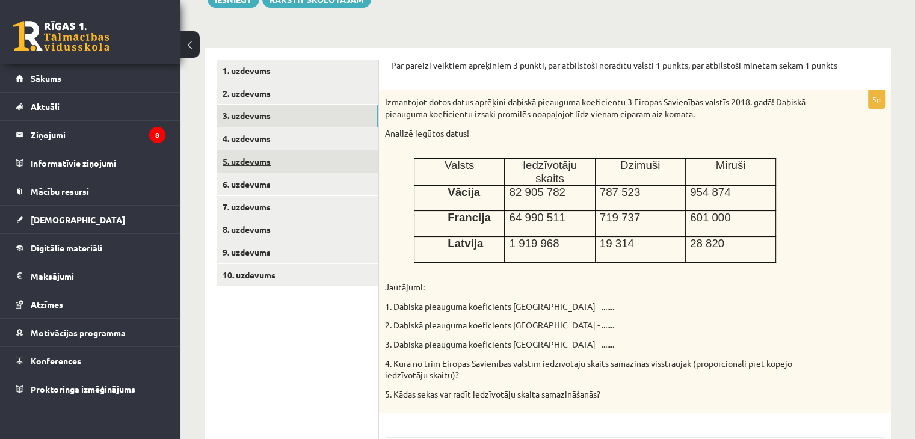
click at [231, 151] on link "5. uzdevums" at bounding box center [297, 161] width 162 height 22
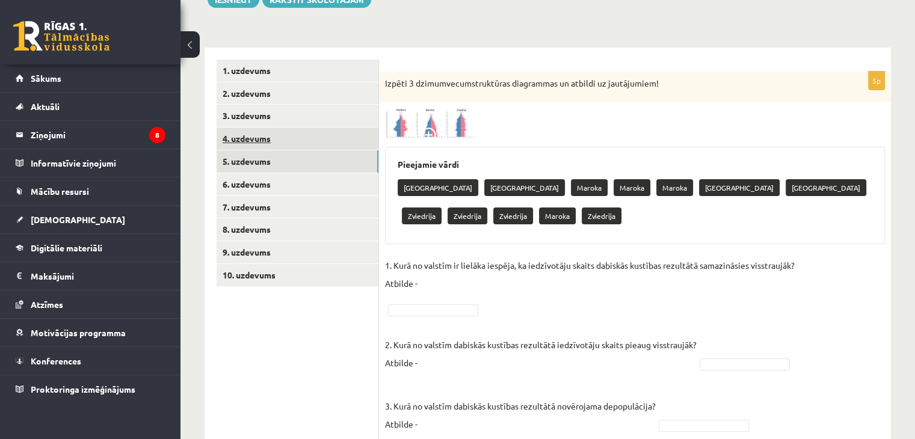
click at [241, 141] on link "4. uzdevums" at bounding box center [297, 138] width 162 height 22
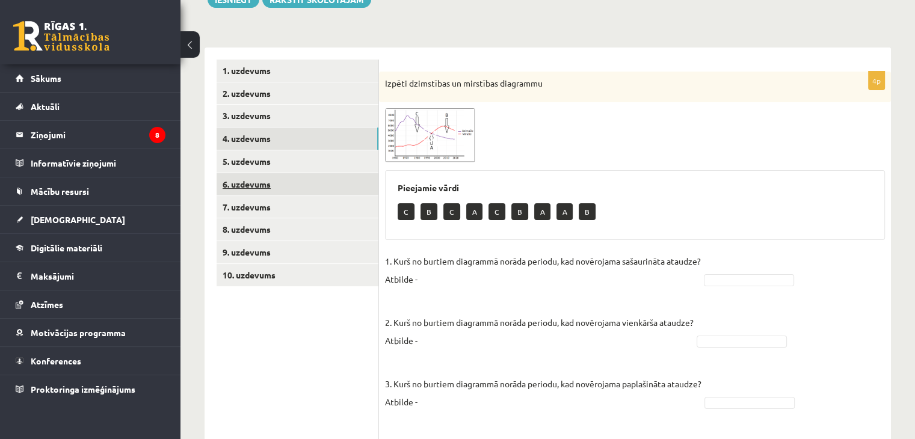
click at [230, 192] on link "6. uzdevums" at bounding box center [297, 184] width 162 height 22
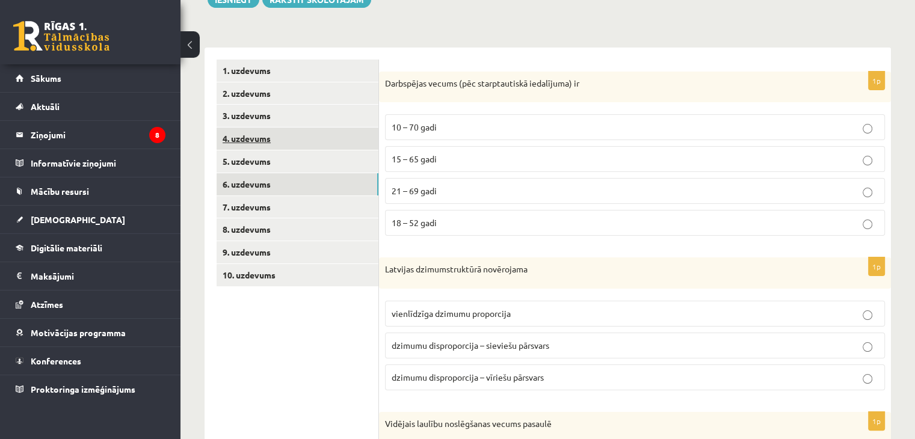
click at [227, 142] on link "4. uzdevums" at bounding box center [297, 138] width 162 height 22
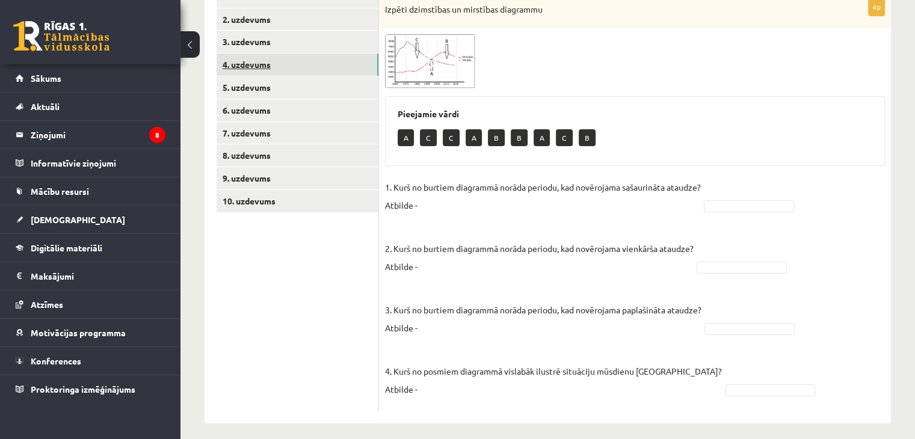
scroll to position [239, 0]
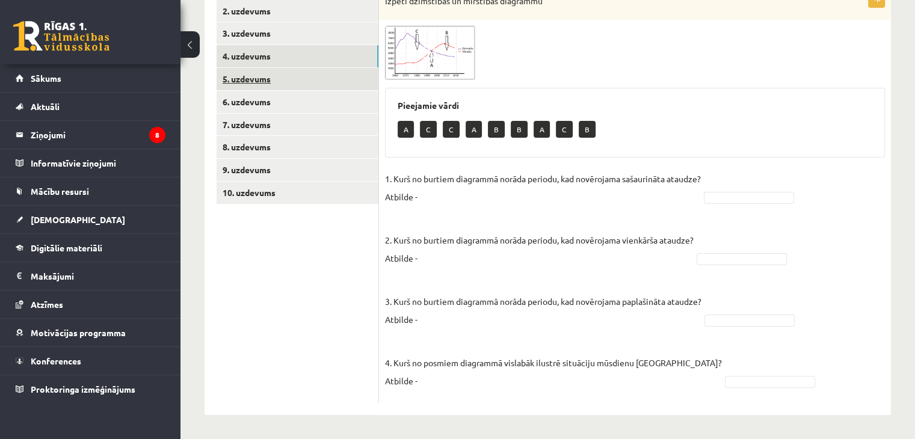
click at [238, 87] on link "5. uzdevums" at bounding box center [297, 79] width 162 height 22
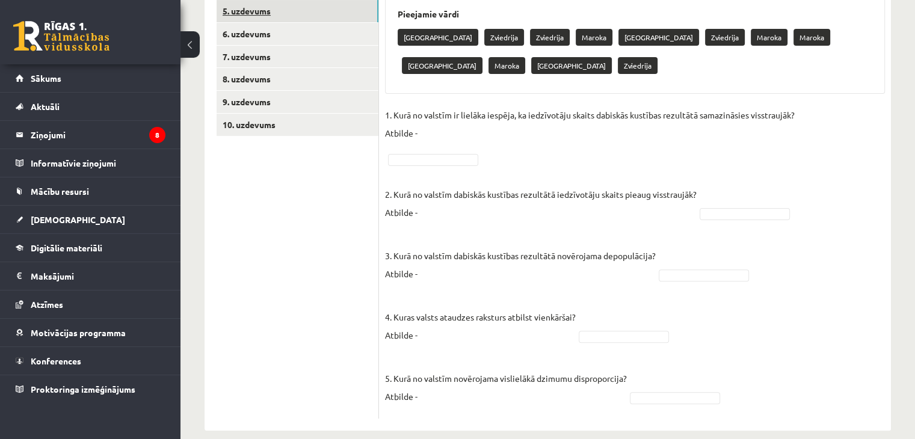
scroll to position [307, 0]
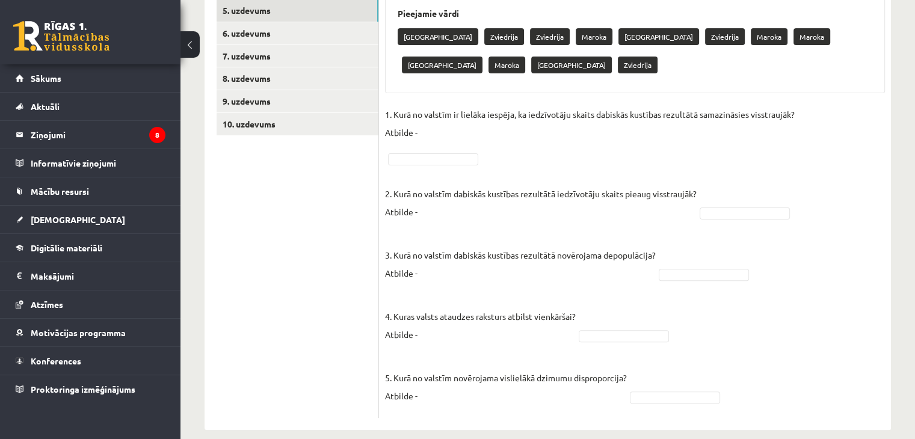
click at [414, 43] on p "Moldova" at bounding box center [437, 36] width 81 height 17
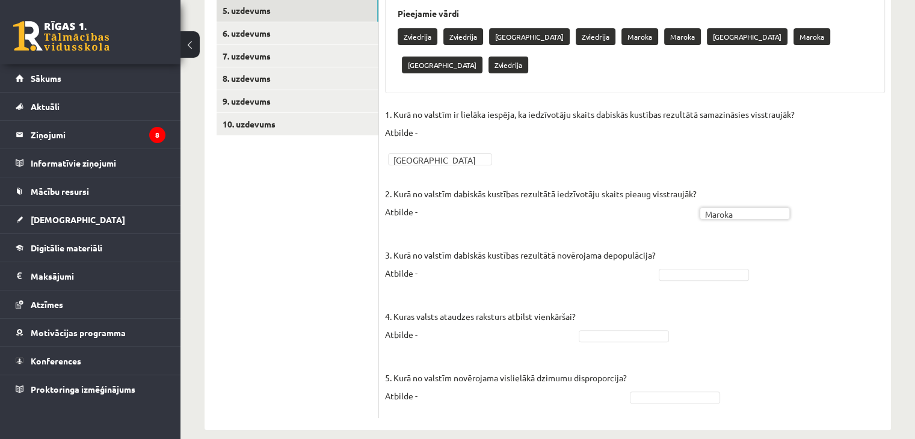
scroll to position [295, 0]
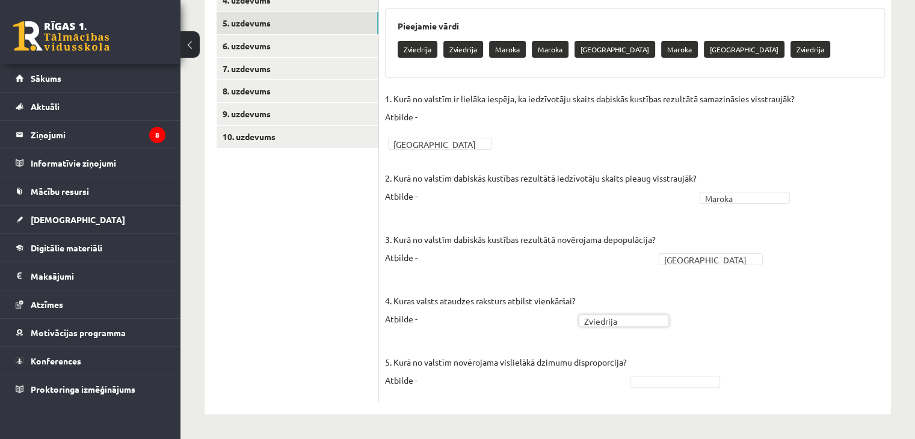
click at [649, 399] on div "5p Izpēti 3 dzimumvecumstruktūras diagrammas un atbildi uz jautājumiem! Pieejam…" at bounding box center [635, 168] width 512 height 470
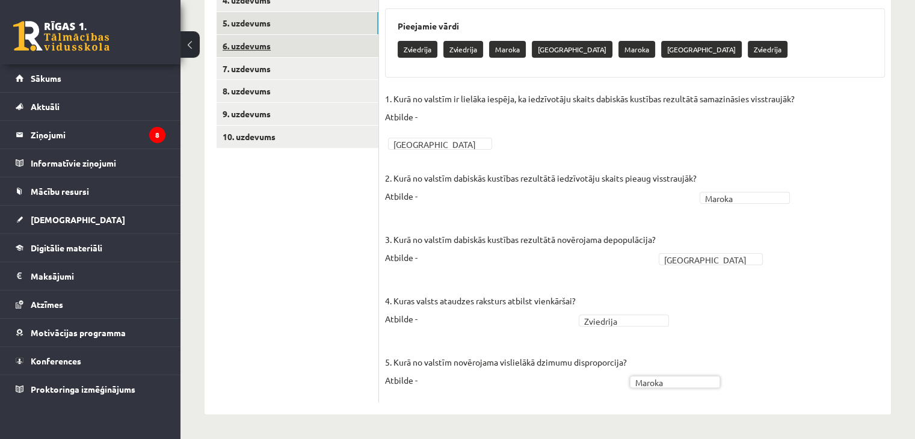
click at [232, 46] on link "6. uzdevums" at bounding box center [297, 46] width 162 height 22
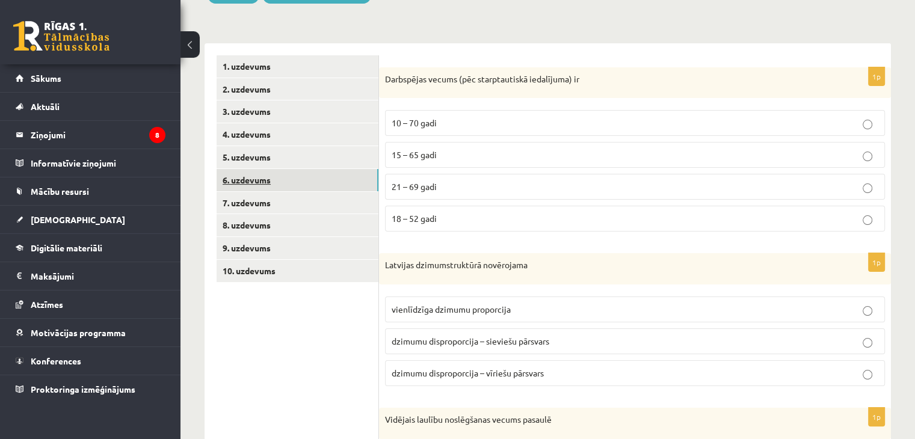
scroll to position [159, 0]
click at [236, 68] on link "1. uzdevums" at bounding box center [297, 68] width 162 height 22
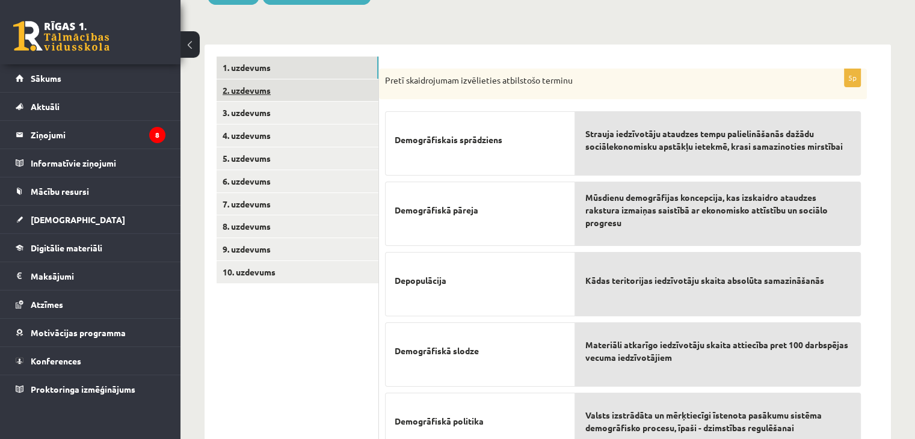
click at [233, 90] on link "2. uzdevums" at bounding box center [297, 90] width 162 height 22
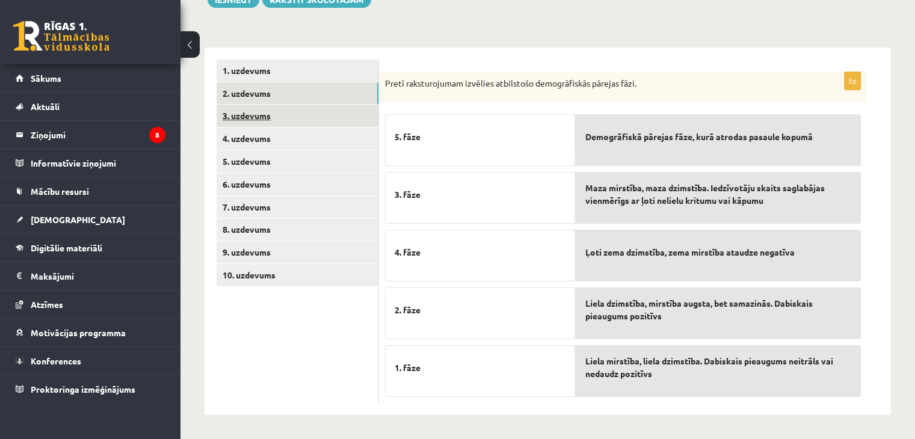
click at [239, 116] on link "3. uzdevums" at bounding box center [297, 116] width 162 height 22
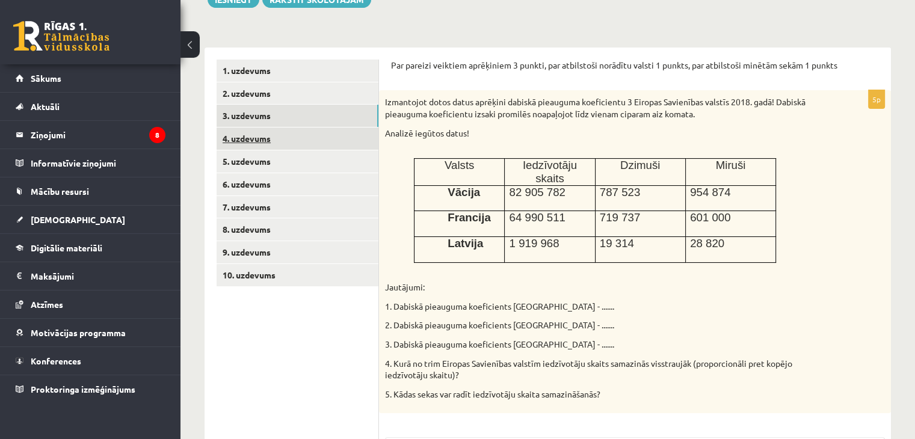
click at [237, 138] on link "4. uzdevums" at bounding box center [297, 138] width 162 height 22
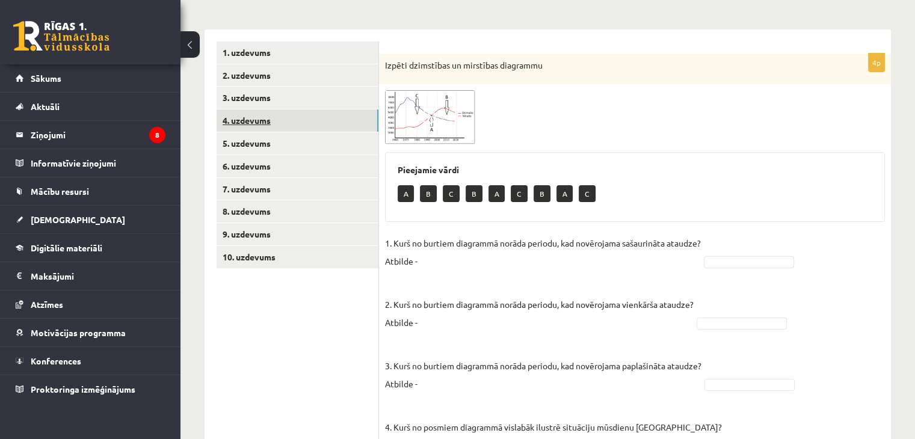
scroll to position [239, 0]
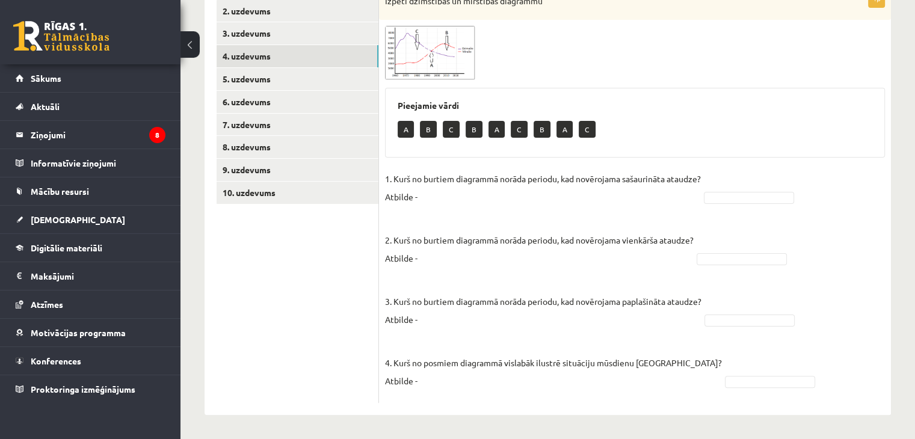
click at [426, 66] on img at bounding box center [430, 53] width 90 height 54
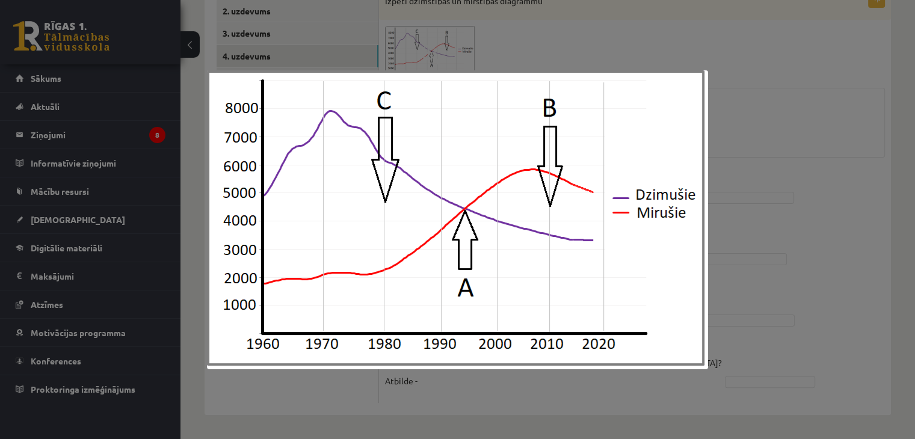
click at [290, 45] on div at bounding box center [457, 219] width 915 height 439
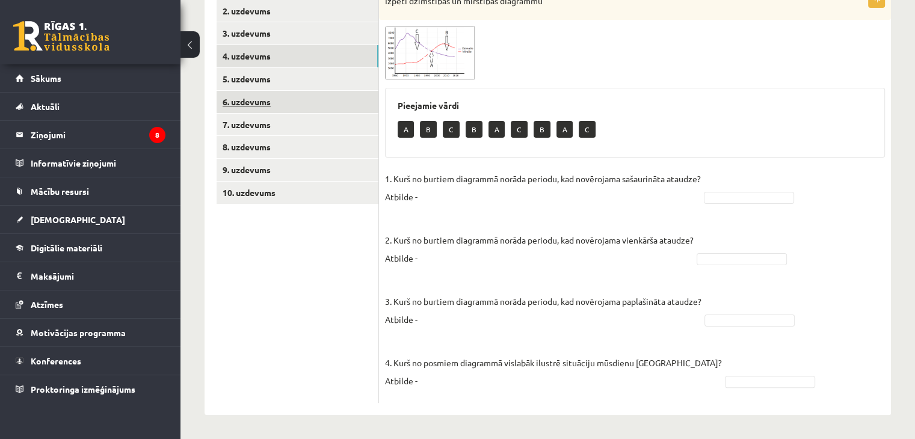
click at [253, 92] on link "6. uzdevums" at bounding box center [297, 102] width 162 height 22
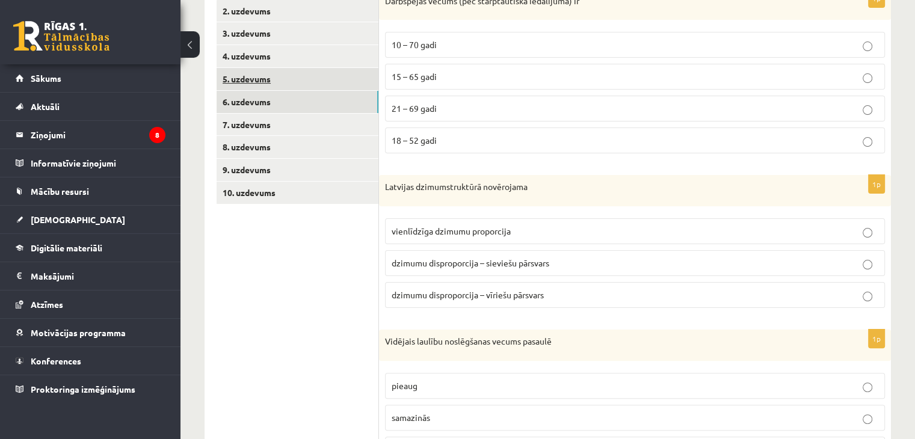
click at [288, 82] on link "5. uzdevums" at bounding box center [297, 79] width 162 height 22
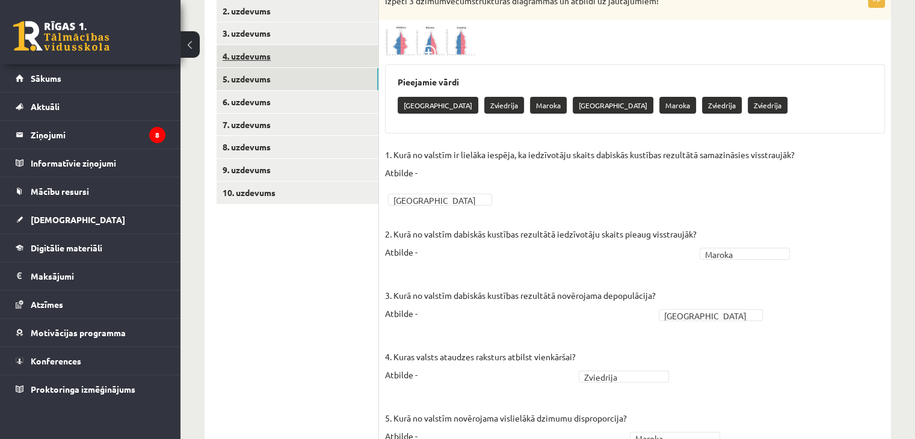
click at [242, 66] on link "4. uzdevums" at bounding box center [297, 56] width 162 height 22
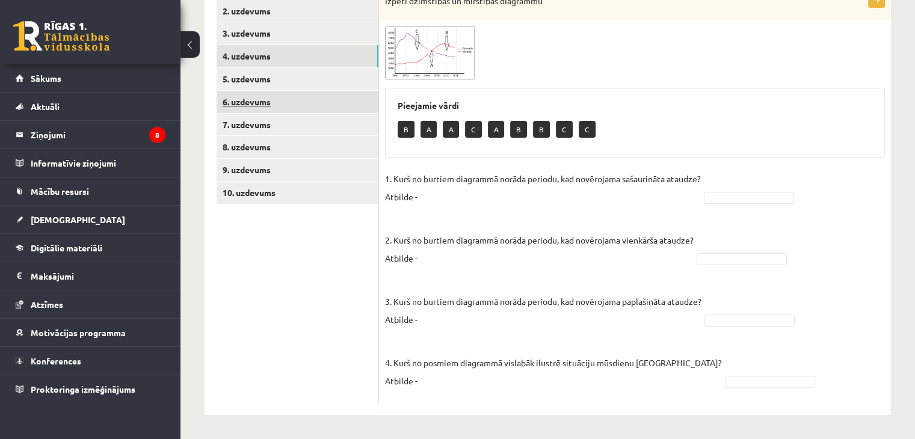
click at [231, 108] on link "6. uzdevums" at bounding box center [297, 102] width 162 height 22
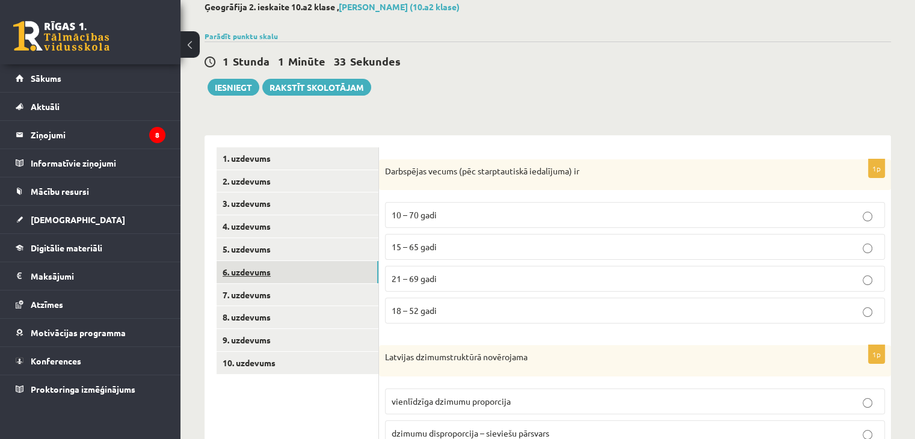
scroll to position [79, 0]
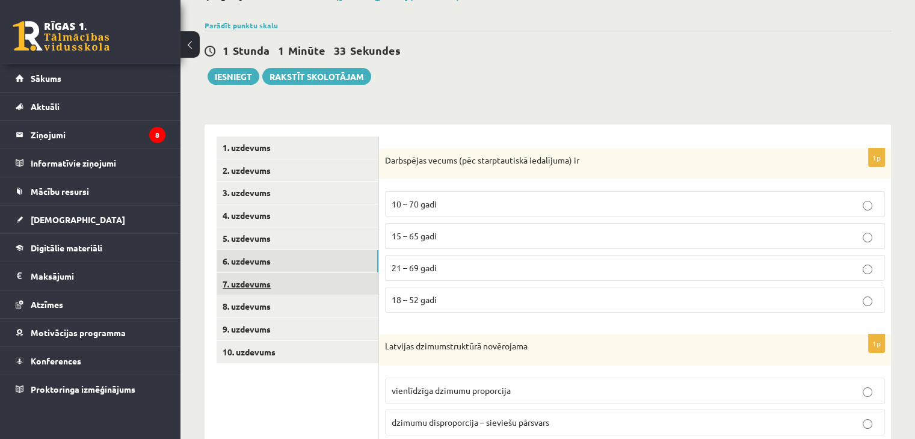
click at [274, 289] on link "7. uzdevums" at bounding box center [297, 284] width 162 height 22
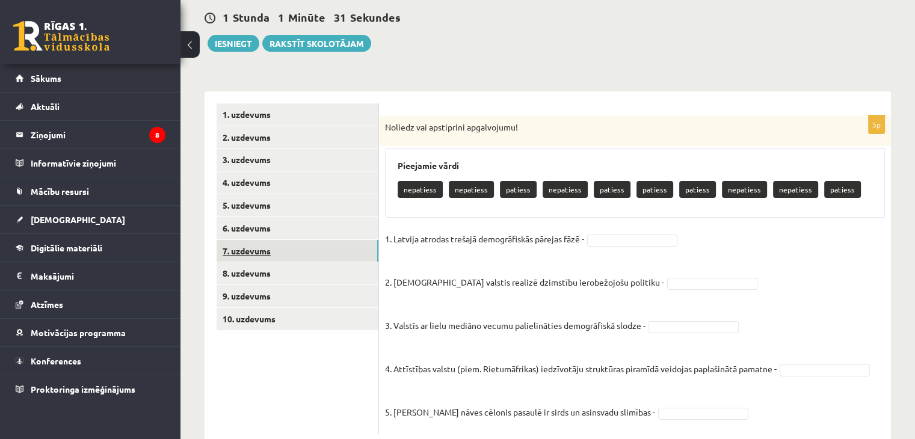
scroll to position [144, 0]
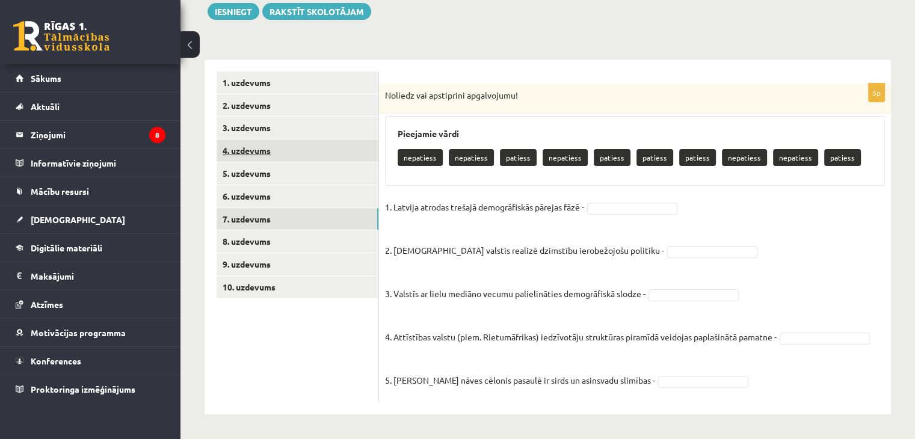
click at [231, 153] on link "4. uzdevums" at bounding box center [297, 150] width 162 height 22
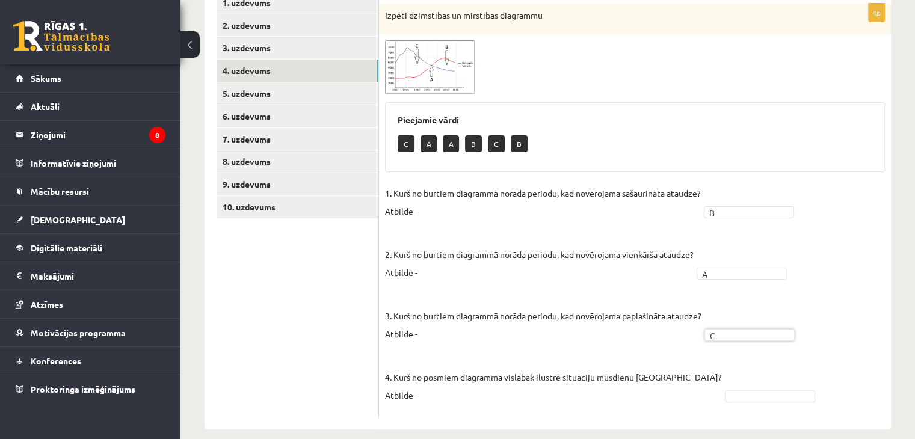
scroll to position [239, 0]
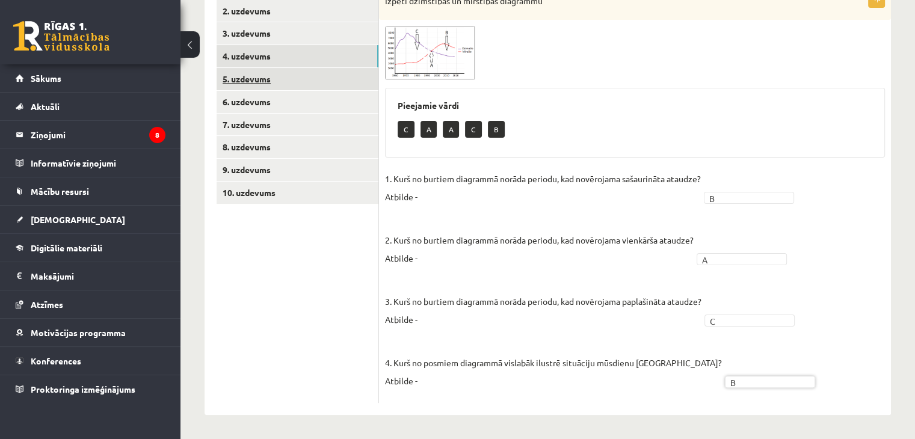
click at [242, 87] on link "5. uzdevums" at bounding box center [297, 79] width 162 height 22
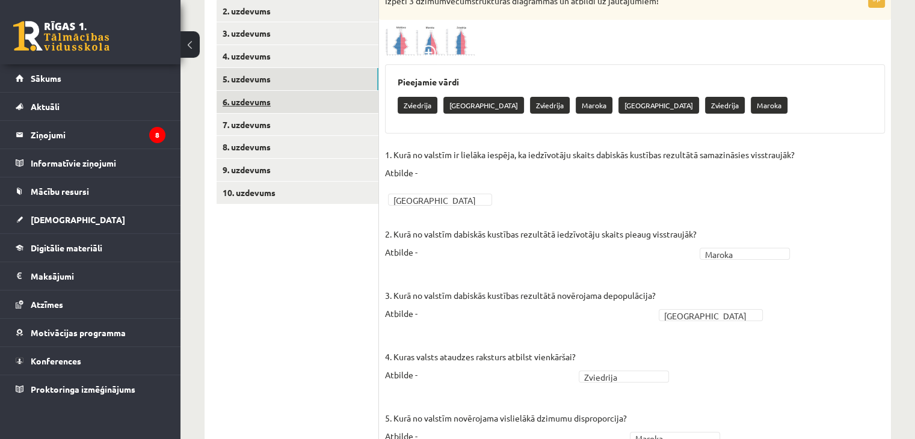
click at [245, 105] on link "6. uzdevums" at bounding box center [297, 102] width 162 height 22
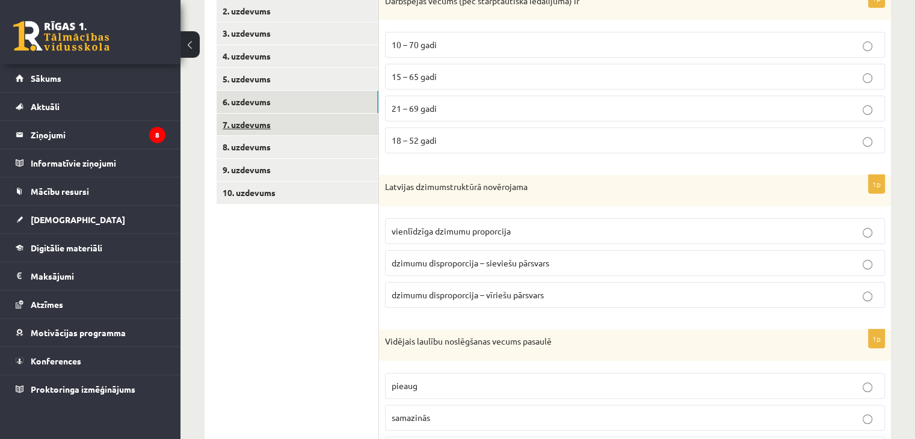
click at [239, 132] on link "7. uzdevums" at bounding box center [297, 125] width 162 height 22
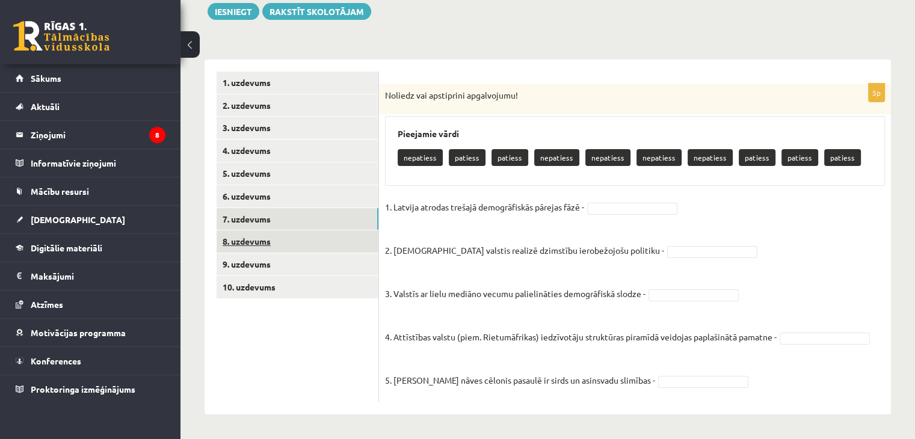
click at [246, 241] on link "8. uzdevums" at bounding box center [297, 241] width 162 height 22
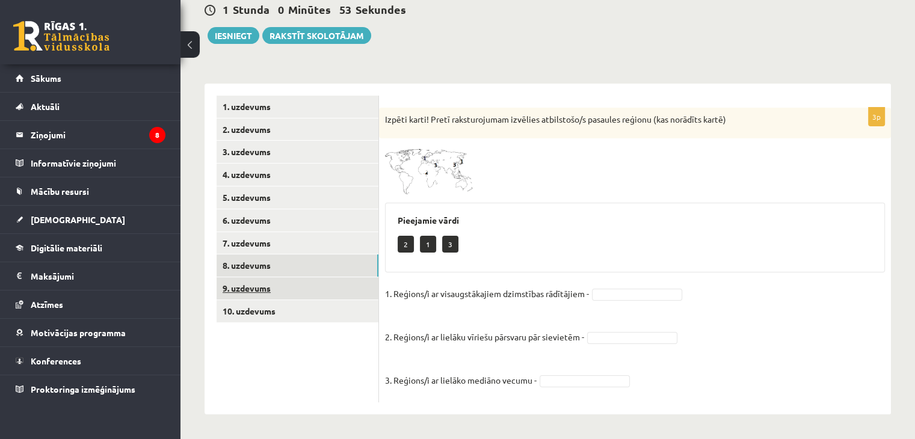
click at [236, 289] on link "9. uzdevums" at bounding box center [297, 288] width 162 height 22
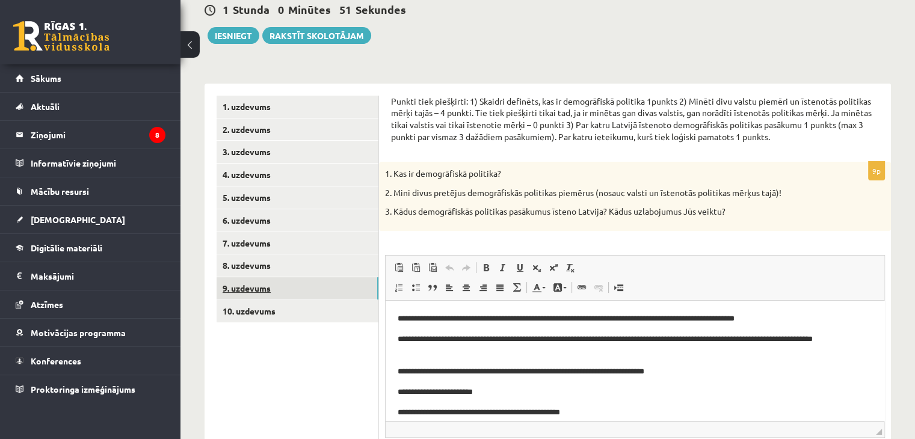
scroll to position [0, 0]
click at [238, 322] on link "10. uzdevums" at bounding box center [297, 311] width 162 height 22
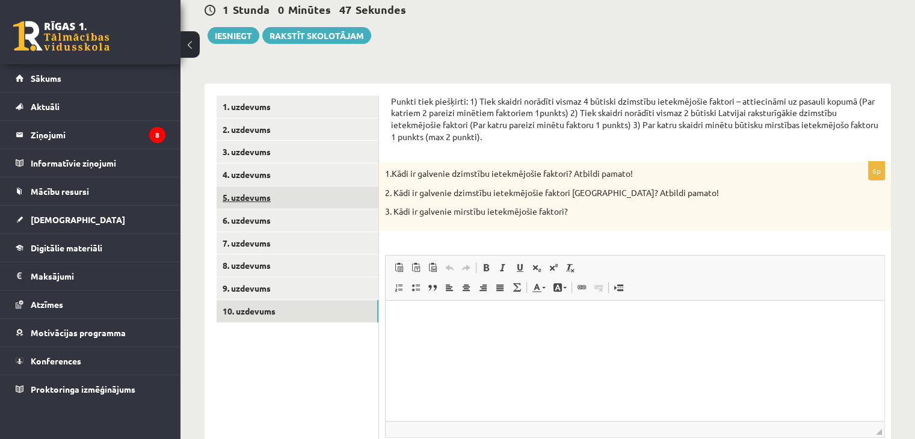
click at [237, 207] on link "5. uzdevums" at bounding box center [297, 197] width 162 height 22
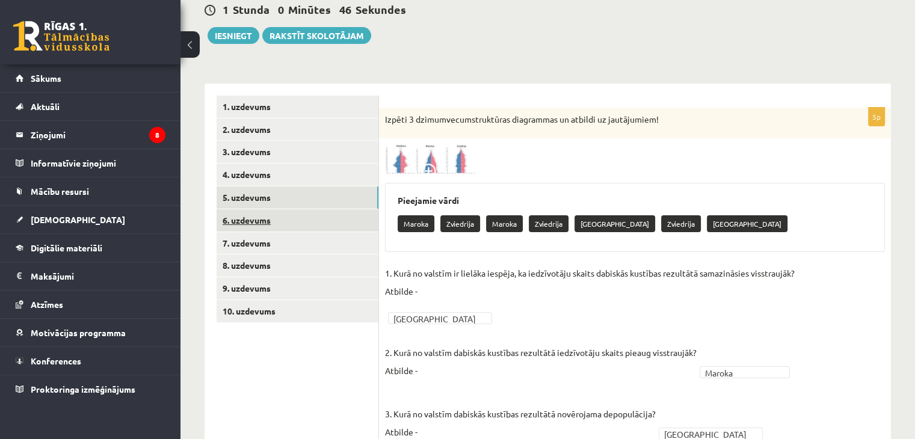
click at [241, 231] on link "6. uzdevums" at bounding box center [297, 220] width 162 height 22
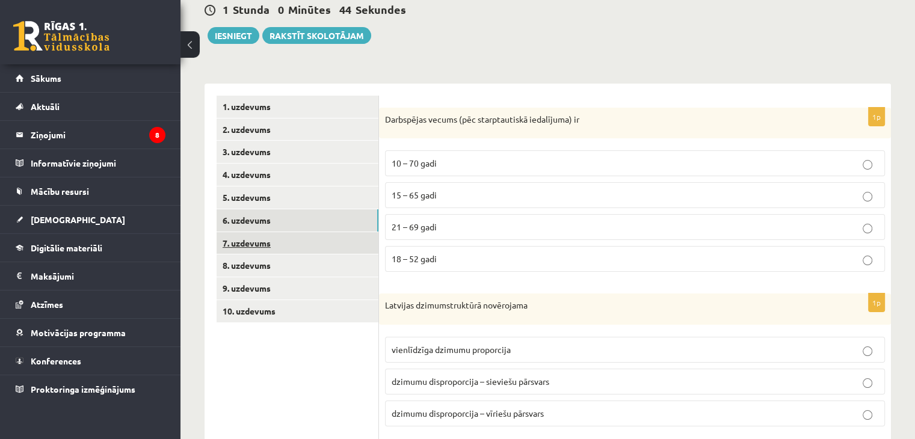
click at [242, 247] on link "7. uzdevums" at bounding box center [297, 243] width 162 height 22
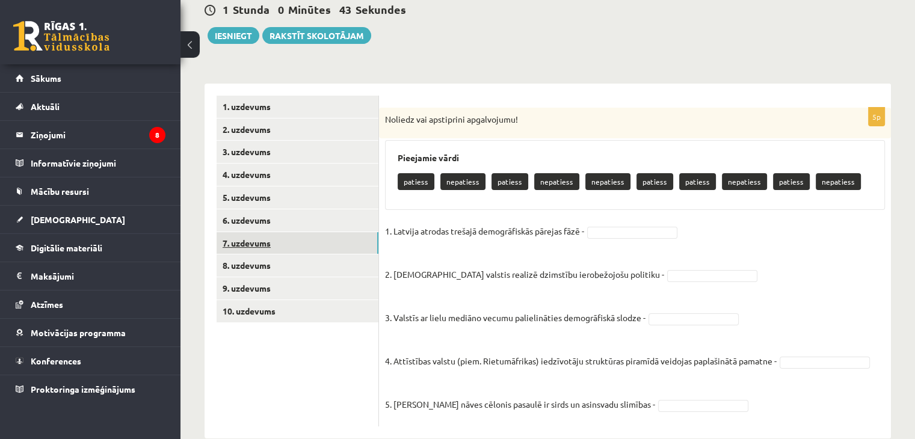
scroll to position [144, 0]
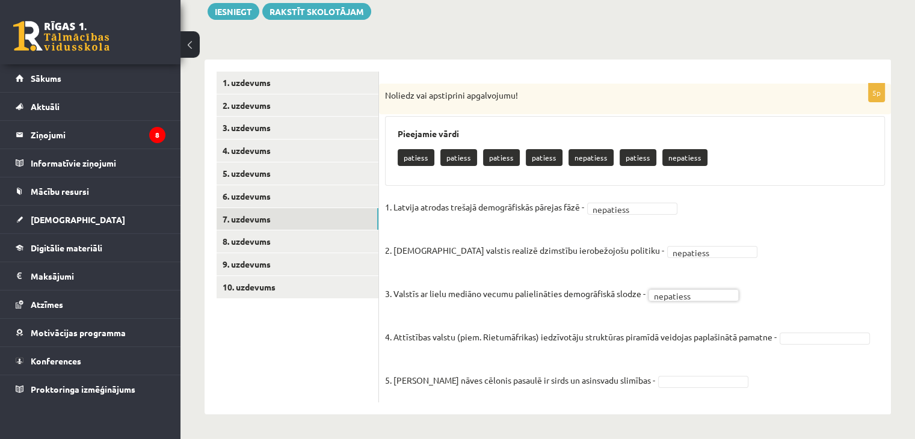
click at [758, 342] on p "4. Attīstības valstu (piem. Rietumāfrikas) iedzīvotāju struktūras piramīdā veid…" at bounding box center [580, 328] width 391 height 36
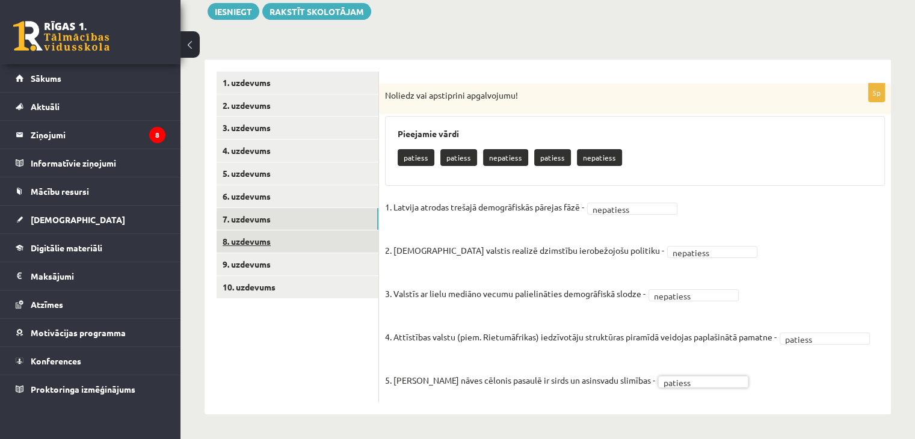
click at [245, 241] on link "8. uzdevums" at bounding box center [297, 241] width 162 height 22
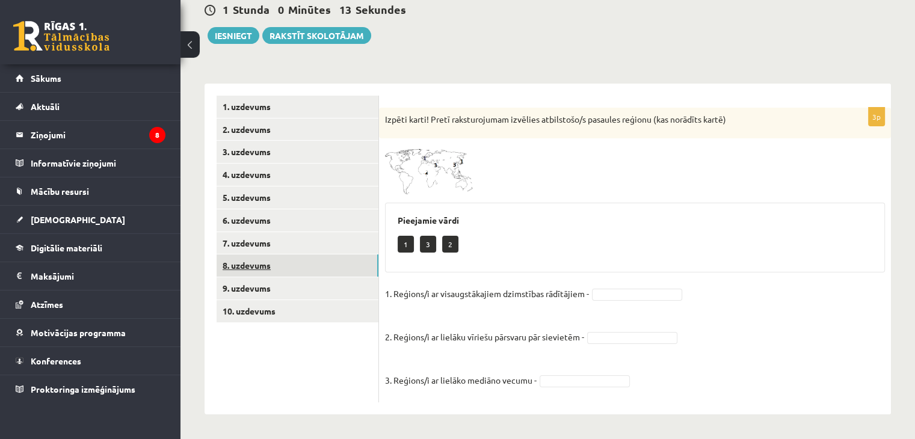
scroll to position [120, 0]
click at [245, 222] on link "6. uzdevums" at bounding box center [297, 220] width 162 height 22
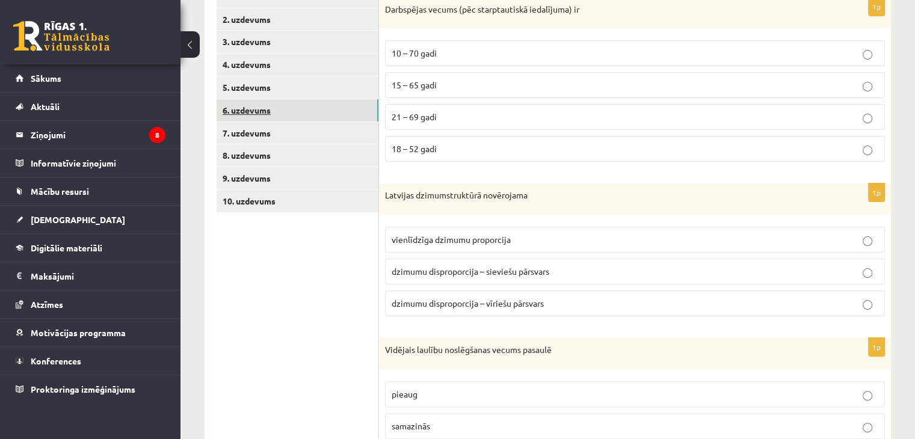
scroll to position [235, 0]
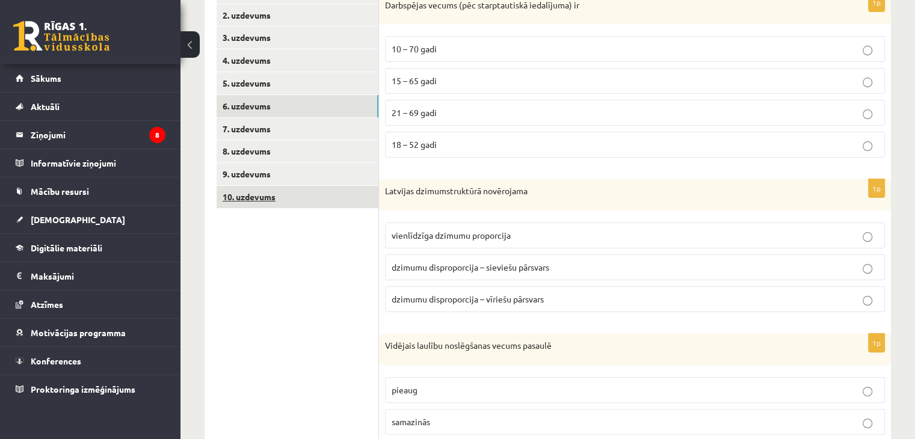
click at [305, 200] on link "10. uzdevums" at bounding box center [297, 197] width 162 height 22
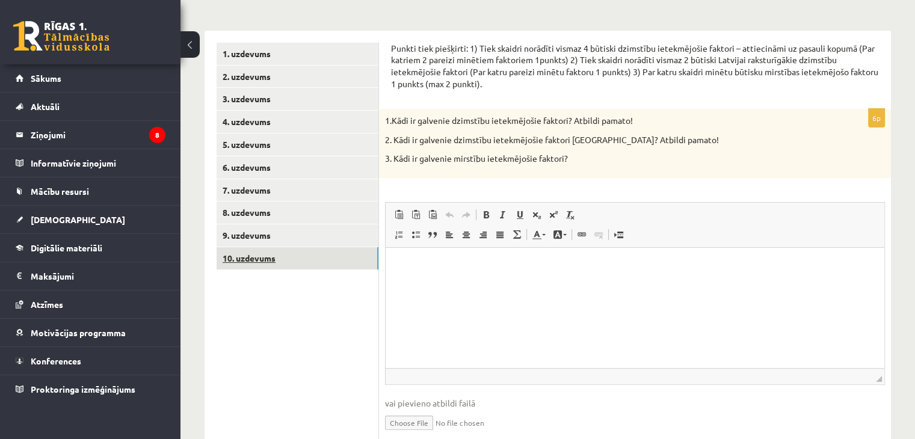
scroll to position [222, 0]
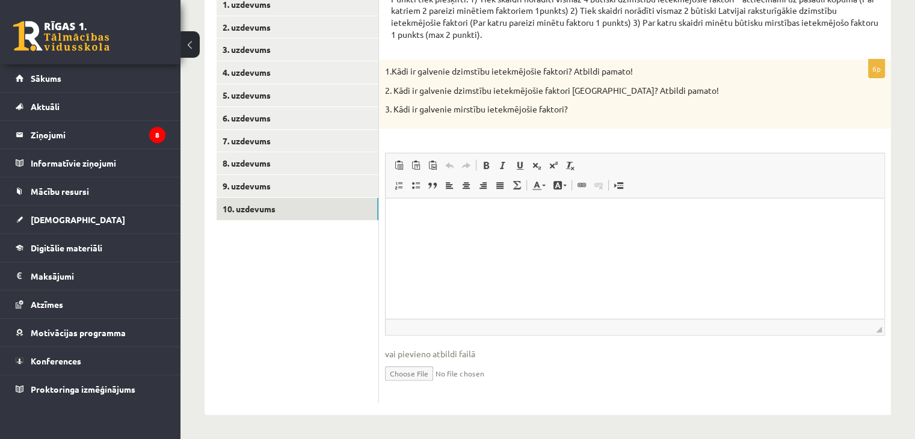
click at [434, 218] on p "Editor, wiswyg-editor-user-answer-47433936737620" at bounding box center [634, 216] width 474 height 13
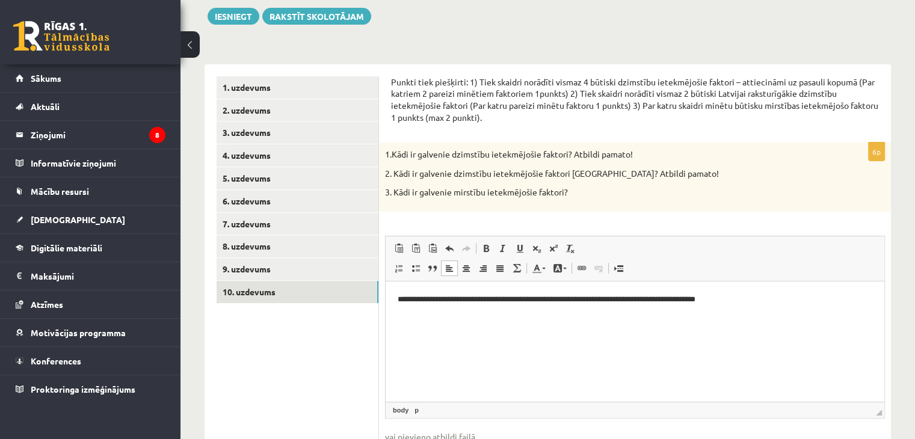
scroll to position [137, 0]
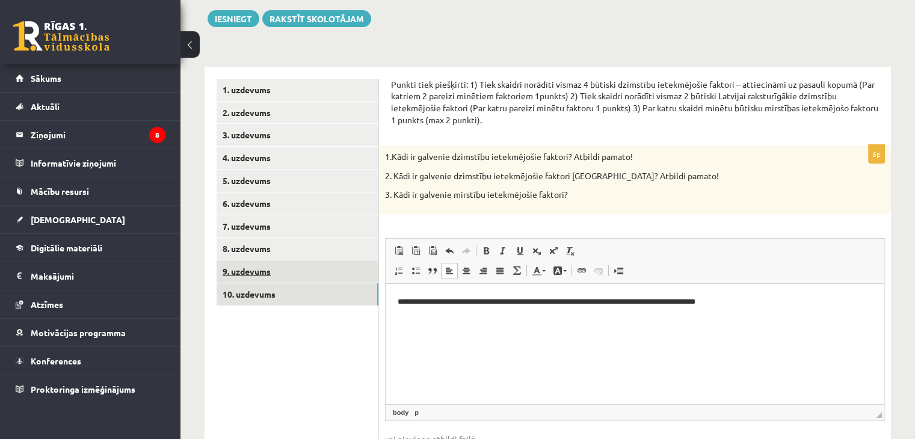
click at [238, 272] on link "9. uzdevums" at bounding box center [297, 271] width 162 height 22
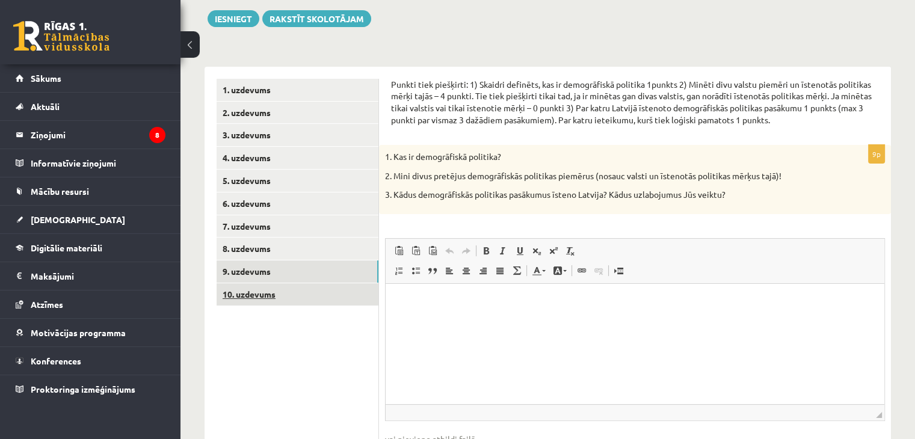
click at [248, 285] on link "10. uzdevums" at bounding box center [297, 294] width 162 height 22
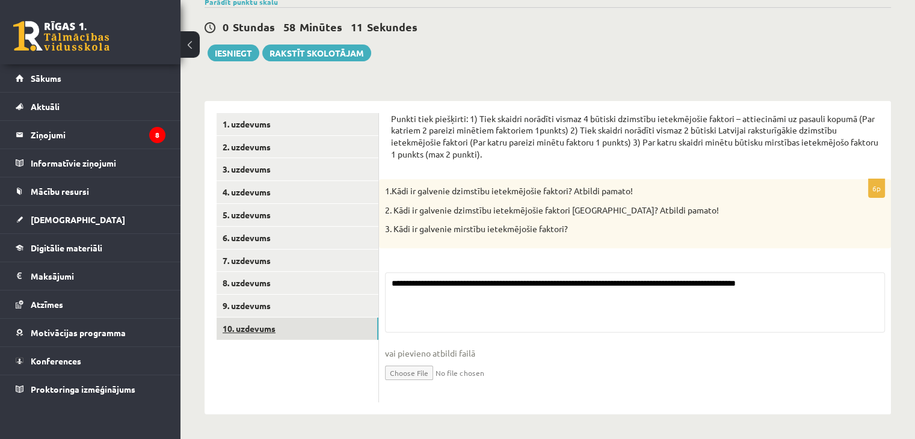
scroll to position [103, 0]
click at [236, 282] on link "8. uzdevums" at bounding box center [297, 283] width 162 height 22
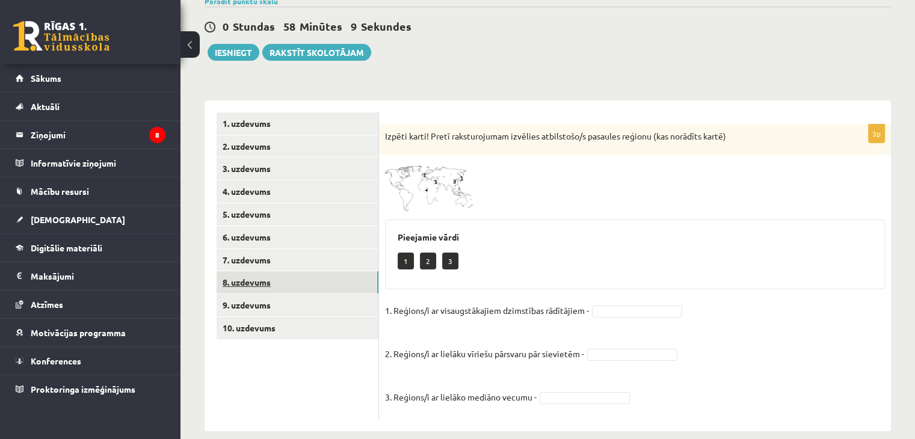
scroll to position [120, 0]
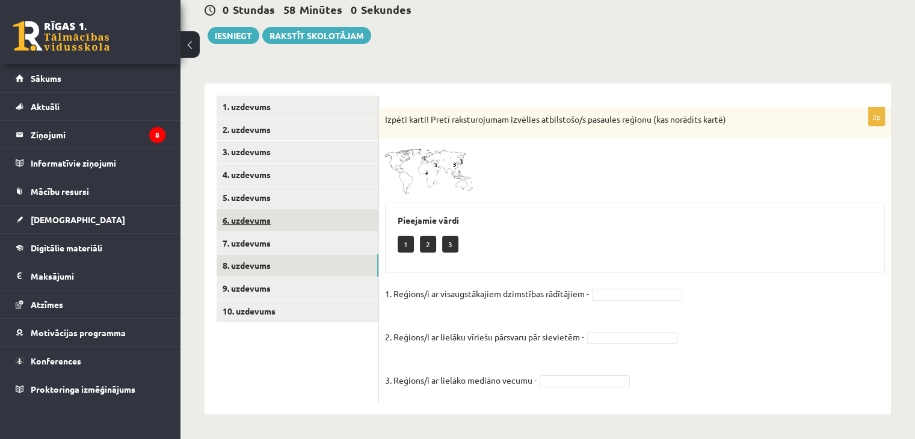
click at [242, 229] on link "6. uzdevums" at bounding box center [297, 220] width 162 height 22
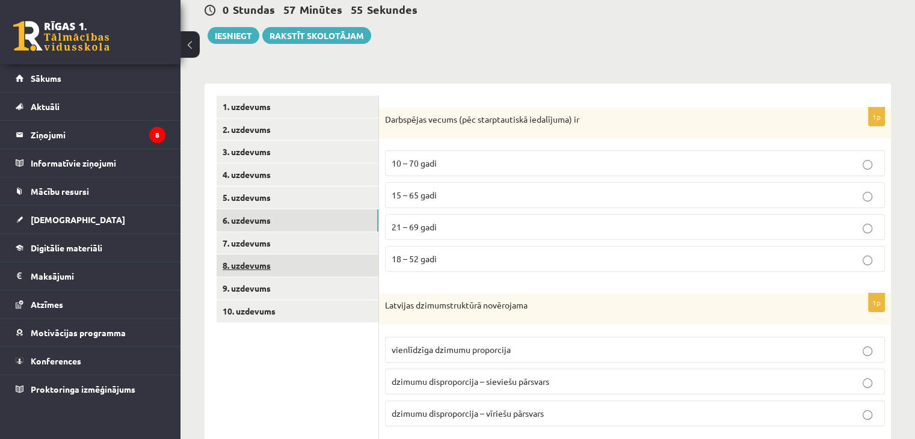
click at [234, 265] on link "8. uzdevums" at bounding box center [297, 265] width 162 height 22
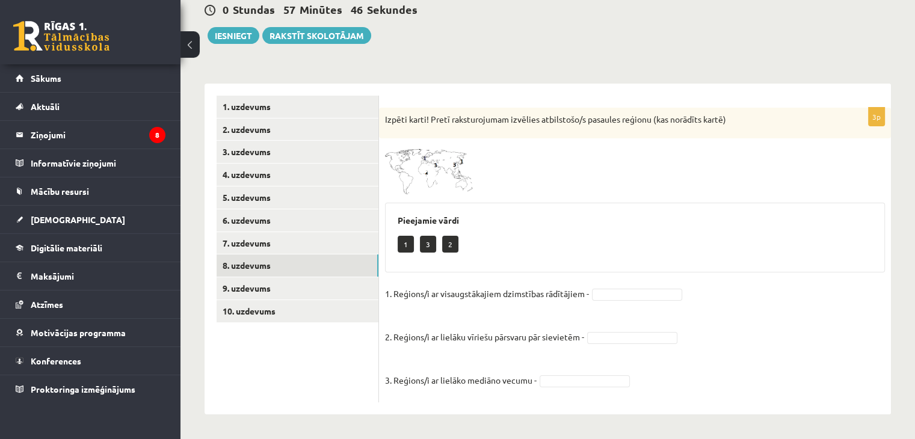
click at [444, 174] on img at bounding box center [430, 169] width 90 height 51
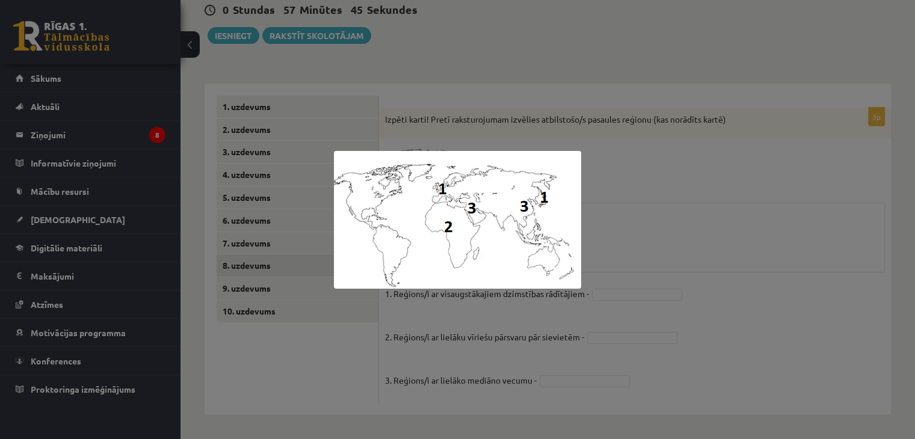
click at [406, 380] on div at bounding box center [457, 219] width 915 height 439
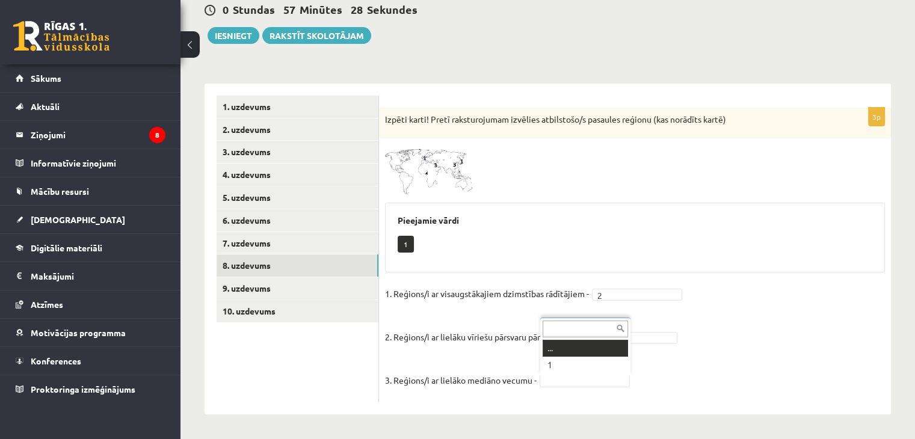
scroll to position [91, 0]
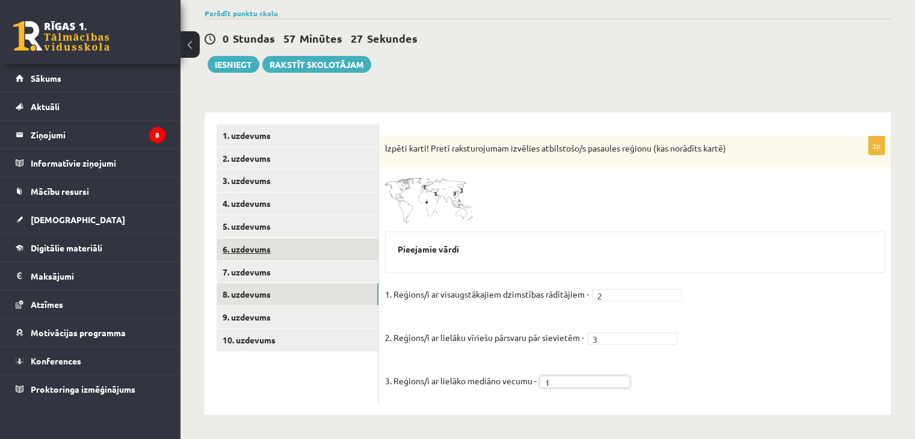
click at [253, 252] on link "6. uzdevums" at bounding box center [297, 249] width 162 height 22
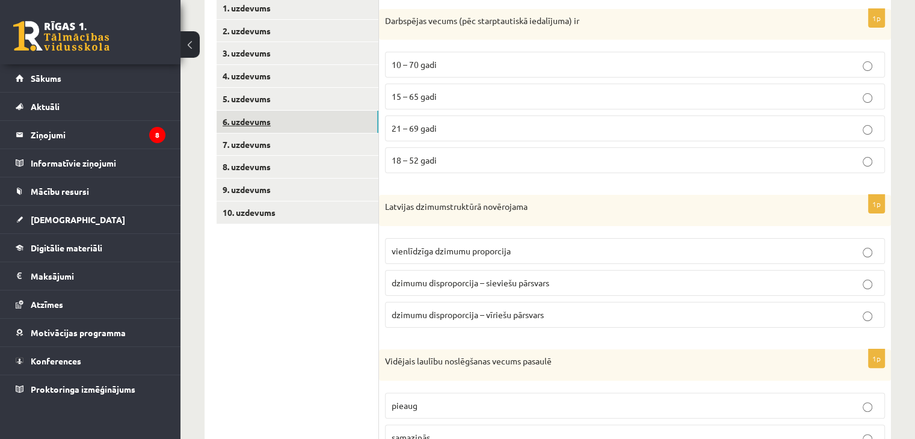
scroll to position [219, 0]
click at [421, 106] on label "15 – 65 gadi" at bounding box center [635, 97] width 500 height 26
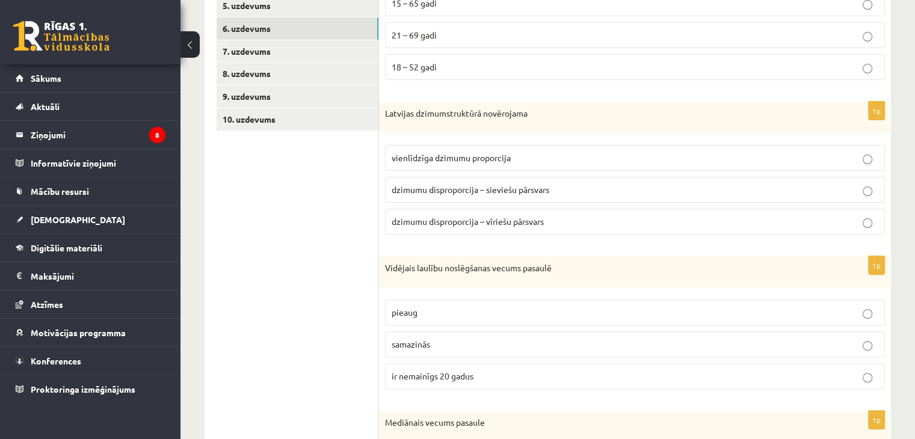
scroll to position [313, 0]
click at [428, 191] on span "dzimumu disproporcija – sieviešu pārsvars" at bounding box center [470, 188] width 158 height 11
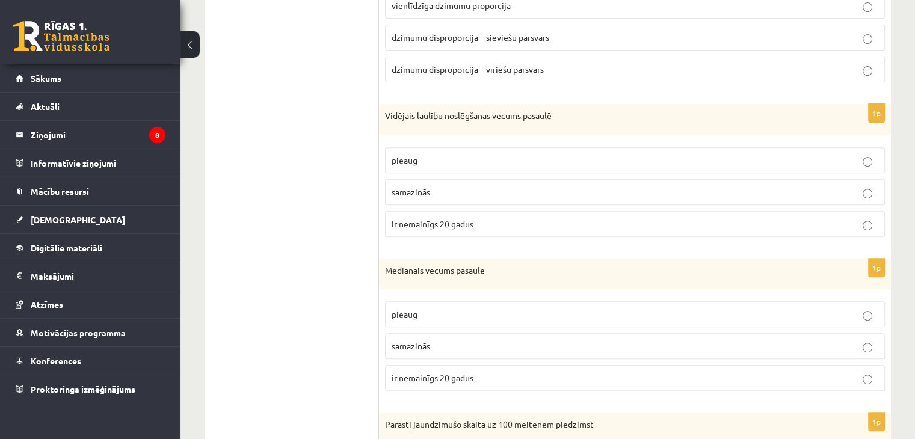
scroll to position [465, 0]
click at [406, 159] on span "pieaug" at bounding box center [404, 159] width 26 height 11
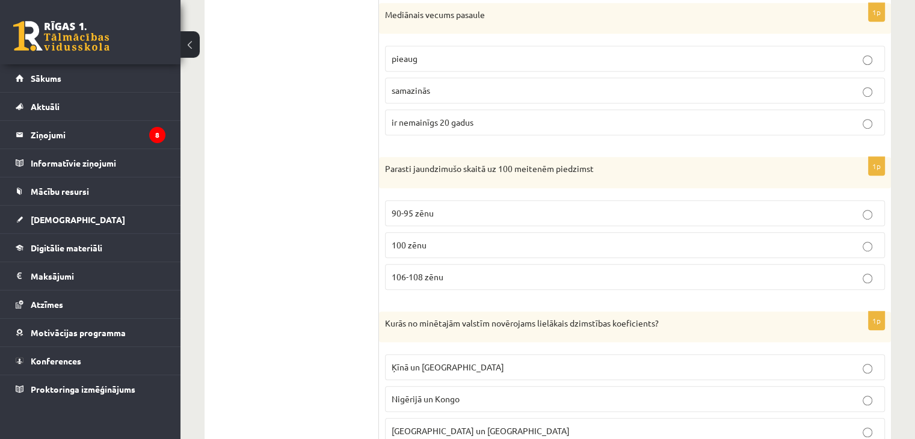
scroll to position [719, 0]
click at [396, 63] on p "pieaug" at bounding box center [634, 59] width 486 height 13
click at [408, 276] on span "106-108 zēnu" at bounding box center [417, 277] width 52 height 11
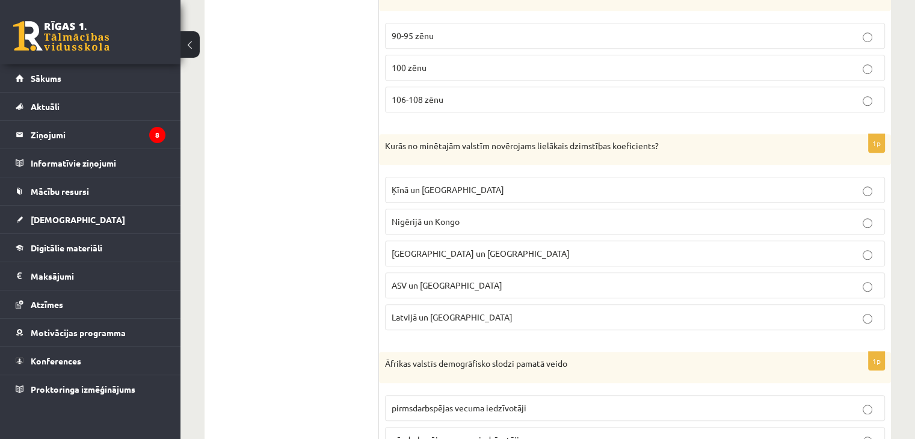
scroll to position [898, 0]
click at [406, 215] on span "Nigērijā un Kongo" at bounding box center [425, 220] width 68 height 11
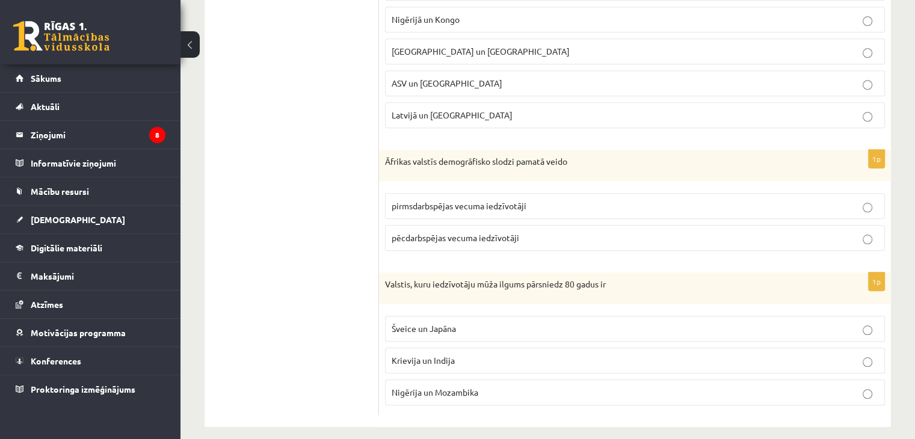
scroll to position [1106, 0]
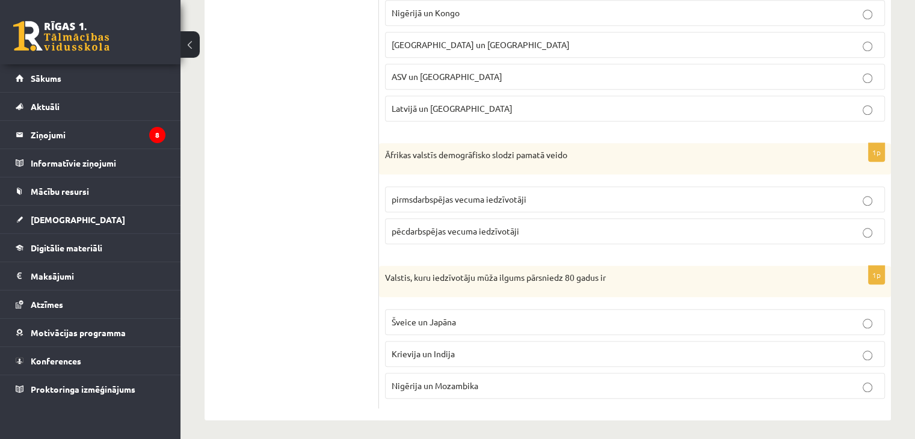
click at [406, 203] on label "pirmsdarbspējas vecuma iedzīvotāji" at bounding box center [635, 199] width 500 height 26
click at [404, 348] on span "Krievija un Indija" at bounding box center [422, 353] width 63 height 11
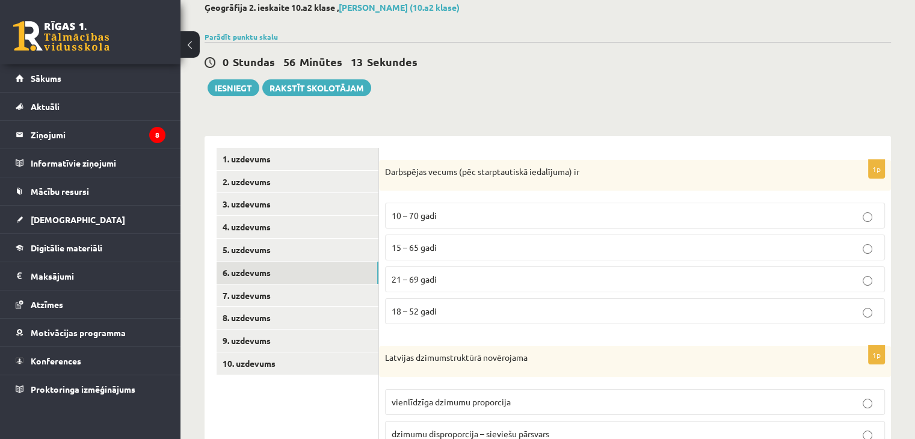
scroll to position [0, 0]
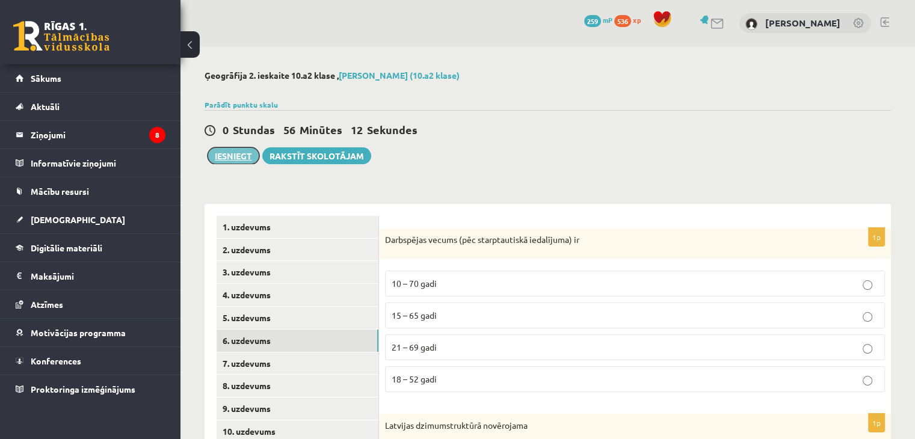
click at [232, 159] on button "Iesniegt" at bounding box center [233, 155] width 52 height 17
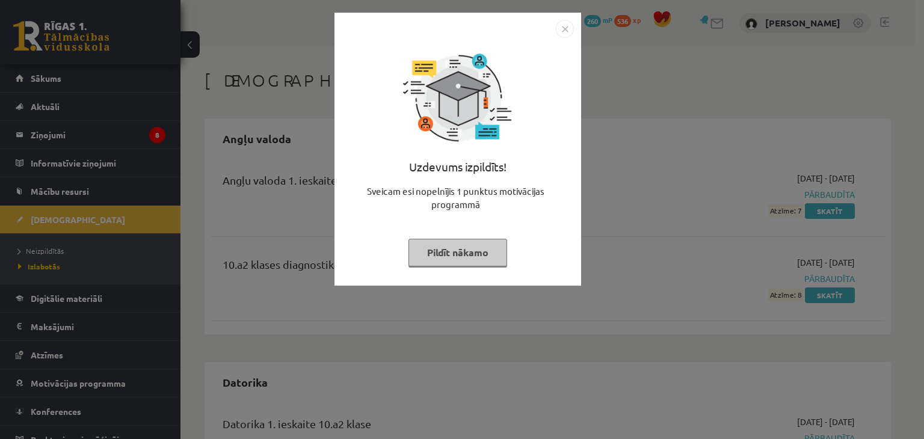
click at [569, 30] on img "Close" at bounding box center [565, 29] width 18 height 18
